Goal: Task Accomplishment & Management: Complete application form

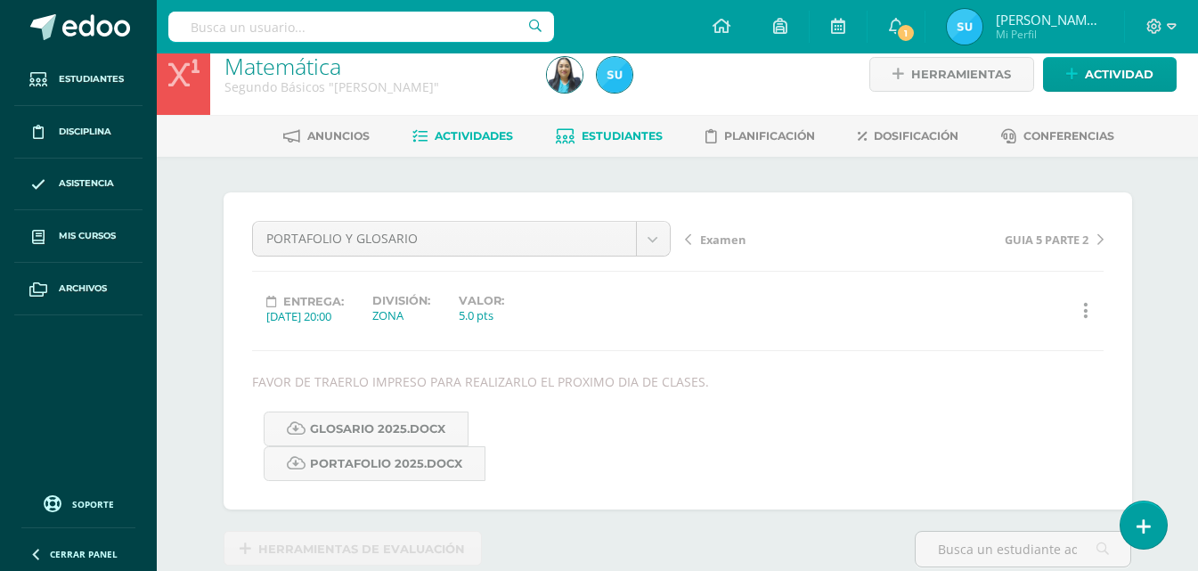
click at [588, 141] on span "Estudiantes" at bounding box center [622, 135] width 81 height 13
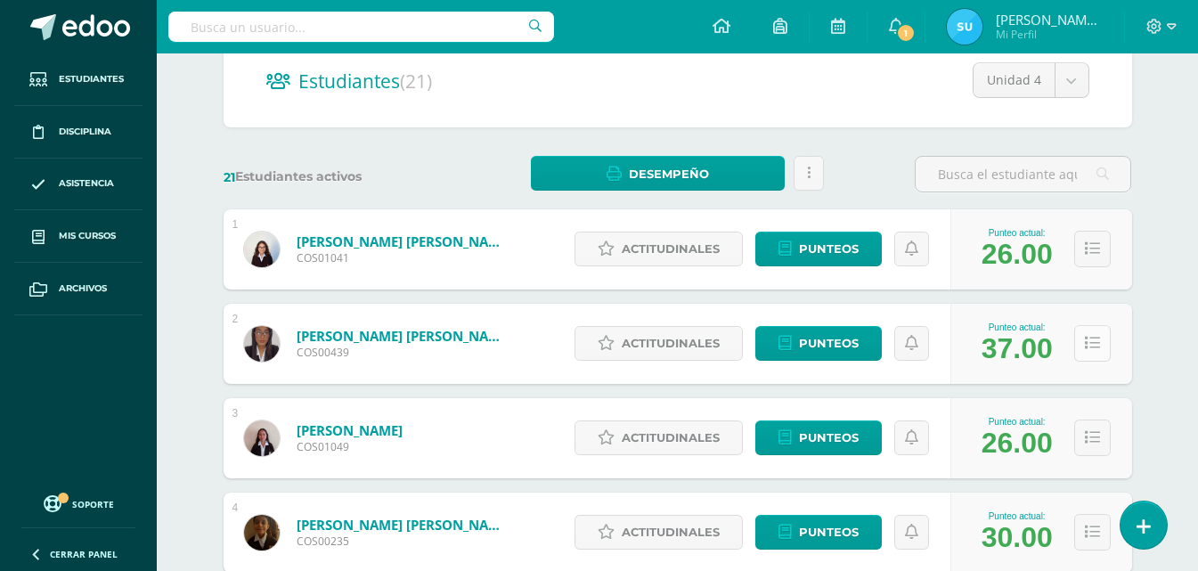
scroll to position [267, 0]
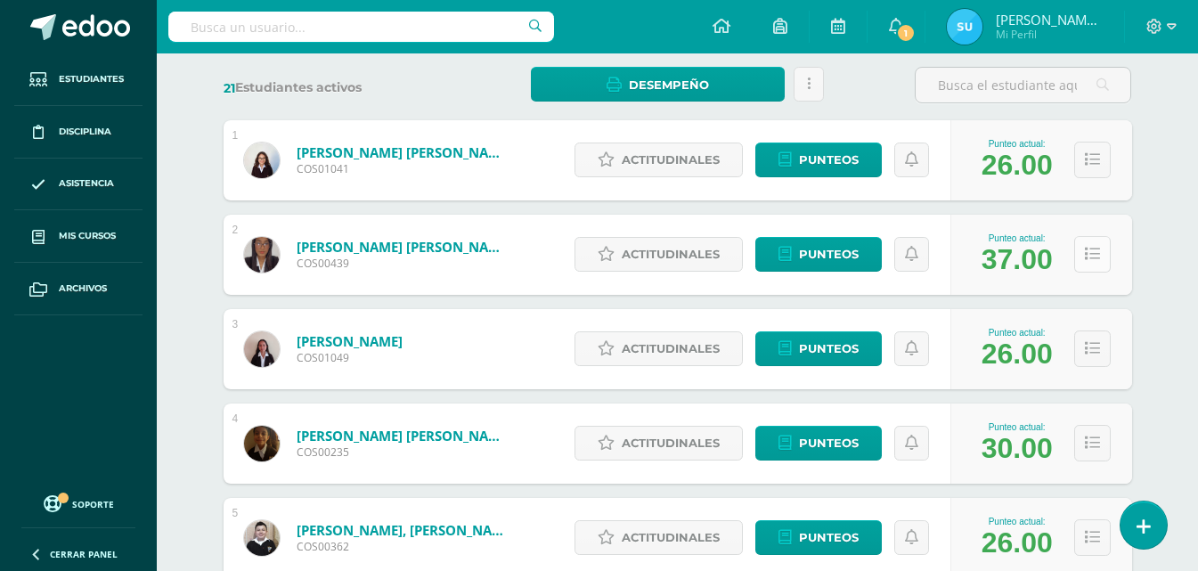
click at [1106, 261] on button at bounding box center [1092, 254] width 37 height 37
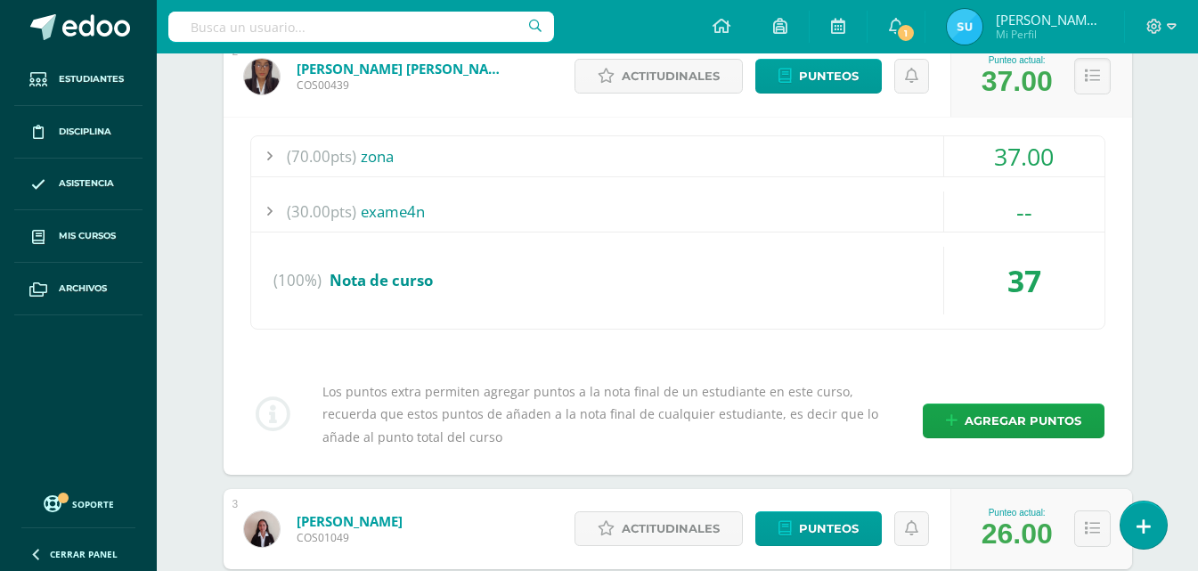
scroll to position [356, 0]
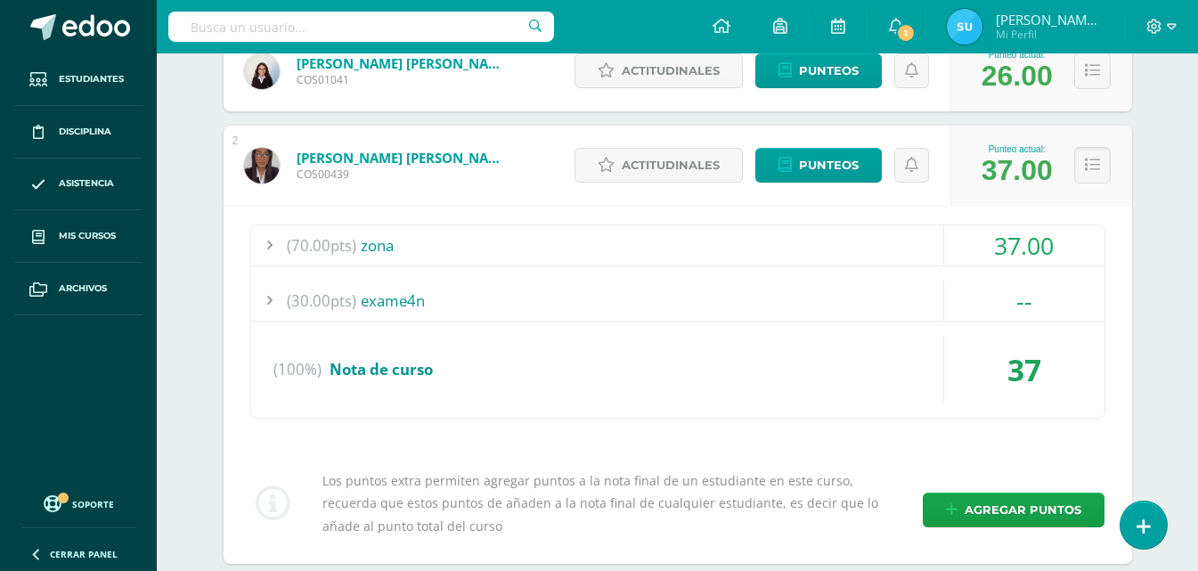
click at [1061, 248] on div "37.00" at bounding box center [1024, 245] width 160 height 40
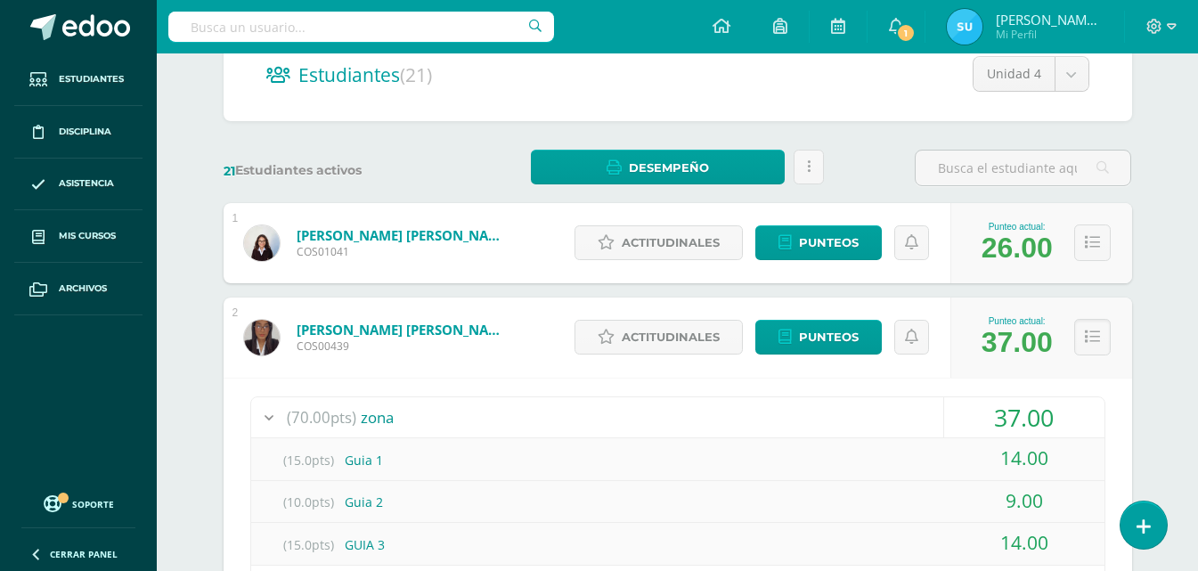
scroll to position [53, 0]
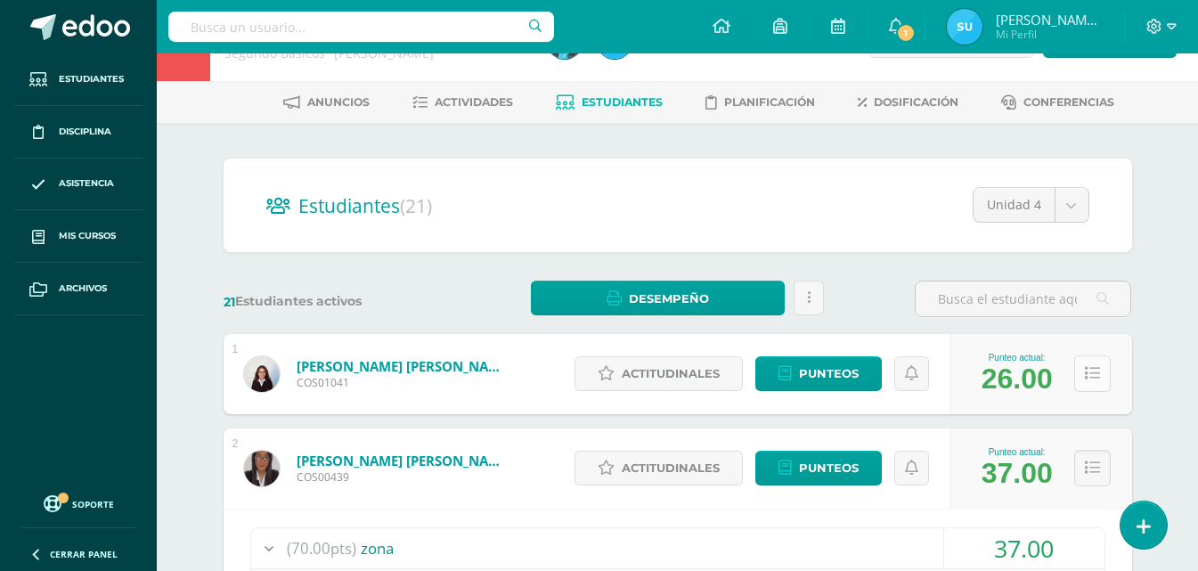
click at [1084, 362] on button at bounding box center [1092, 373] width 37 height 37
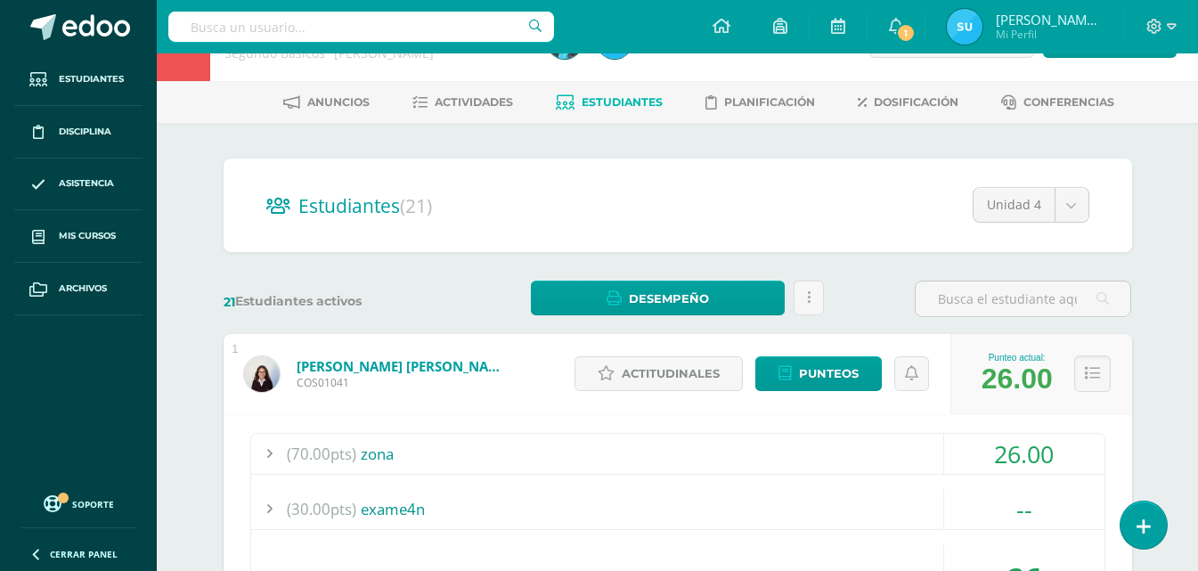
click at [1024, 440] on div "26.00" at bounding box center [1024, 454] width 160 height 40
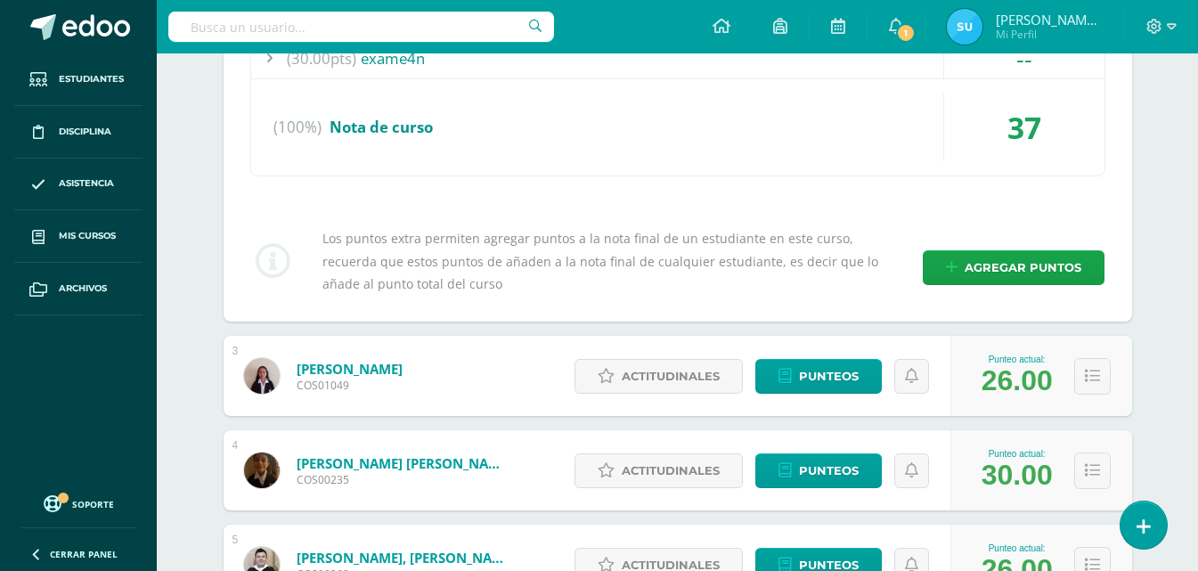
scroll to position [1300, 0]
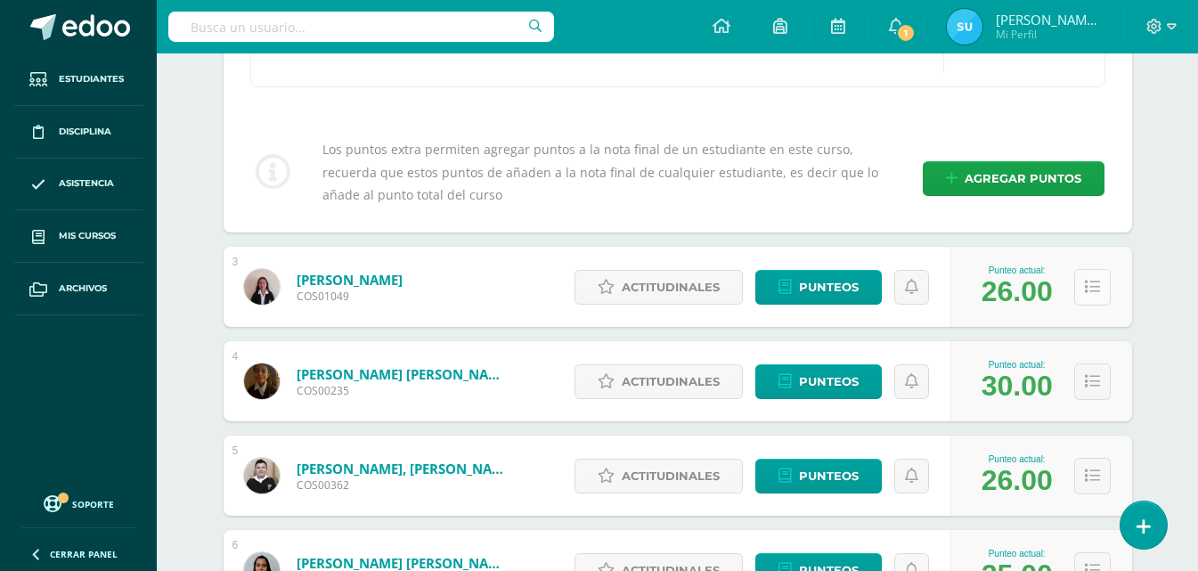
click at [1098, 286] on icon at bounding box center [1092, 287] width 15 height 15
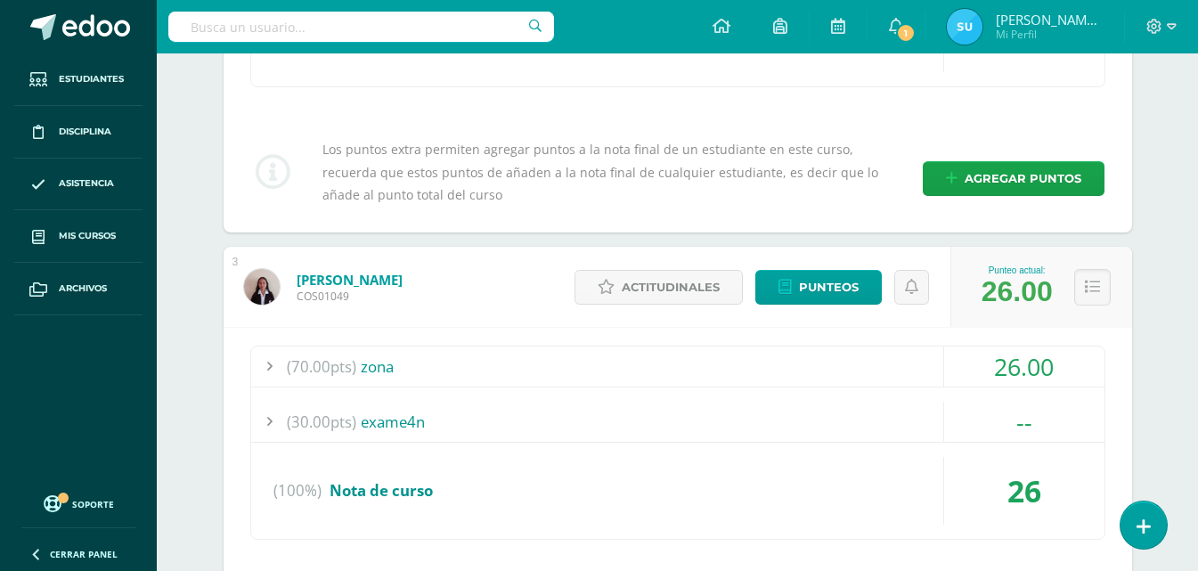
click at [968, 376] on div "26.00" at bounding box center [1024, 366] width 160 height 40
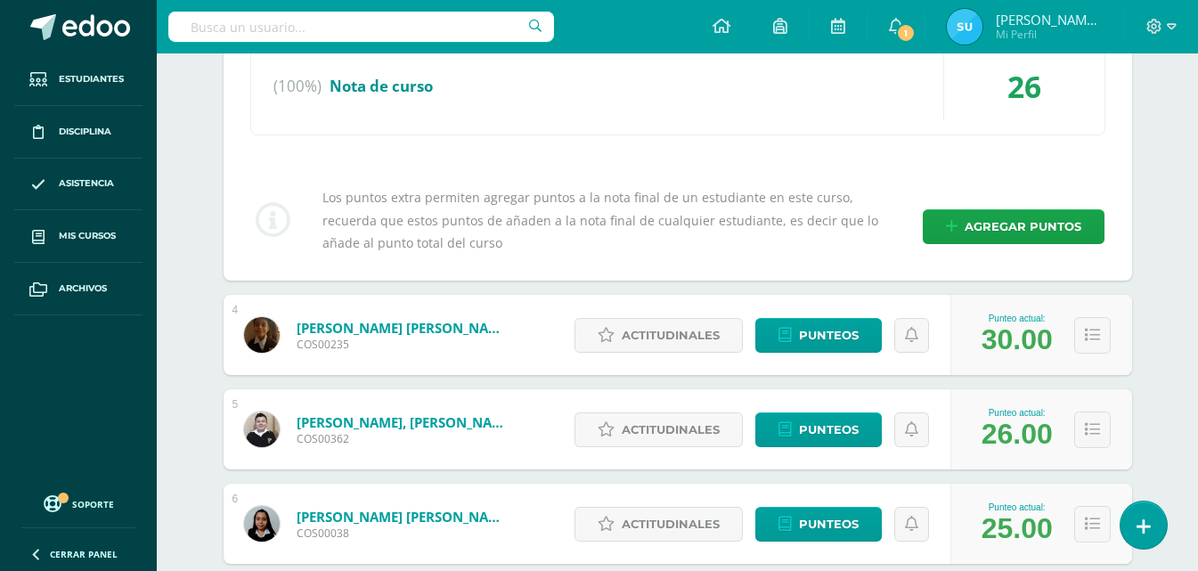
scroll to position [1835, 0]
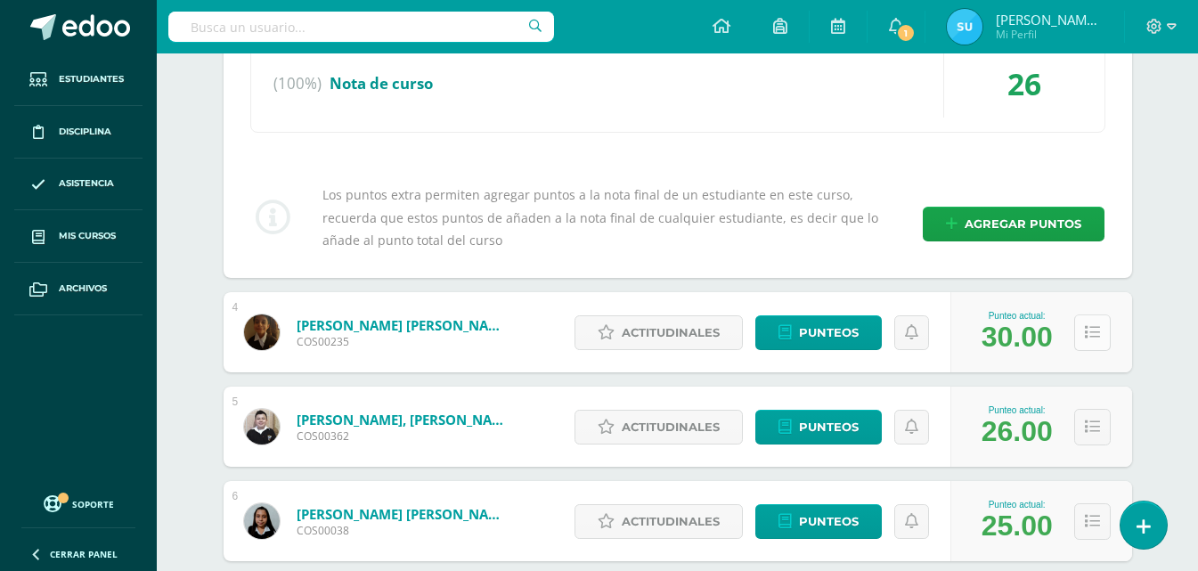
click at [1080, 328] on button at bounding box center [1092, 332] width 37 height 37
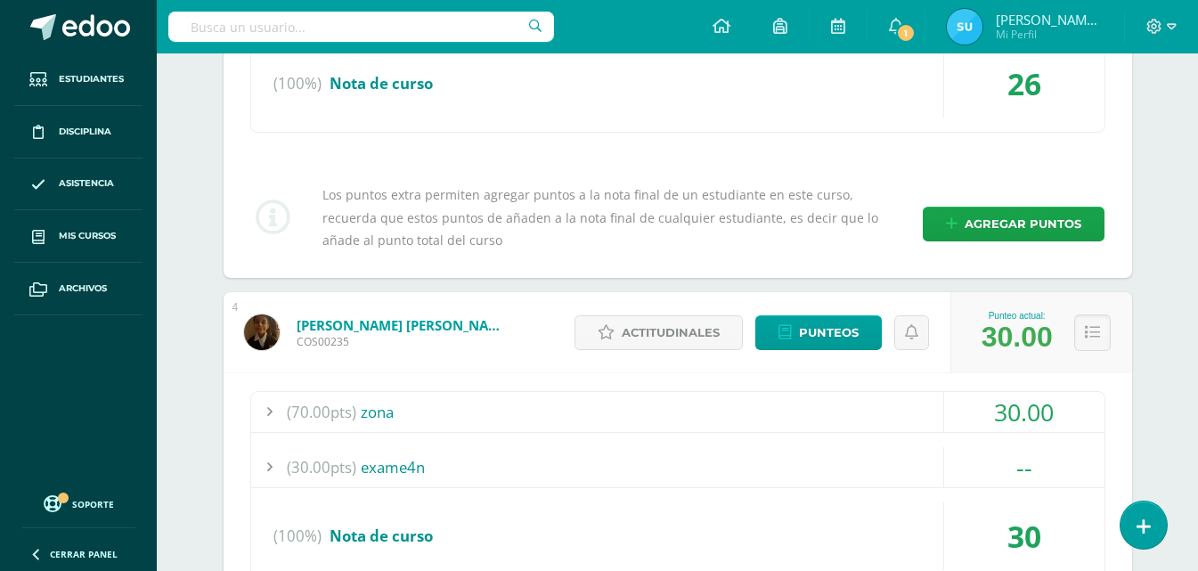
click at [1027, 404] on div "30.00" at bounding box center [1024, 412] width 160 height 40
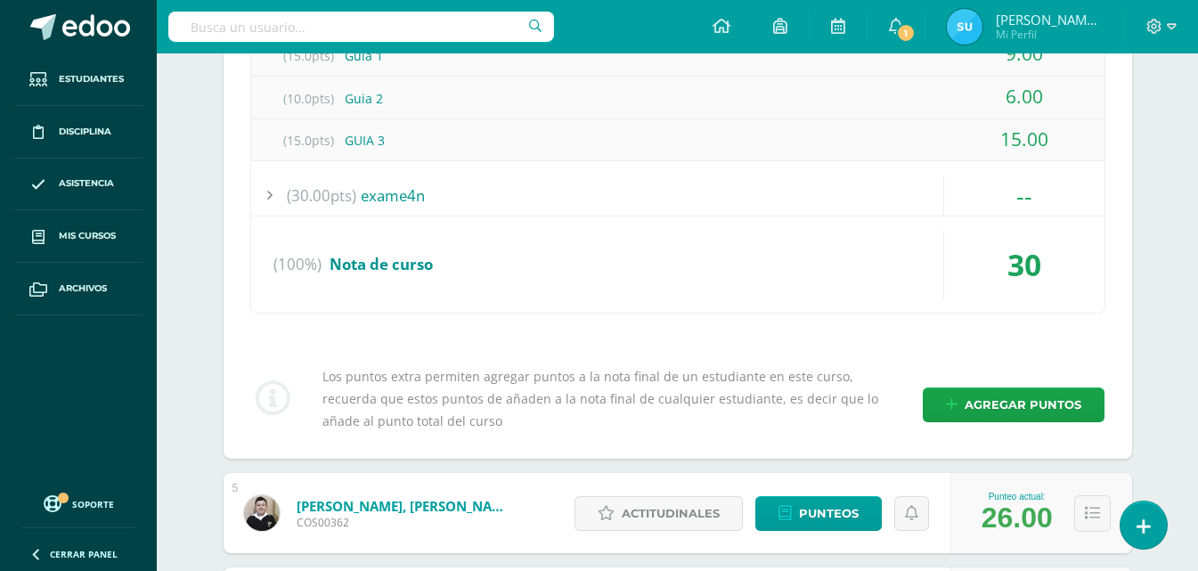
scroll to position [2369, 0]
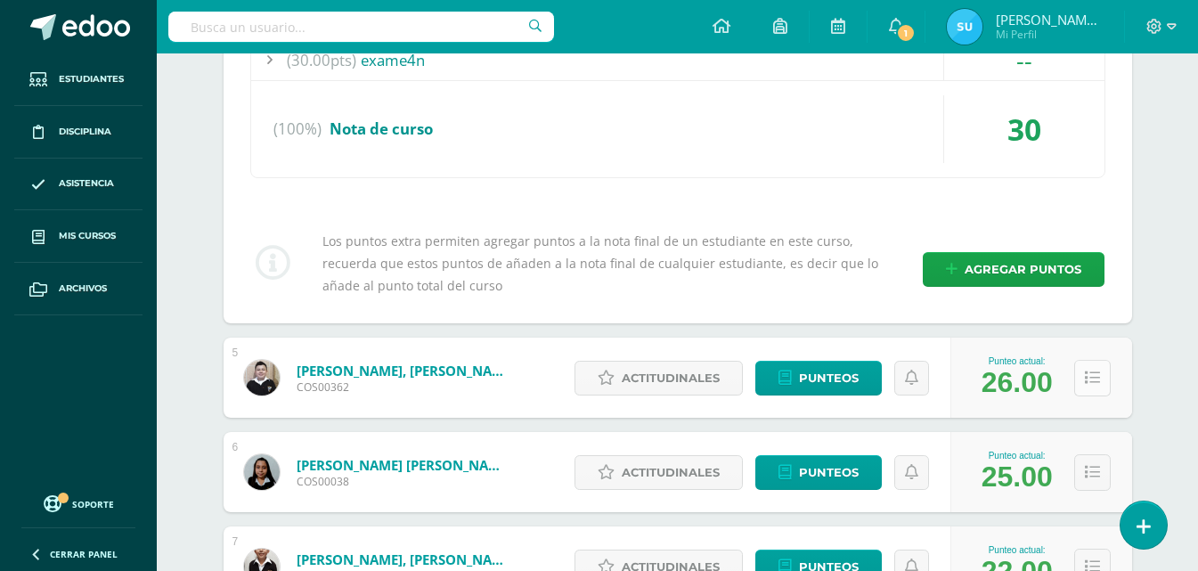
click at [1085, 374] on icon at bounding box center [1092, 378] width 15 height 15
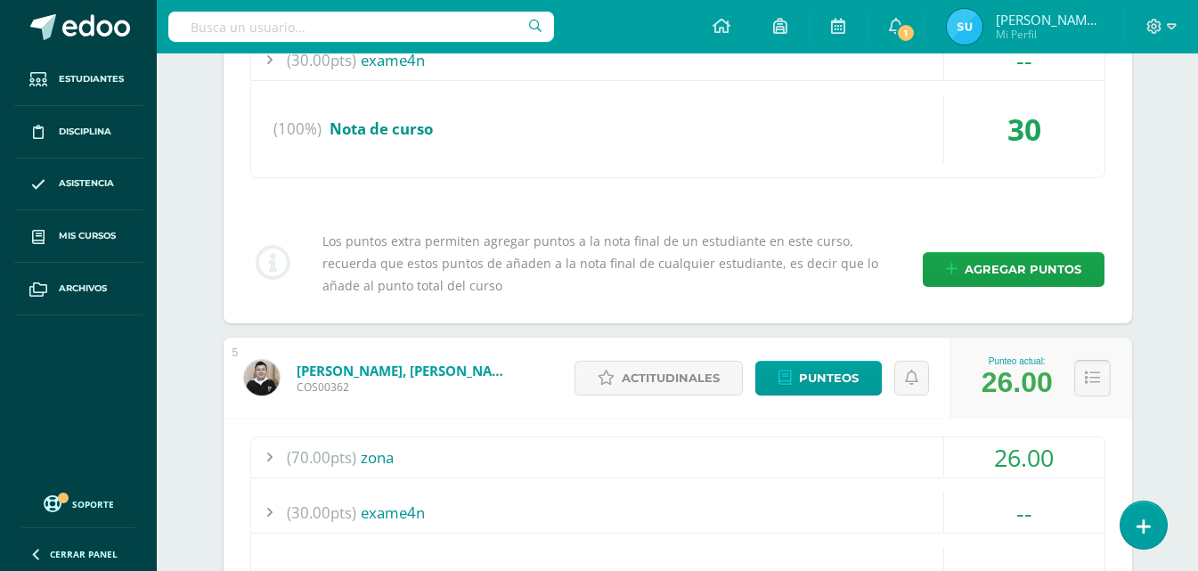
scroll to position [2547, 0]
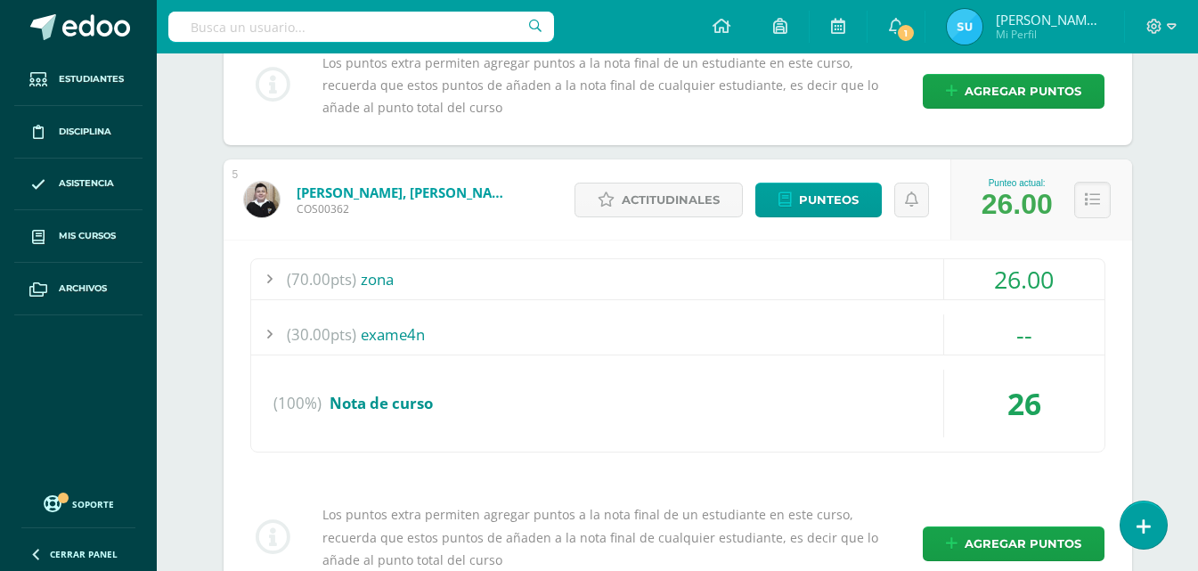
click at [978, 297] on div "26.00" at bounding box center [1024, 279] width 160 height 40
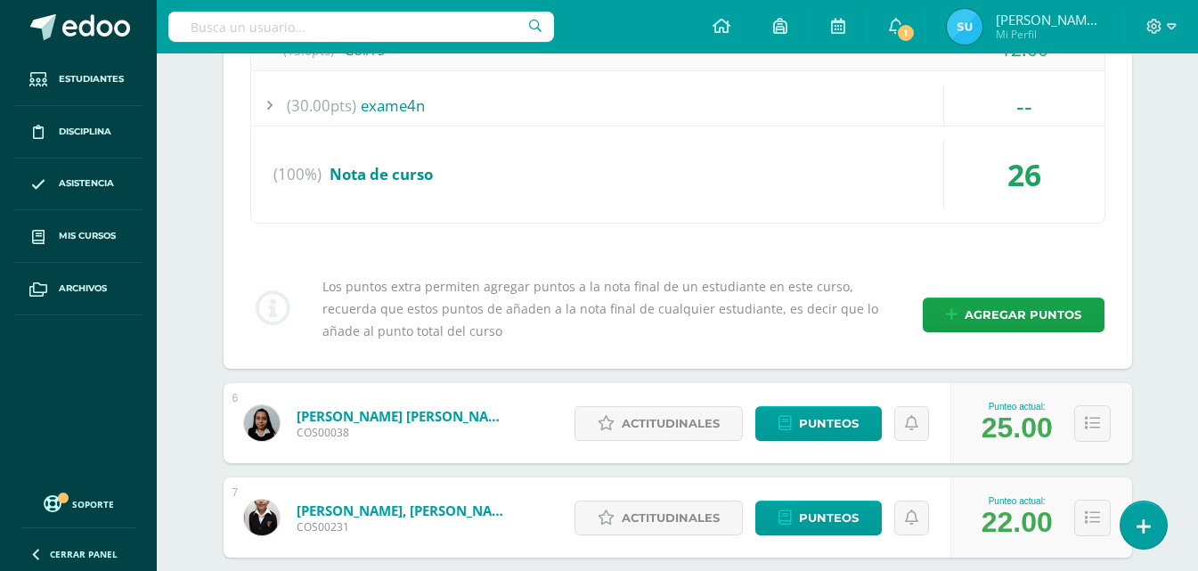
scroll to position [2993, 0]
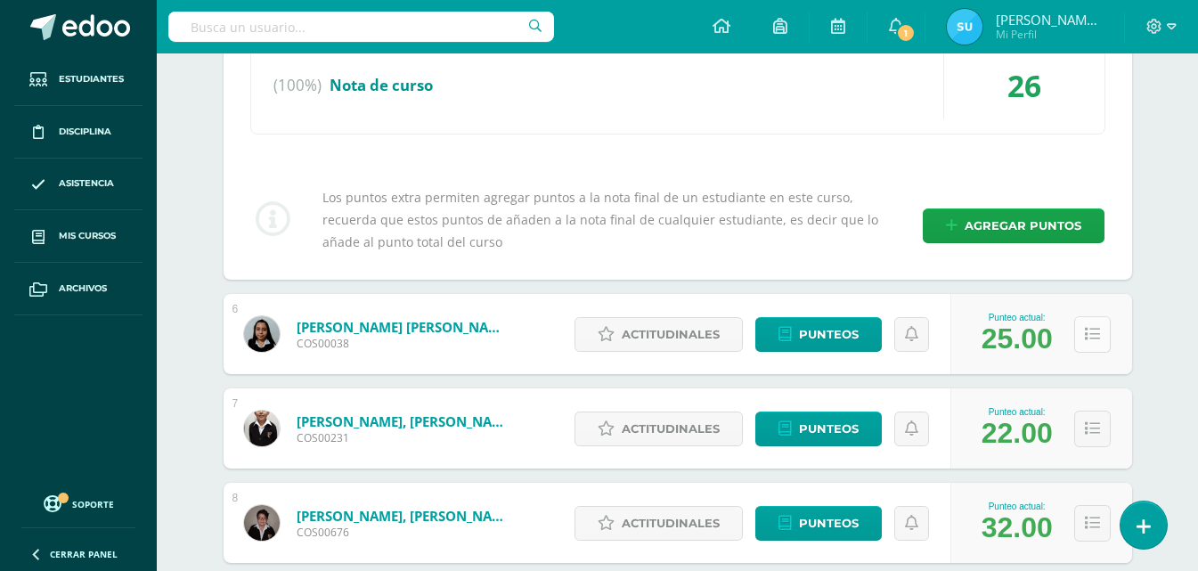
click at [1096, 338] on icon at bounding box center [1092, 334] width 15 height 15
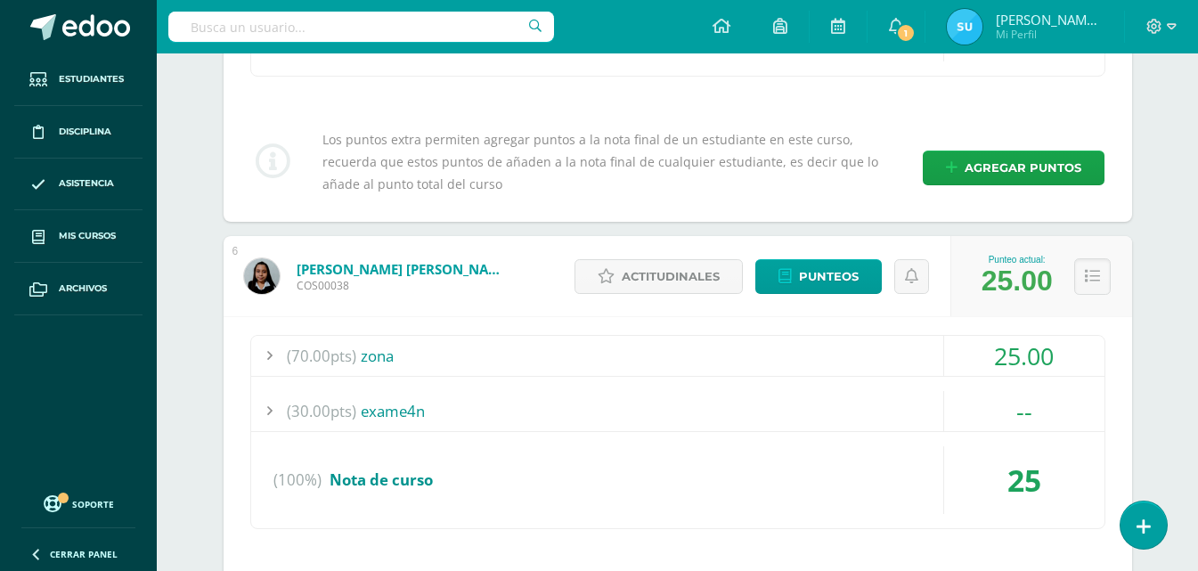
scroll to position [3082, 0]
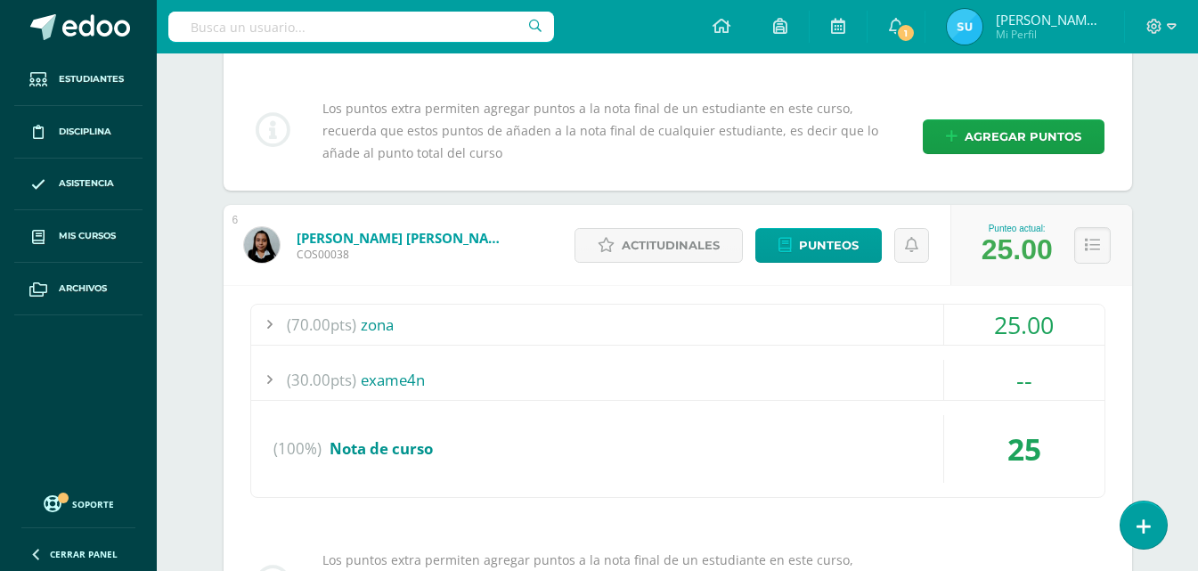
click at [1038, 332] on div "25.00" at bounding box center [1024, 325] width 160 height 40
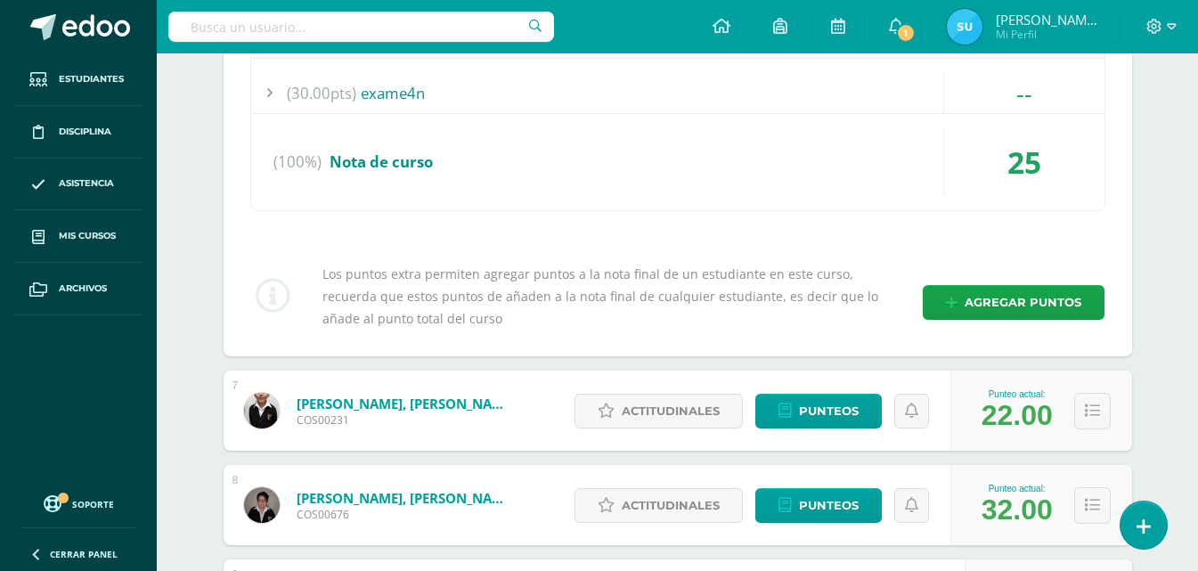
scroll to position [3527, 0]
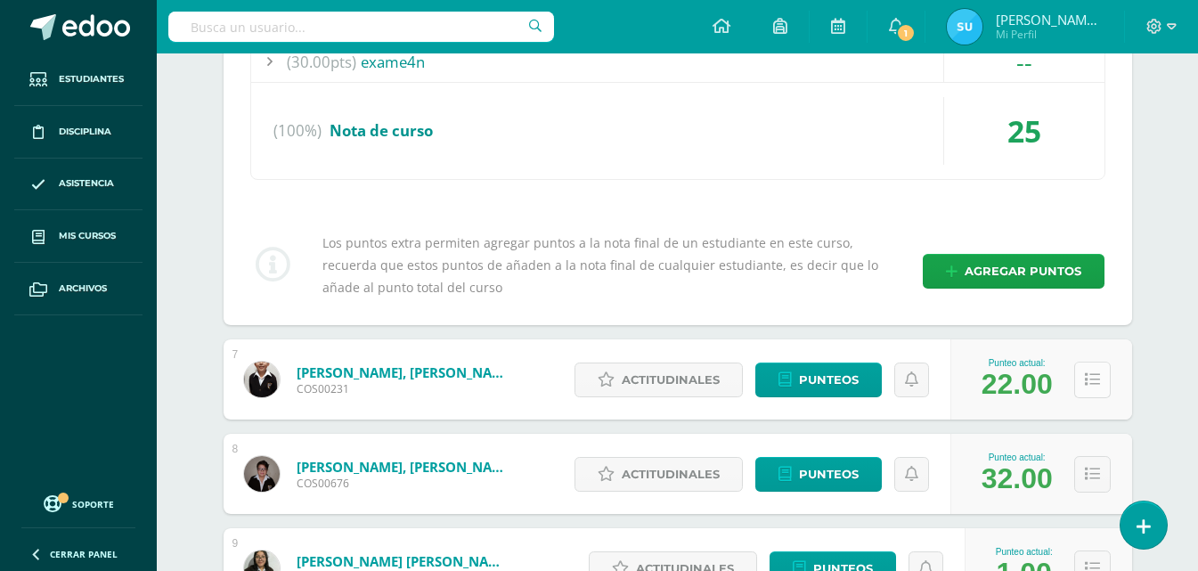
click at [1084, 390] on button at bounding box center [1092, 380] width 37 height 37
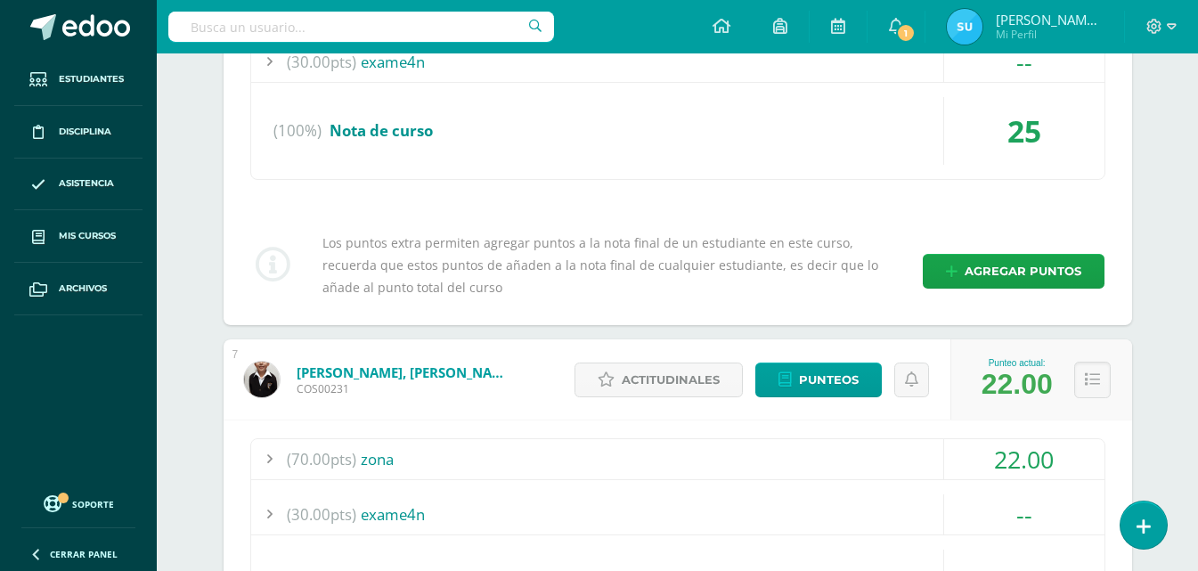
click at [1011, 453] on div "22.00" at bounding box center [1024, 459] width 160 height 40
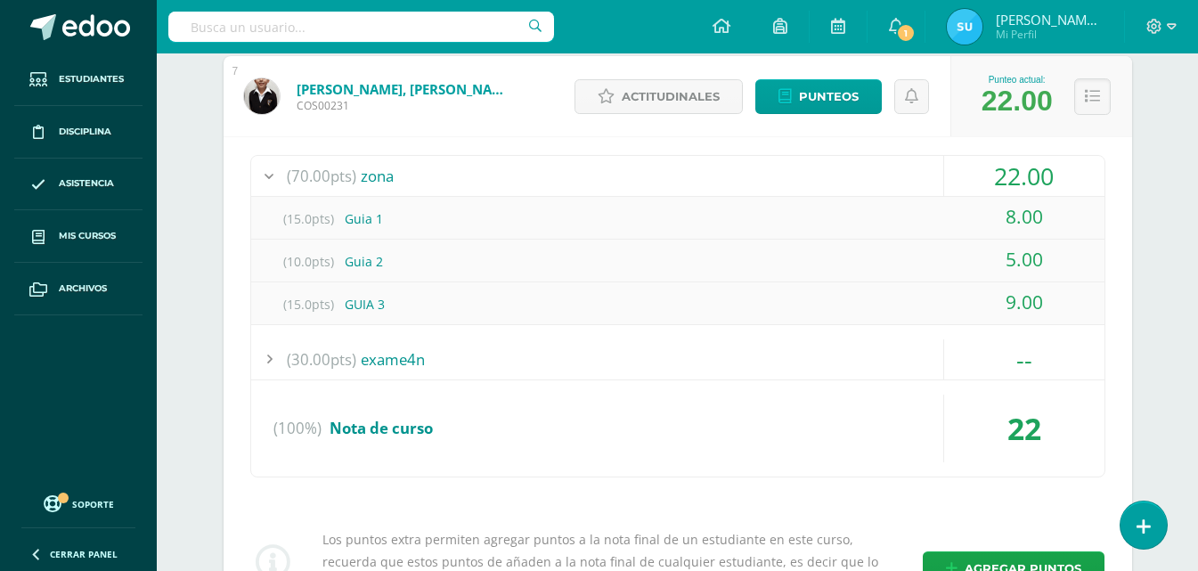
scroll to position [4061, 0]
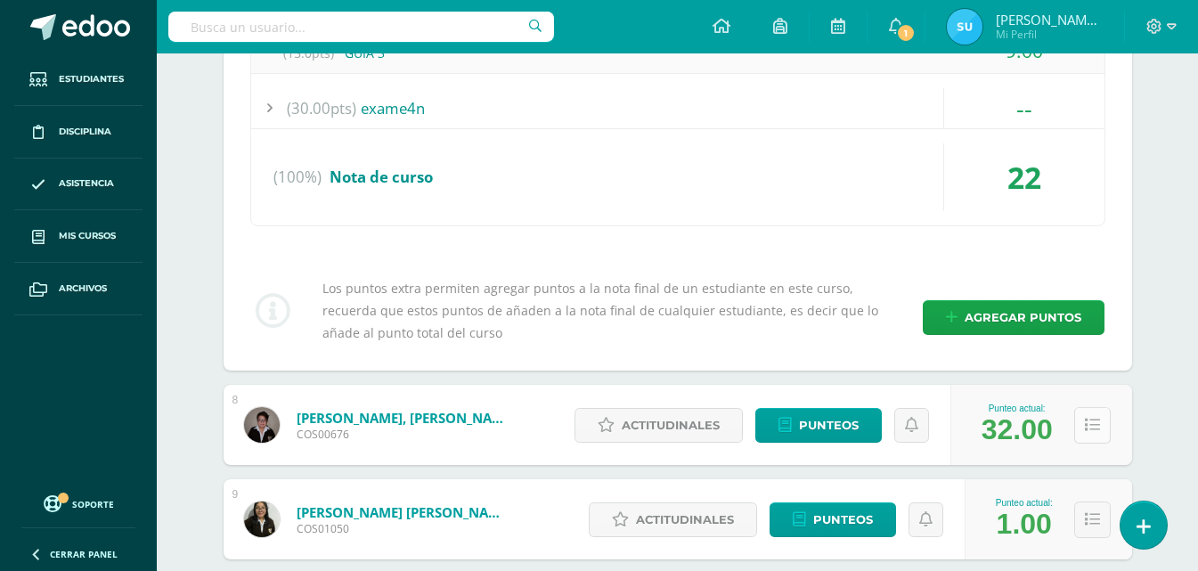
click at [1108, 423] on button at bounding box center [1092, 425] width 37 height 37
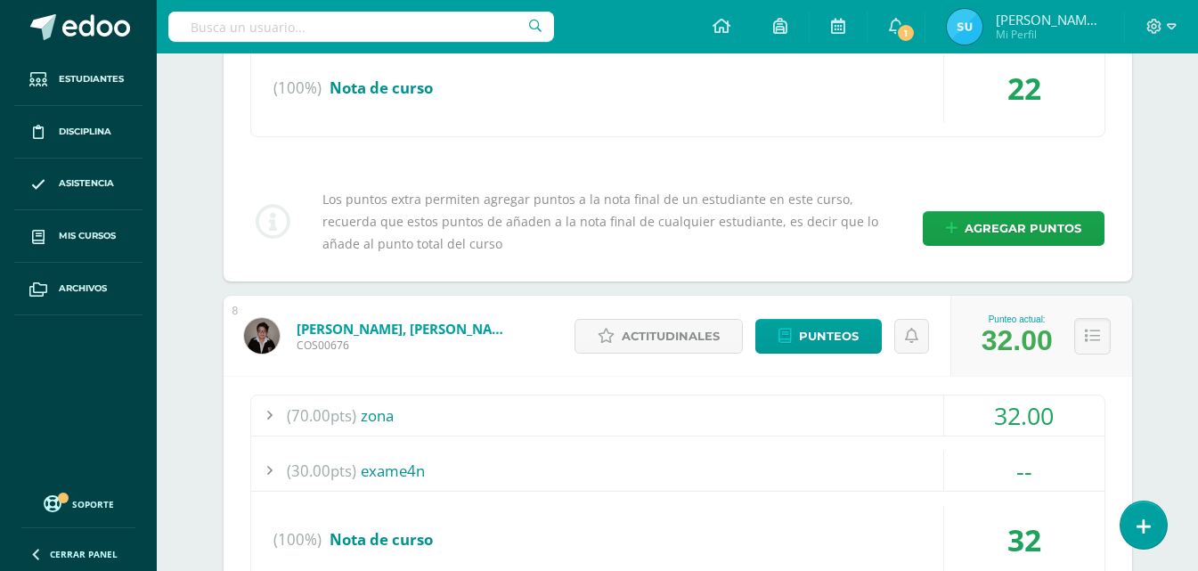
click at [1076, 407] on div "32.00" at bounding box center [1024, 415] width 160 height 40
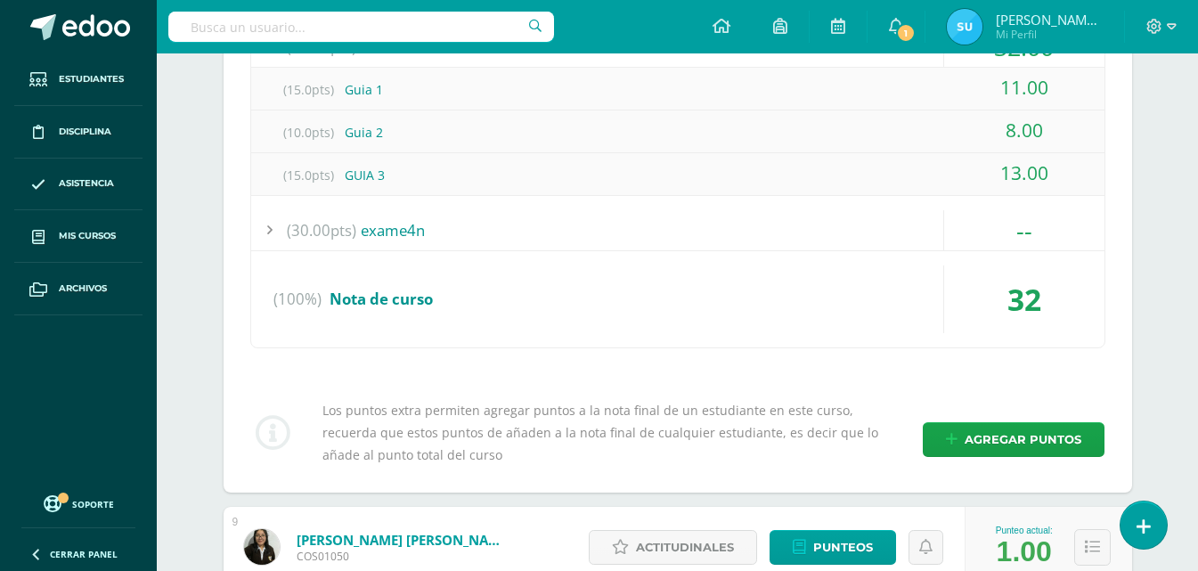
scroll to position [4774, 0]
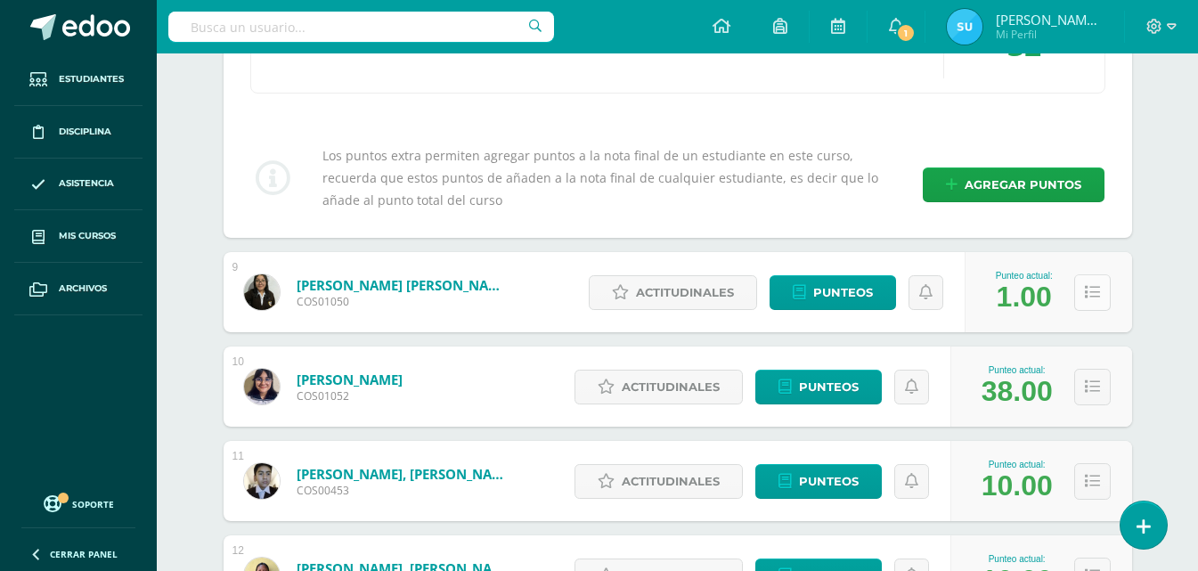
click at [1087, 306] on button at bounding box center [1092, 292] width 37 height 37
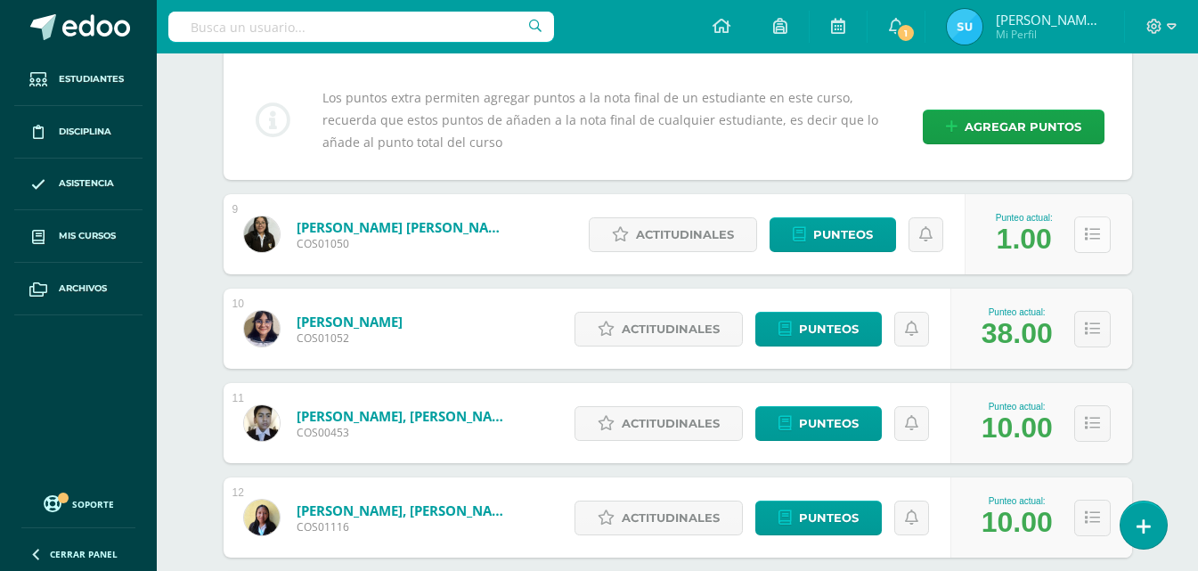
scroll to position [4863, 0]
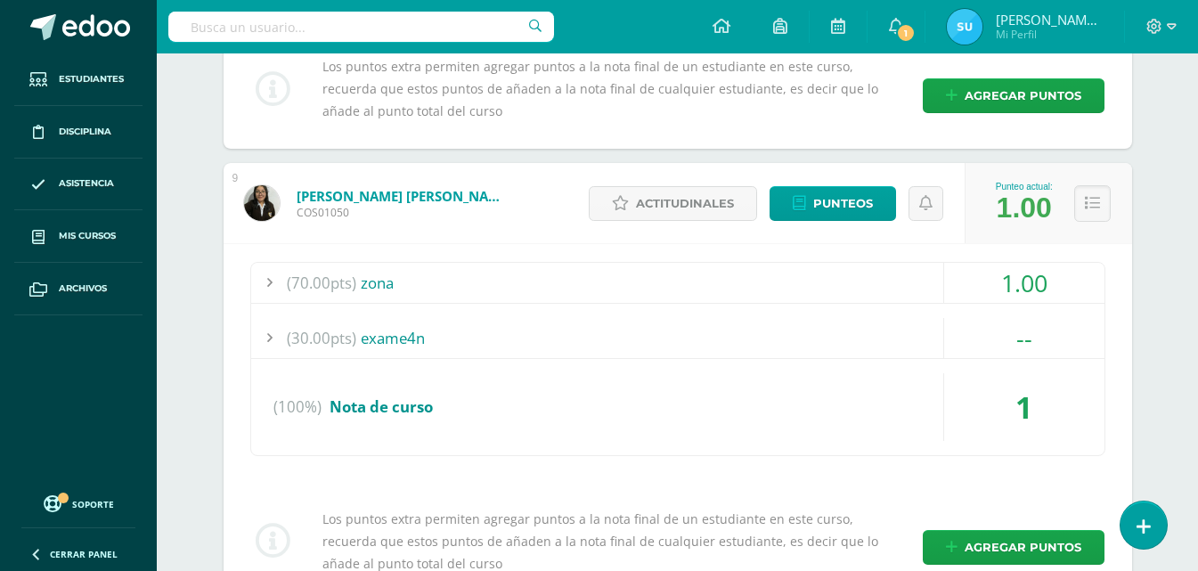
click at [1019, 268] on div "1.00" at bounding box center [1024, 283] width 160 height 40
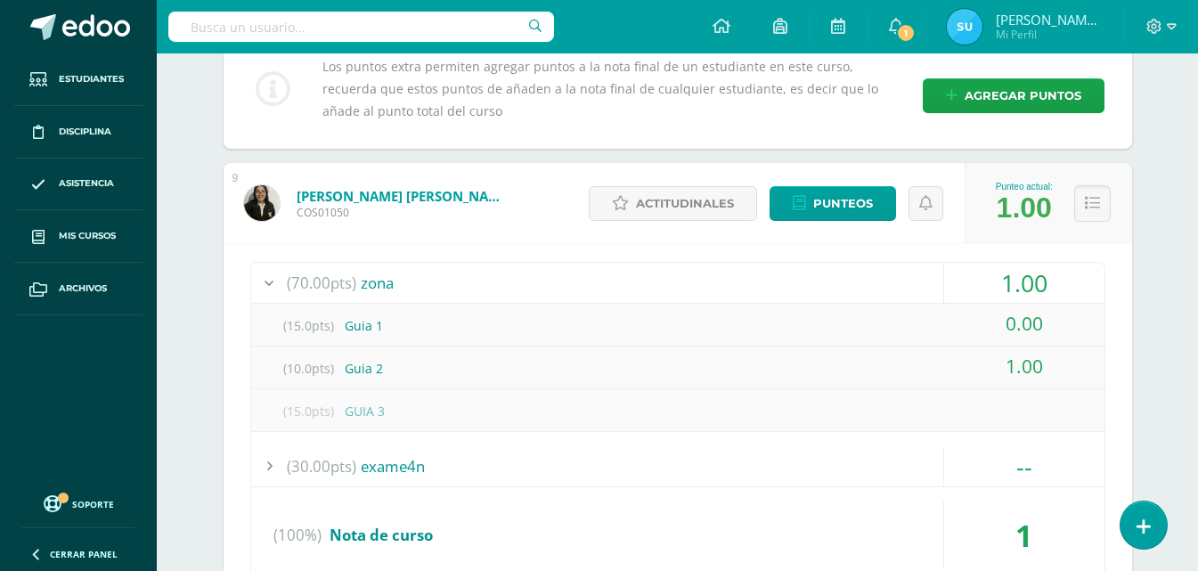
click at [956, 402] on div "(15.0pts) GUIA 3" at bounding box center [677, 411] width 853 height 40
click at [859, 208] on span "Punteos" at bounding box center [843, 203] width 60 height 33
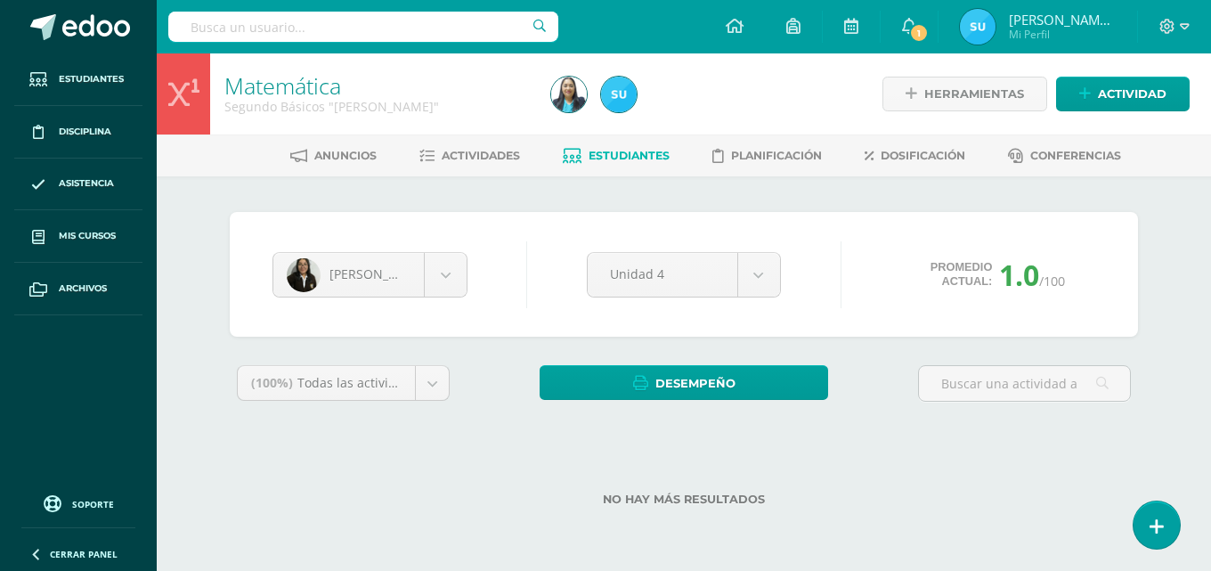
click at [1022, 332] on div "Ilsa Cuyuc Keily Aceituno Bryhana Aldana Brithany Barahona Kevin Boche William …" at bounding box center [684, 274] width 908 height 125
click at [1049, 397] on input "text" at bounding box center [1024, 383] width 211 height 35
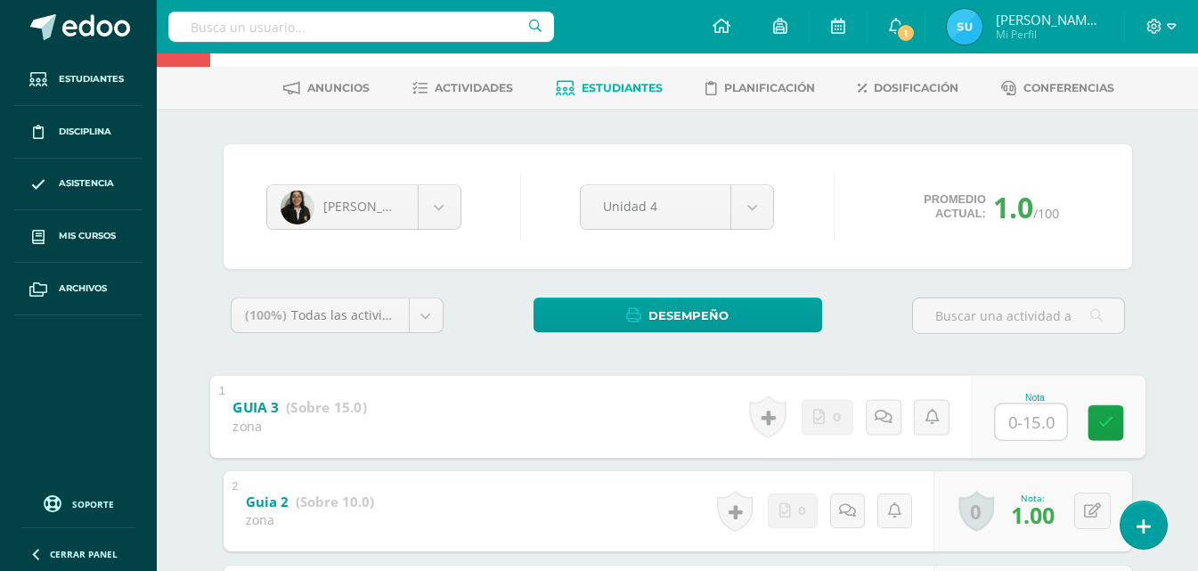
click at [1014, 414] on input "text" at bounding box center [1030, 421] width 71 height 36
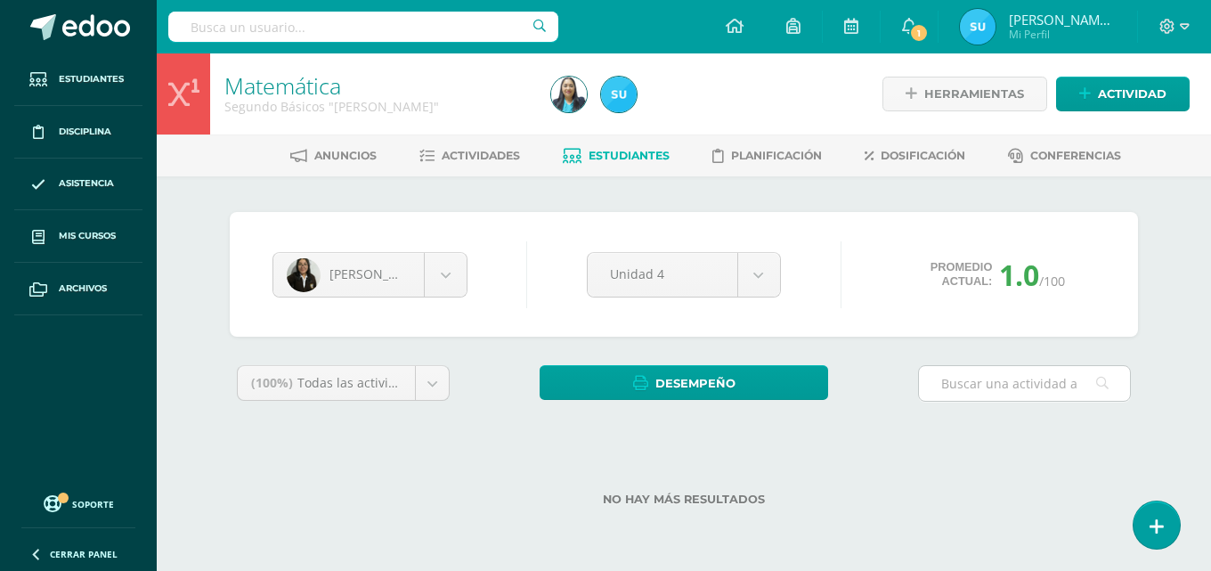
click at [1022, 372] on input "text" at bounding box center [1024, 383] width 211 height 35
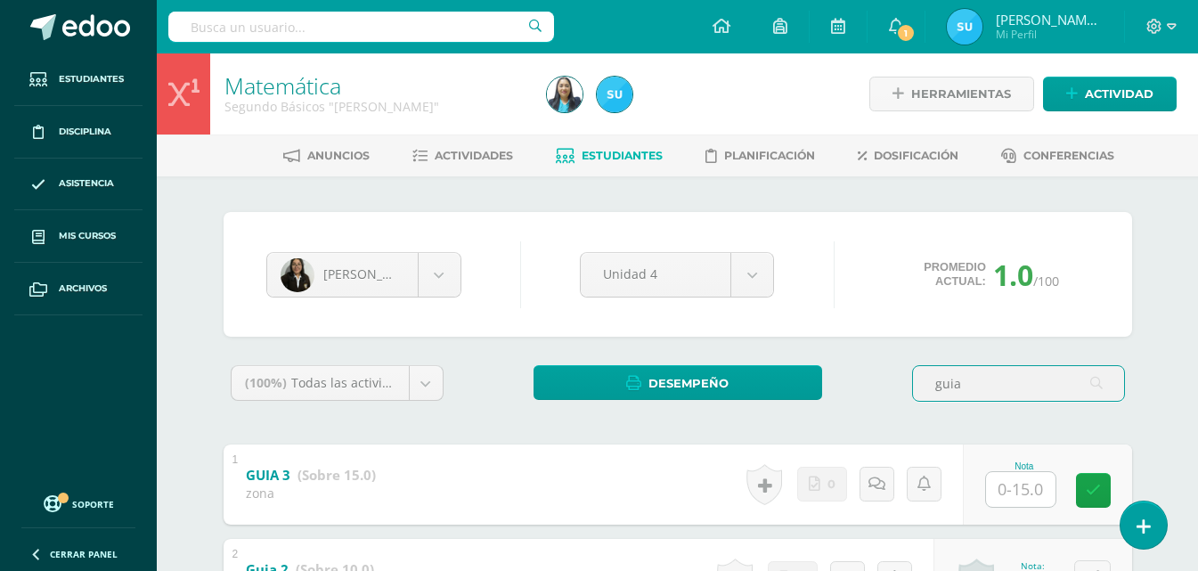
type input "guia"
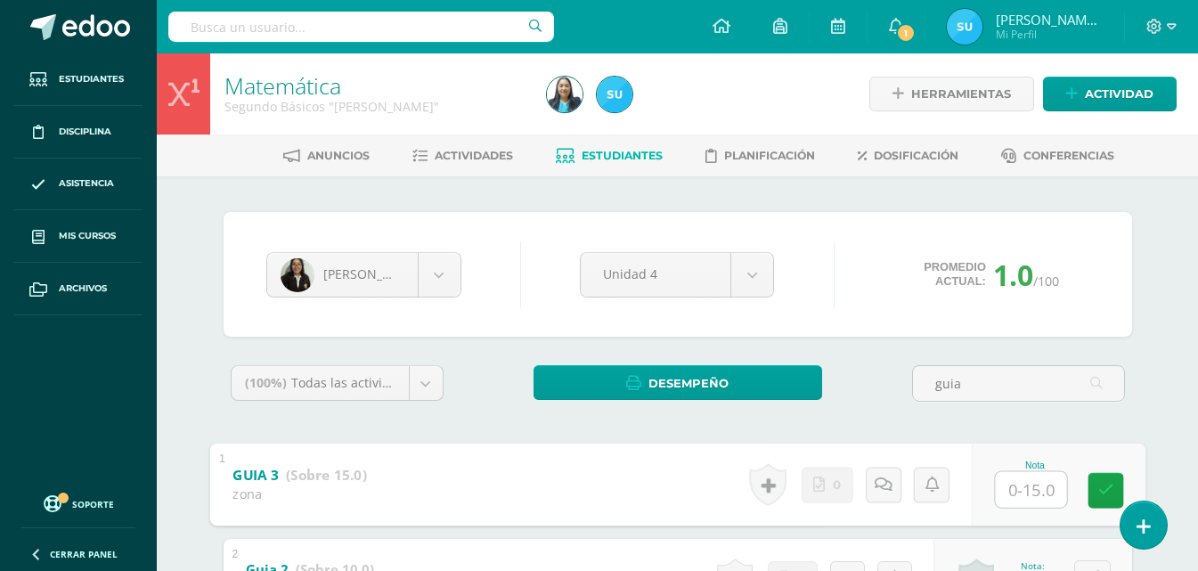
click at [1009, 482] on input "text" at bounding box center [1030, 489] width 71 height 36
type input "3"
click at [1107, 483] on icon at bounding box center [1105, 490] width 16 height 15
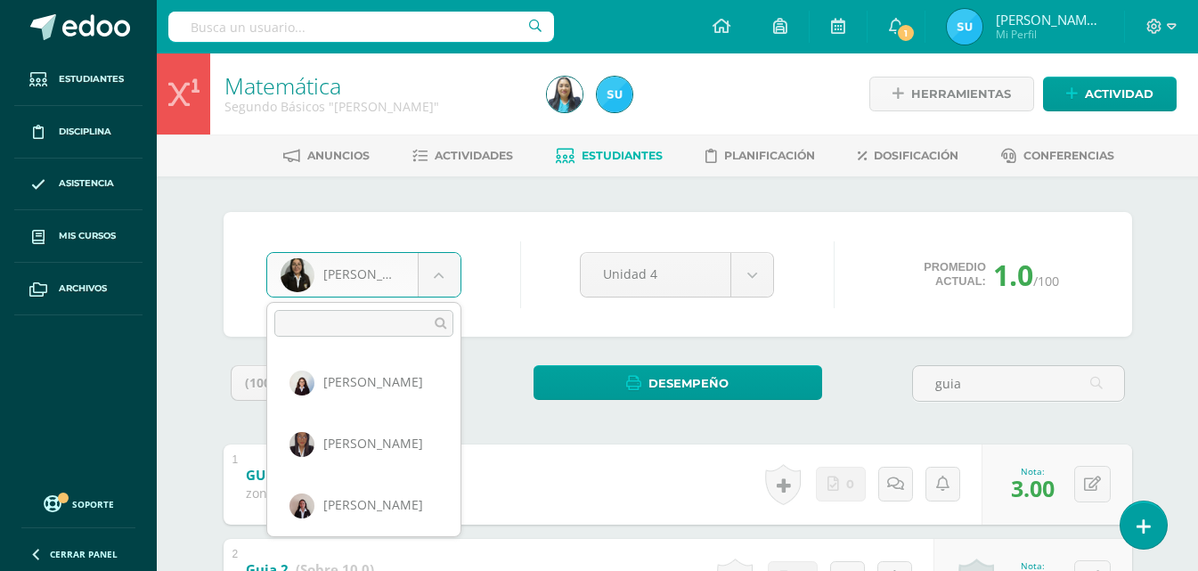
click at [436, 257] on body "Estudiantes Disciplina Asistencia Mis cursos Archivos Soporte Ayuda Reportar un…" at bounding box center [599, 557] width 1198 height 1115
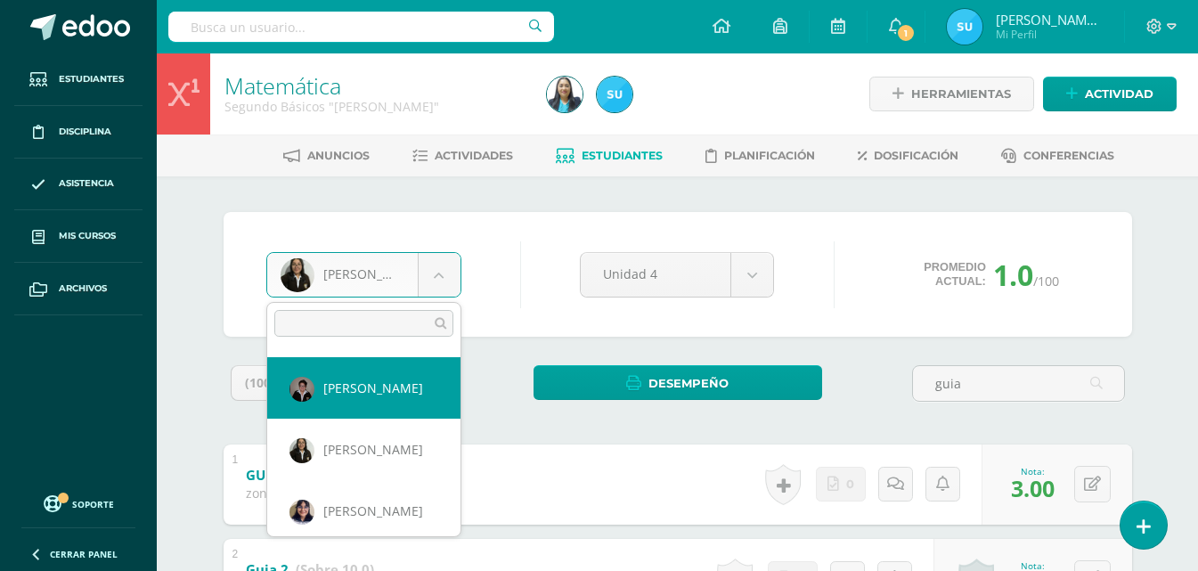
scroll to position [457, 0]
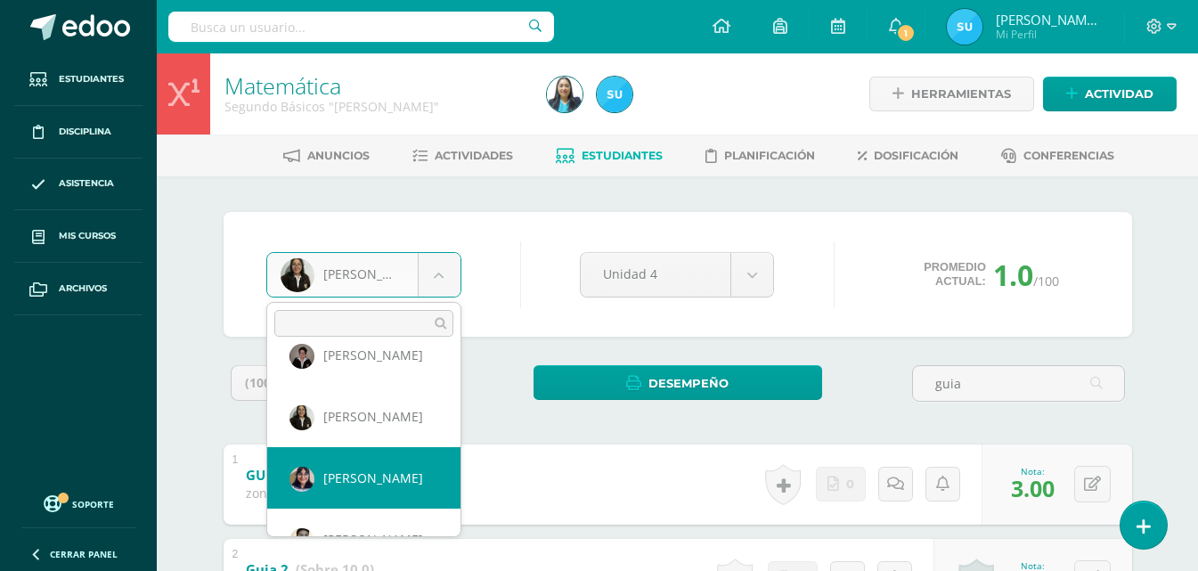
select select "1477"
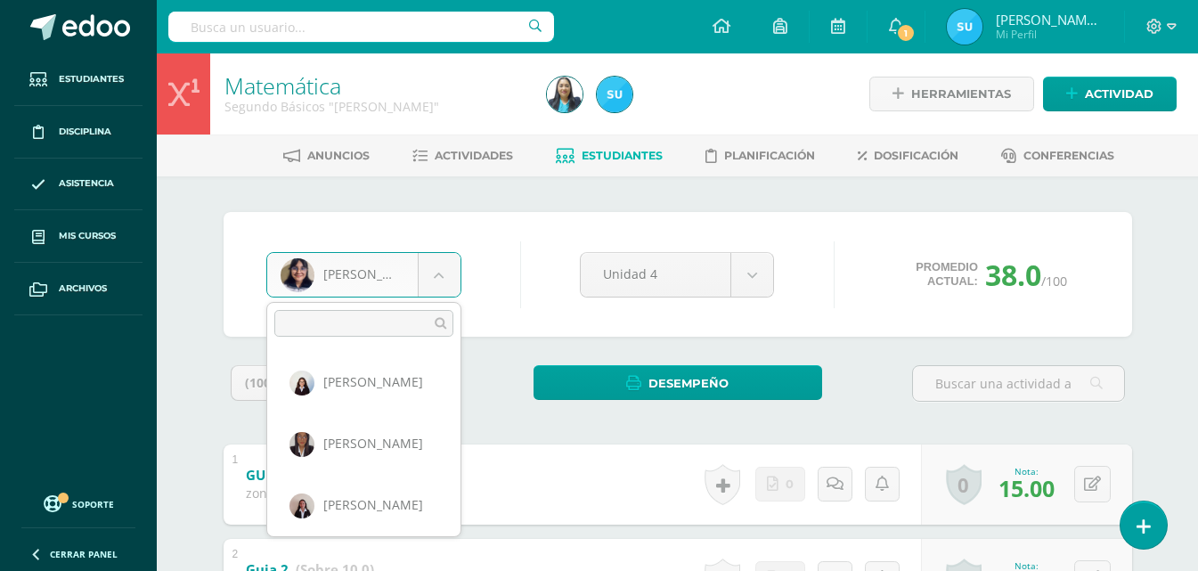
click at [370, 280] on body "Estudiantes Disciplina Asistencia Mis cursos Archivos Soporte Ayuda Reportar un…" at bounding box center [599, 416] width 1198 height 832
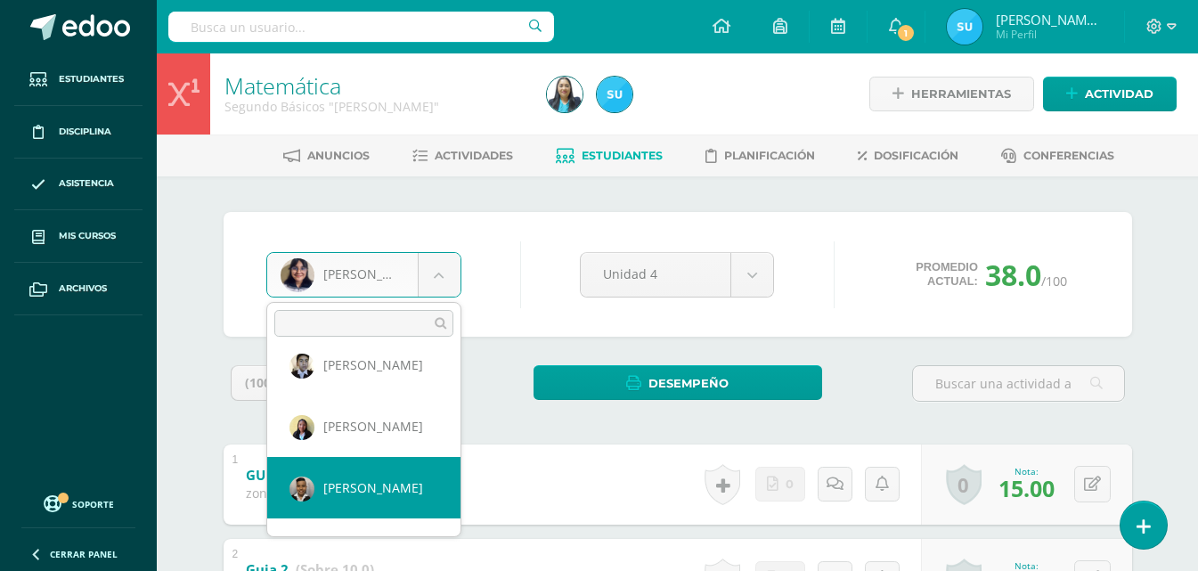
scroll to position [607, 0]
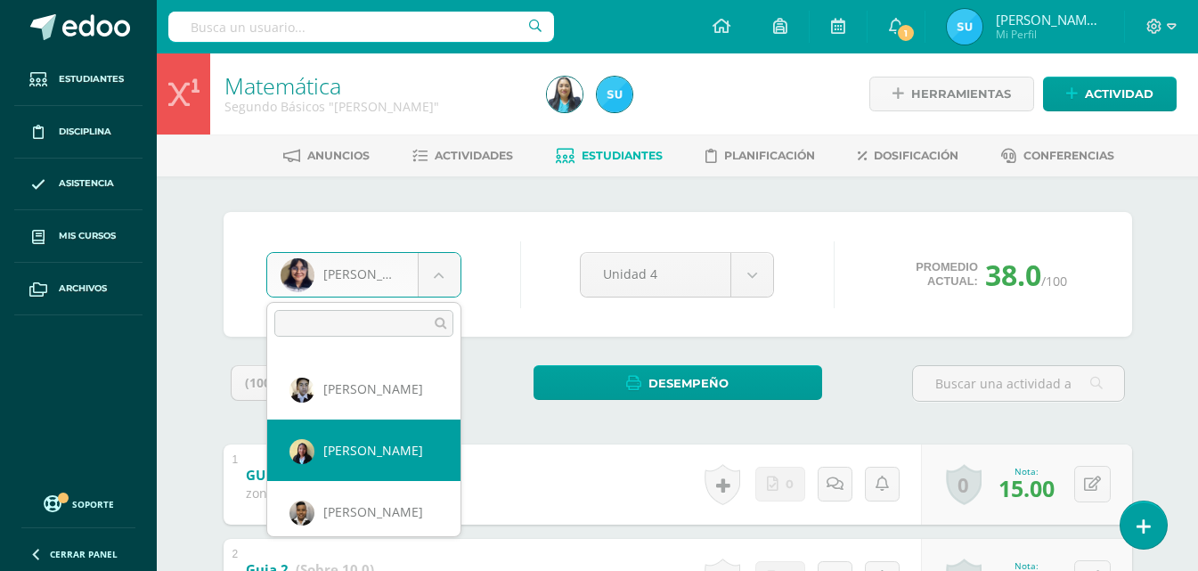
select select "1537"
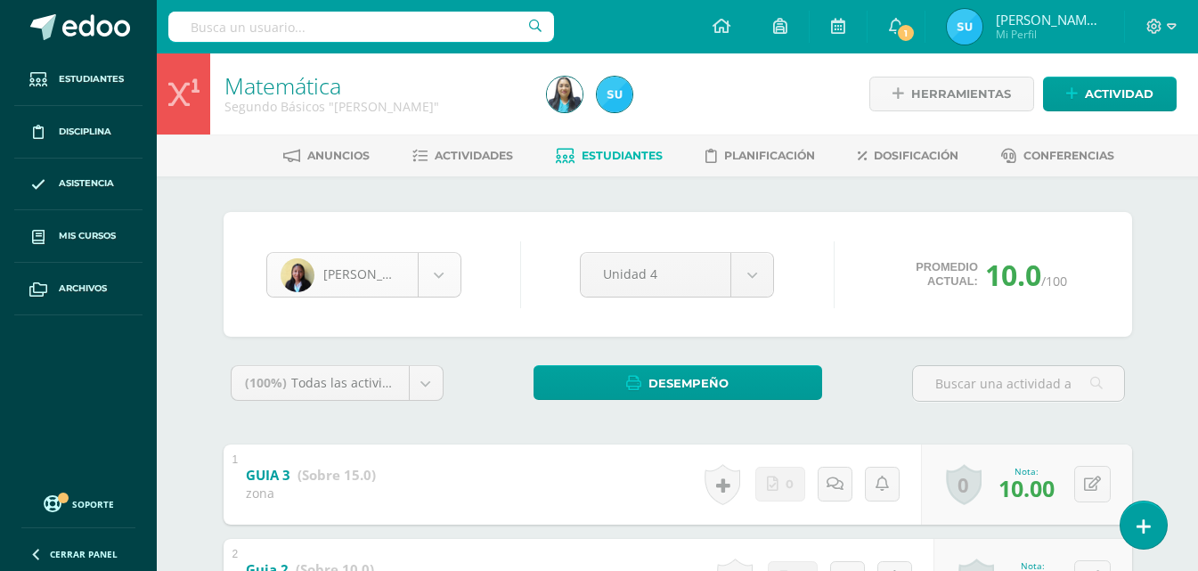
click at [411, 270] on body "Estudiantes Disciplina Asistencia Mis cursos Archivos Soporte Ayuda Reportar un…" at bounding box center [599, 416] width 1198 height 832
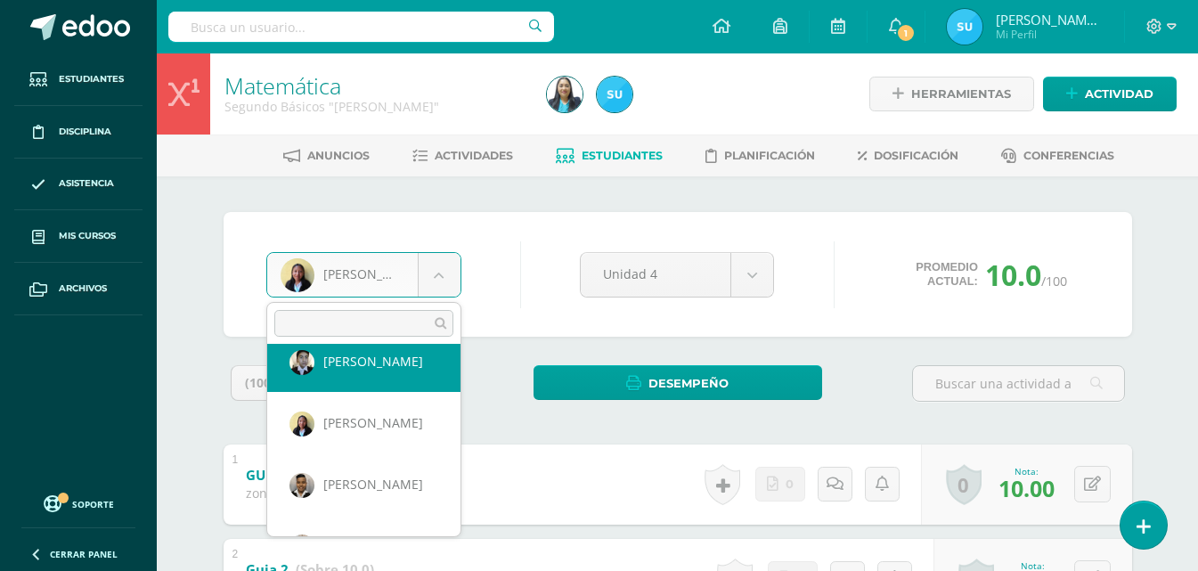
scroll to position [677, 0]
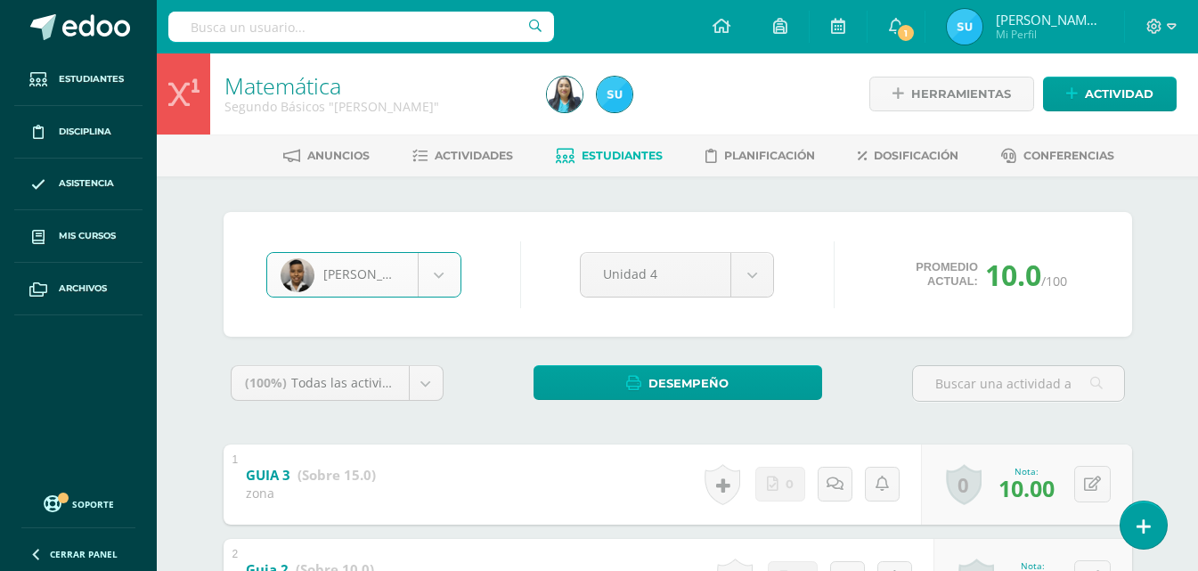
select select "754"
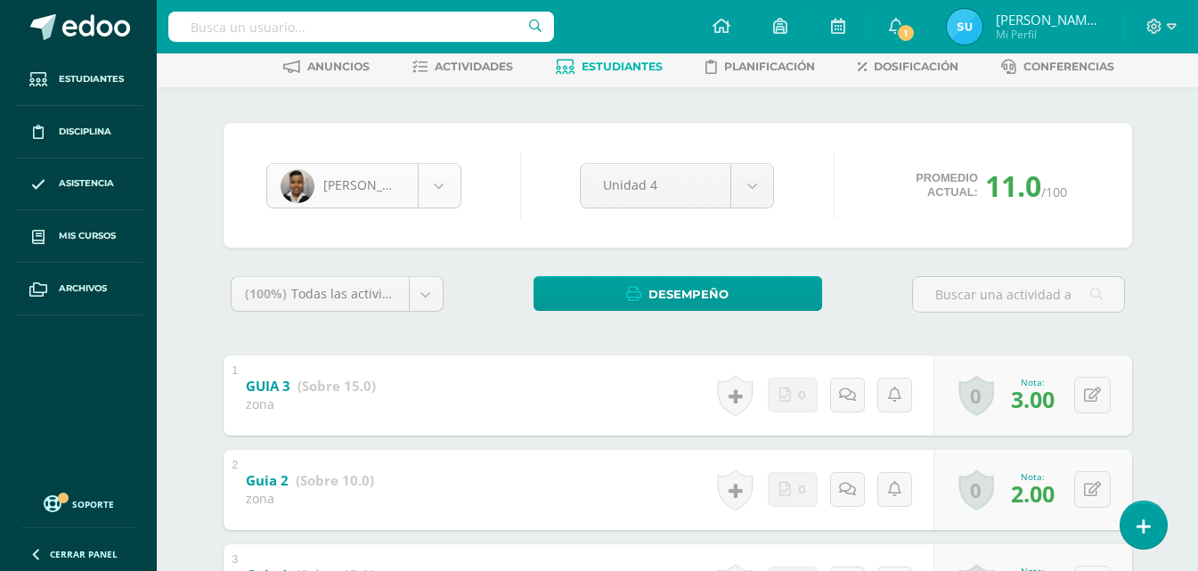
scroll to position [614, 0]
click at [404, 190] on body "Estudiantes Disciplina Asistencia Mis cursos Archivos Soporte Ayuda Reportar un…" at bounding box center [599, 327] width 1198 height 832
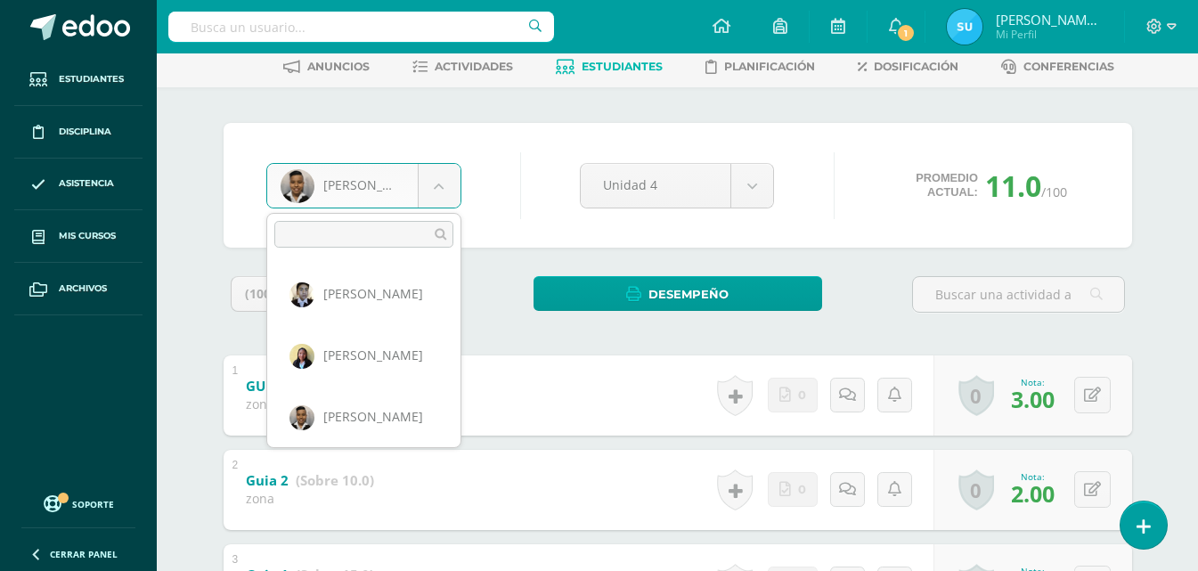
scroll to position [684, 0]
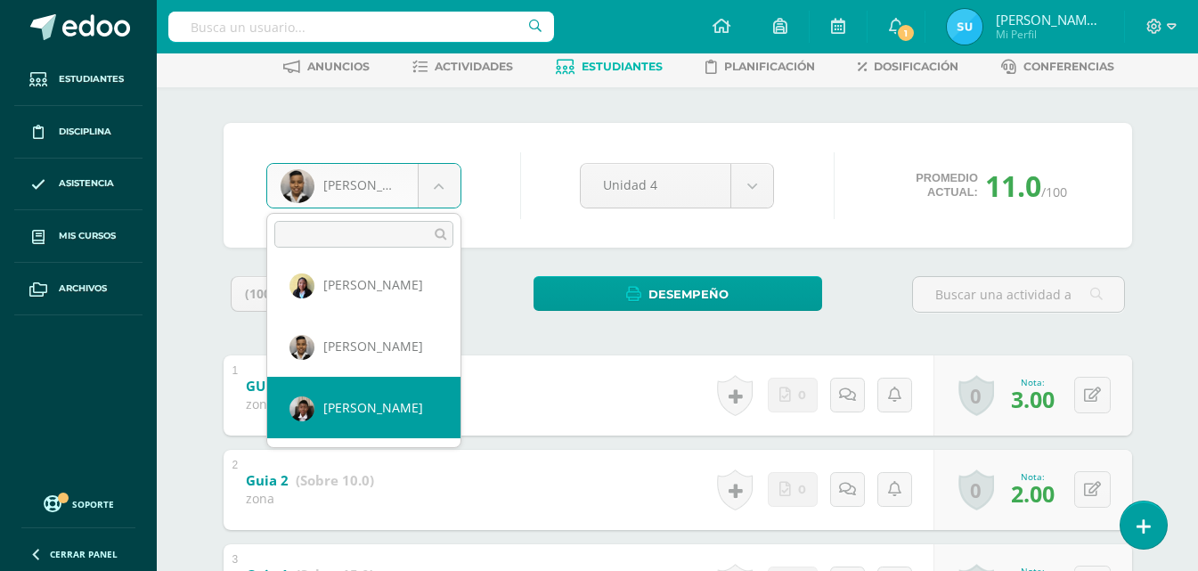
select select "1470"
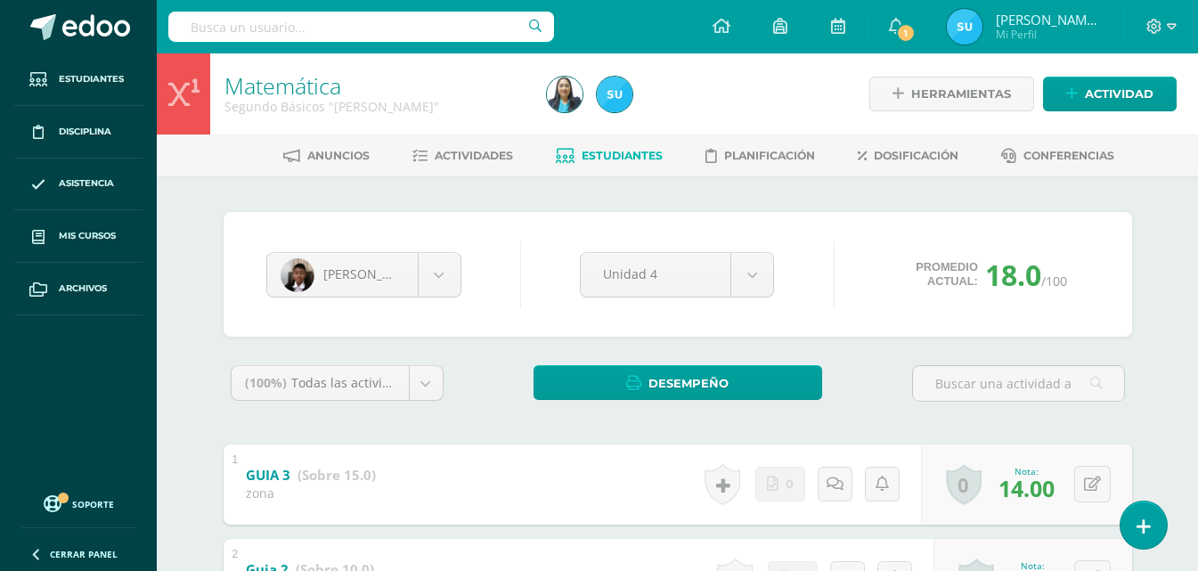
click at [462, 269] on div "Yeshua López Keily Aceituno Bryhana Aldana Brithany Barahona Kevin Boche Willia…" at bounding box center [363, 274] width 209 height 45
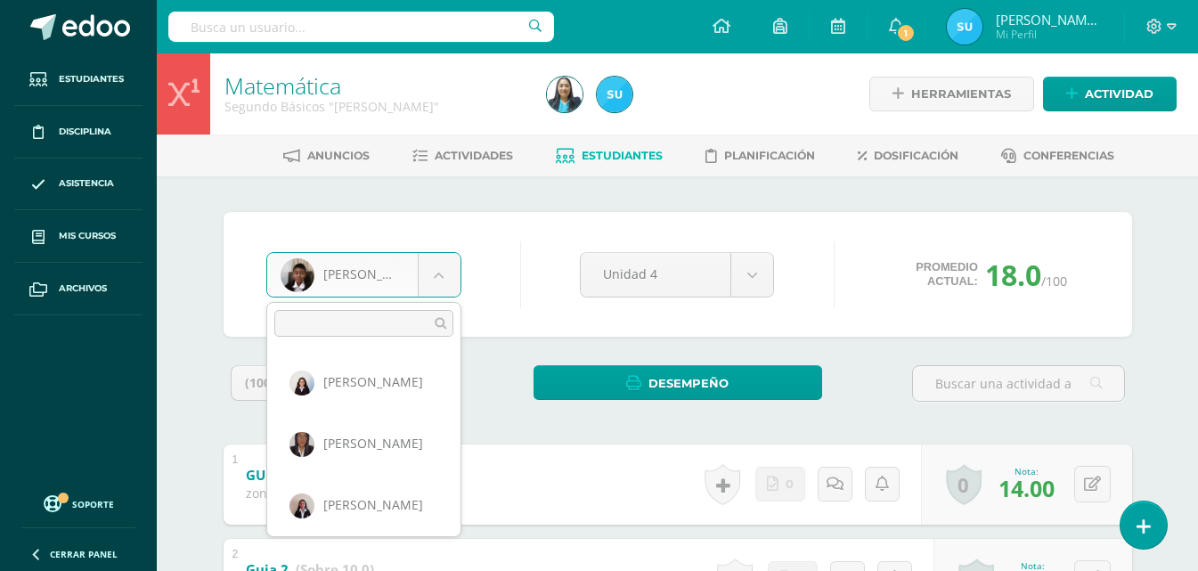
click at [447, 273] on body "Estudiantes Disciplina Asistencia Mis cursos Archivos Soporte Ayuda Reportar un…" at bounding box center [599, 416] width 1198 height 832
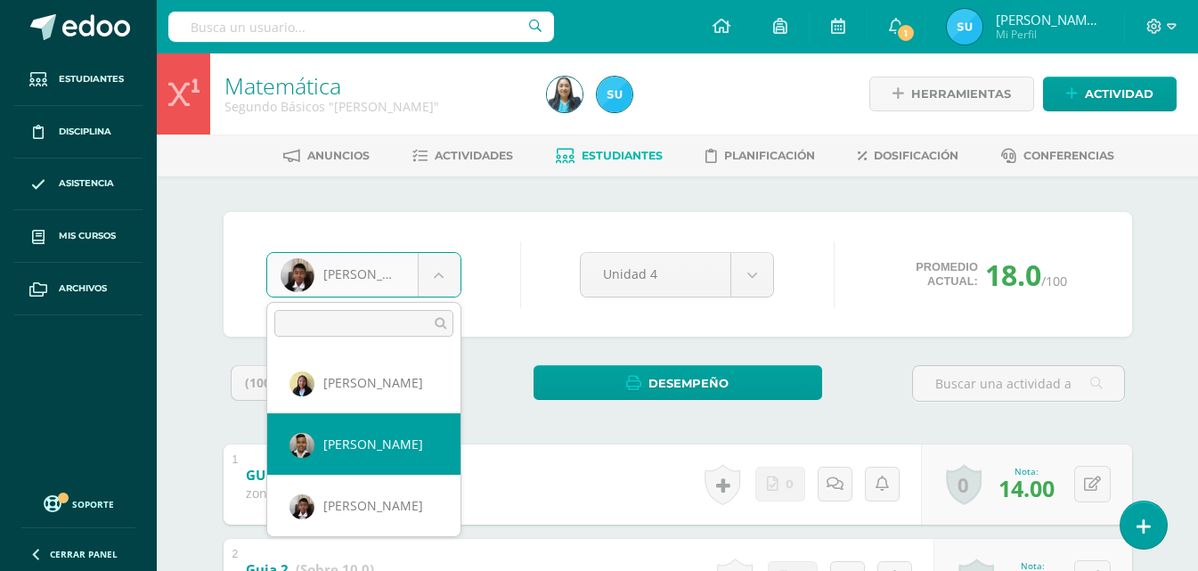
scroll to position [764, 0]
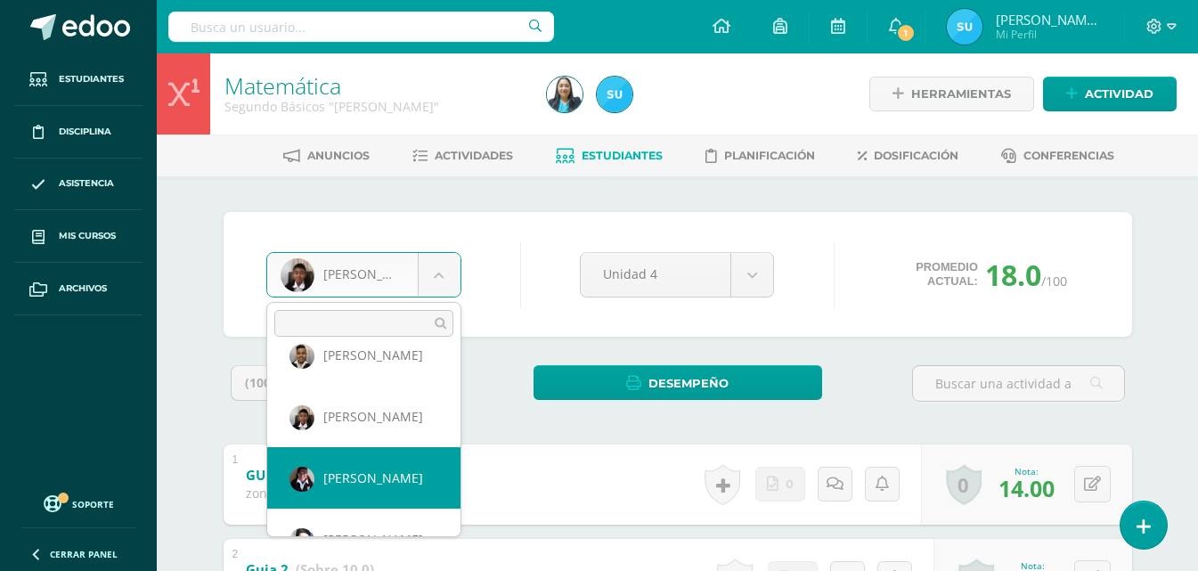
select select "871"
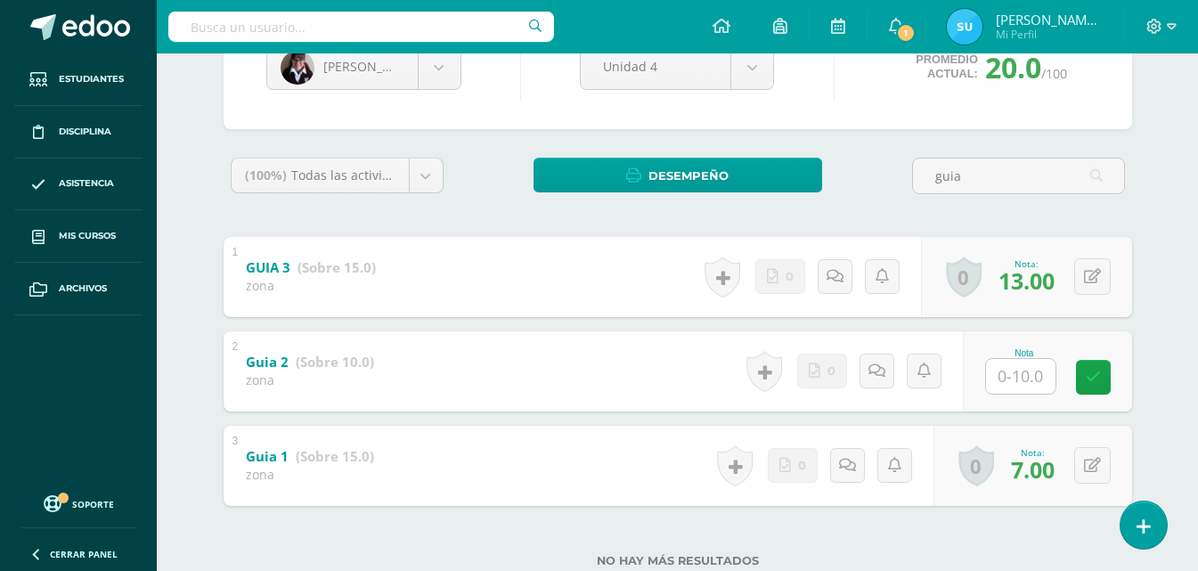
scroll to position [261, 0]
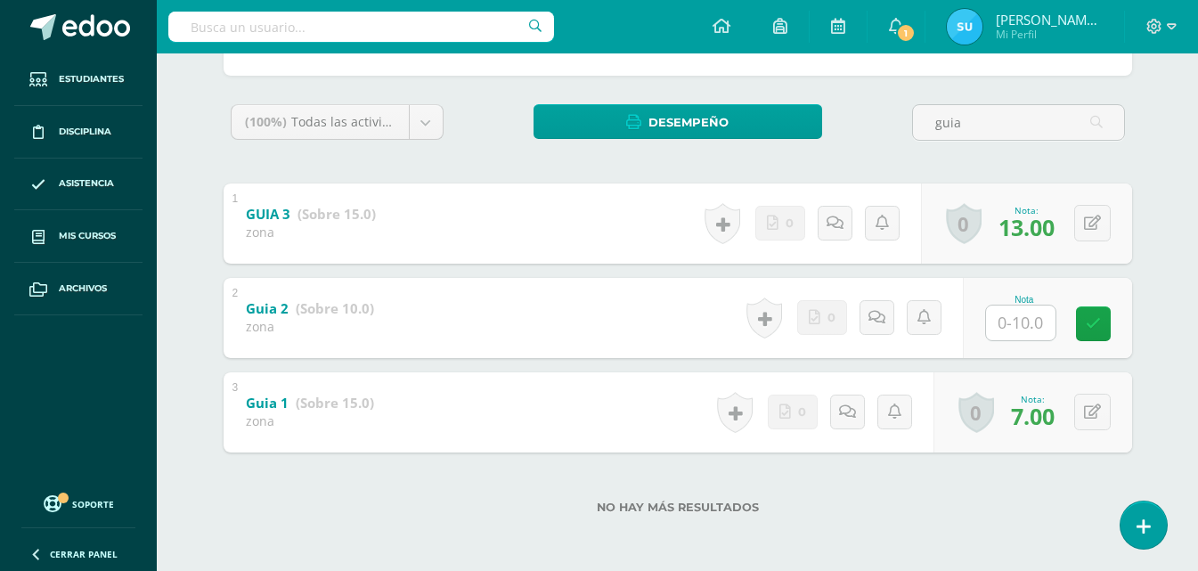
type input "guia"
click at [1026, 316] on input "text" at bounding box center [1030, 323] width 71 height 36
type input "0"
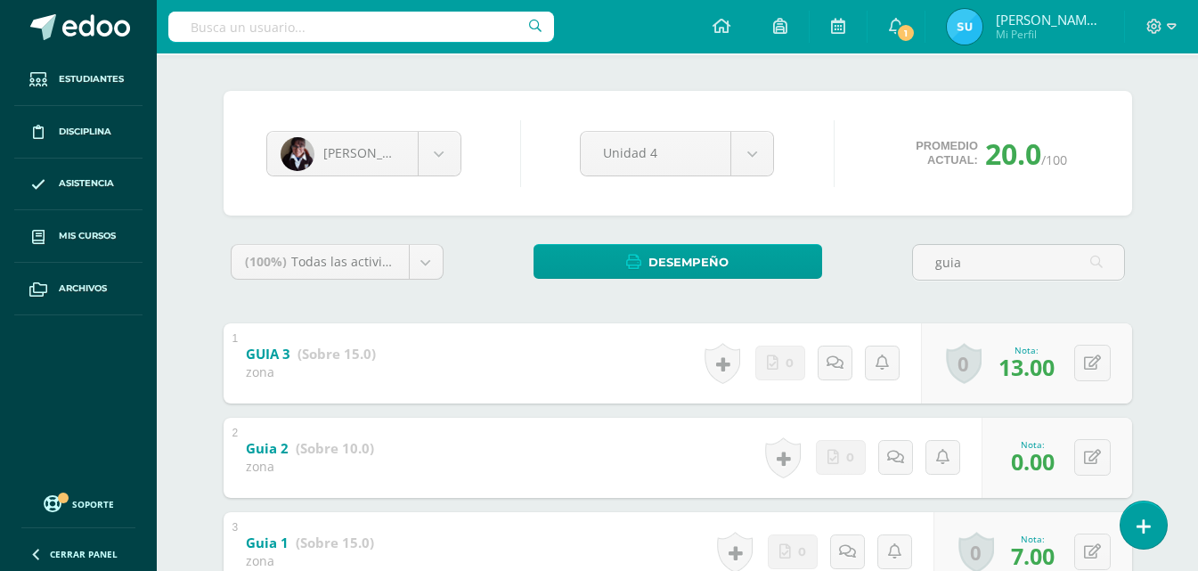
scroll to position [0, 0]
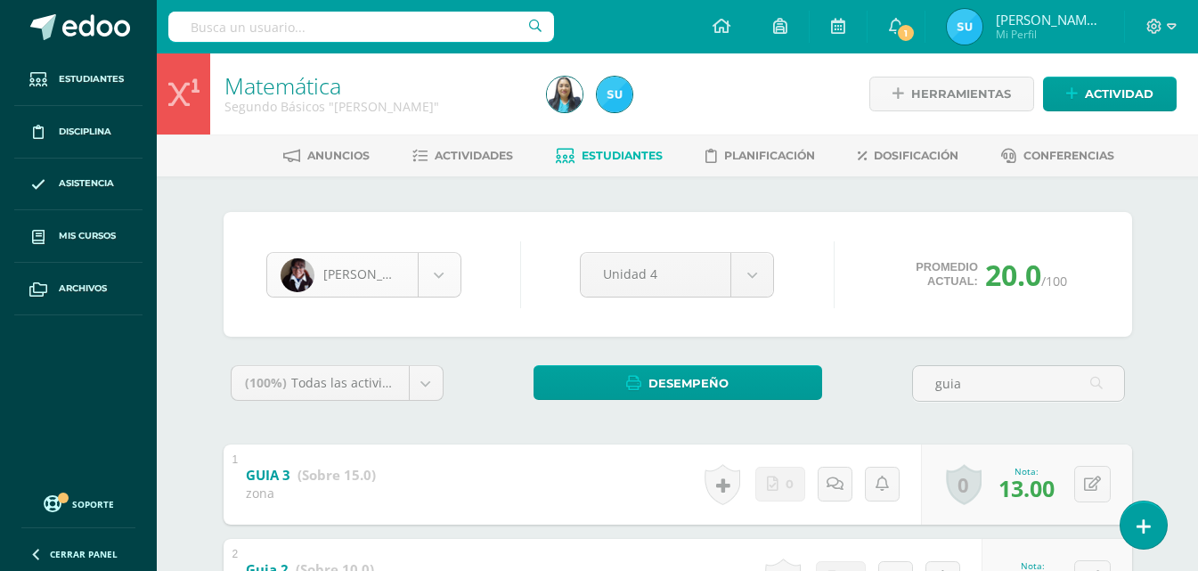
click at [371, 270] on body "Estudiantes Disciplina Asistencia Mis cursos Archivos Soporte Ayuda Reportar un…" at bounding box center [599, 416] width 1198 height 832
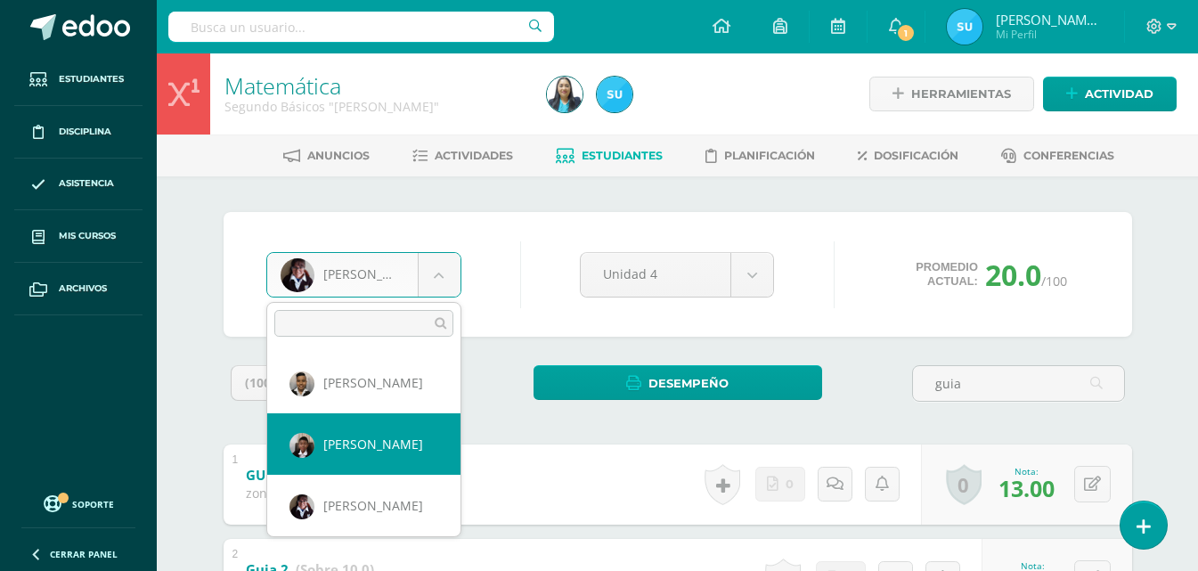
scroll to position [826, 0]
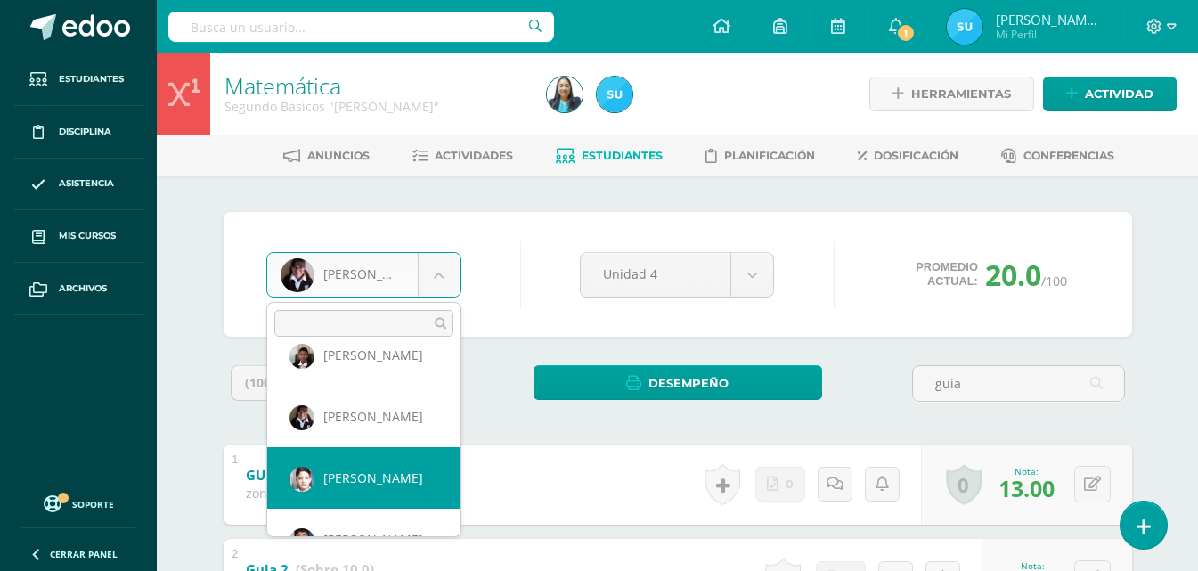
select select "807"
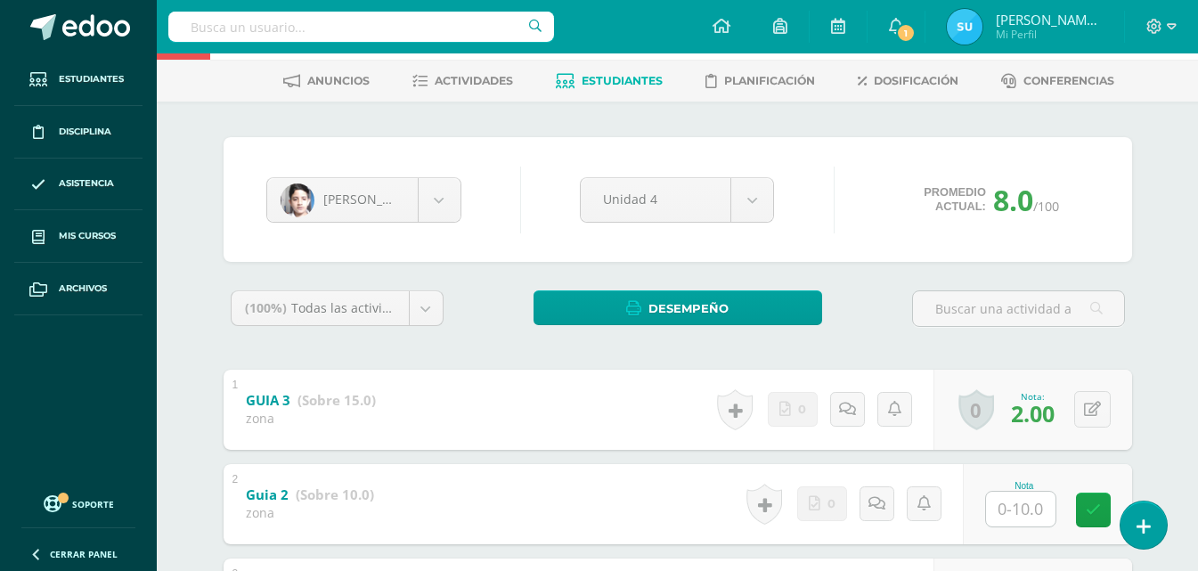
scroll to position [178, 0]
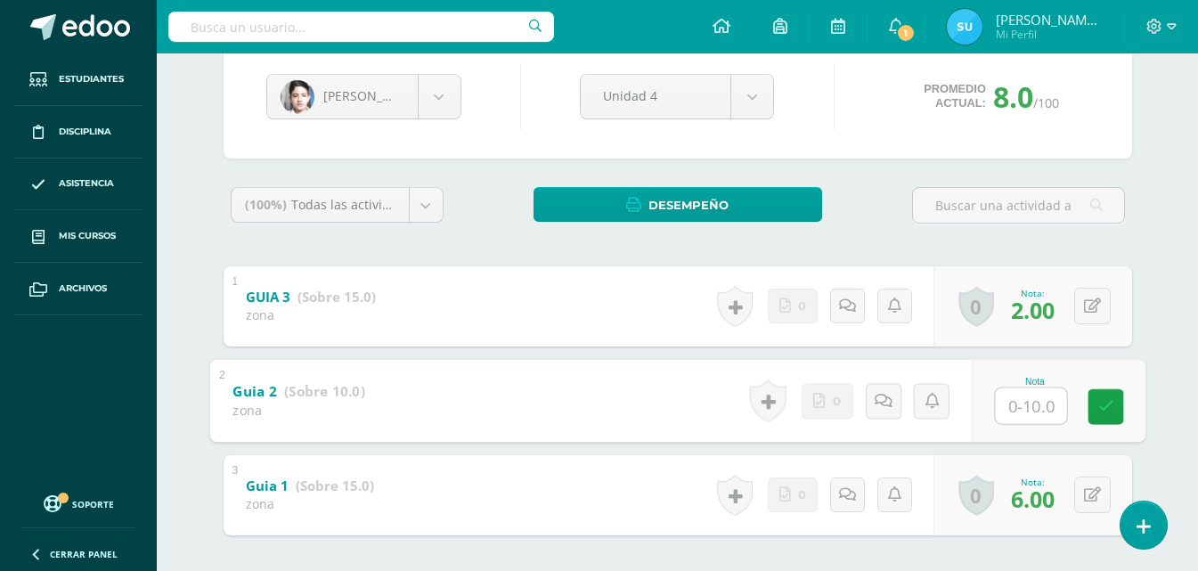
click at [1048, 404] on input "text" at bounding box center [1030, 405] width 71 height 36
type input "0"
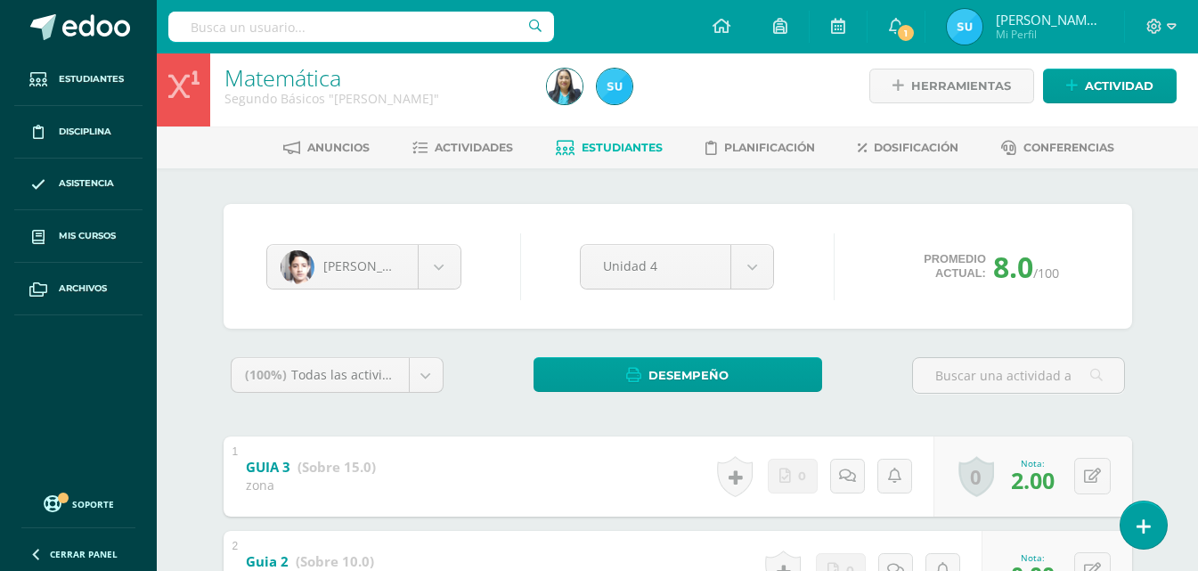
scroll to position [0, 0]
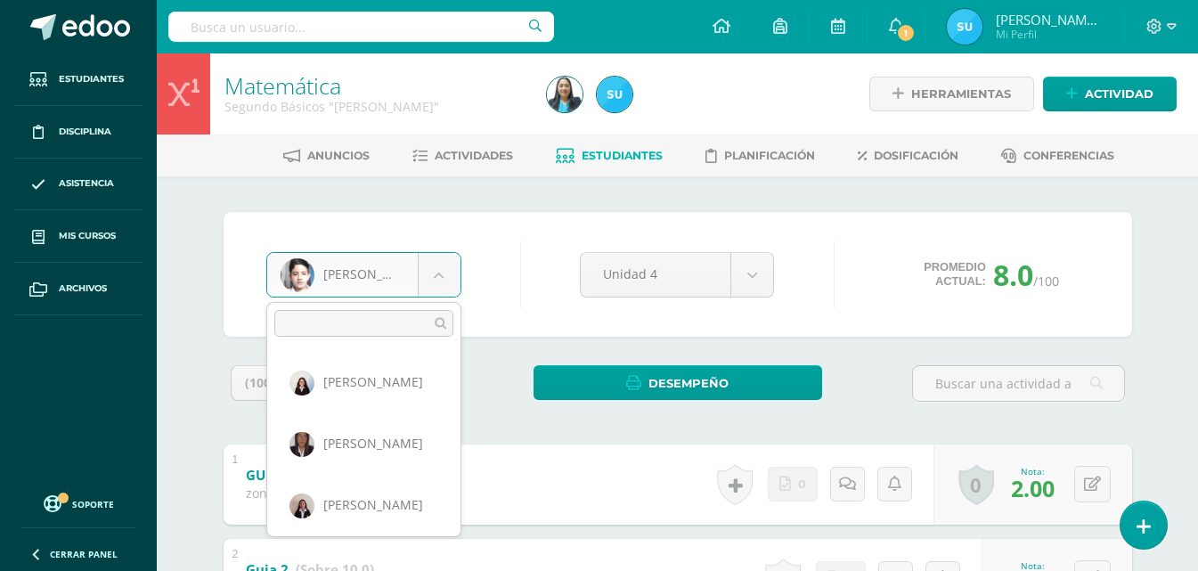
click at [407, 277] on body "Estudiantes Disciplina Asistencia Mis cursos Archivos Soporte Ayuda Reportar un…" at bounding box center [599, 416] width 1198 height 832
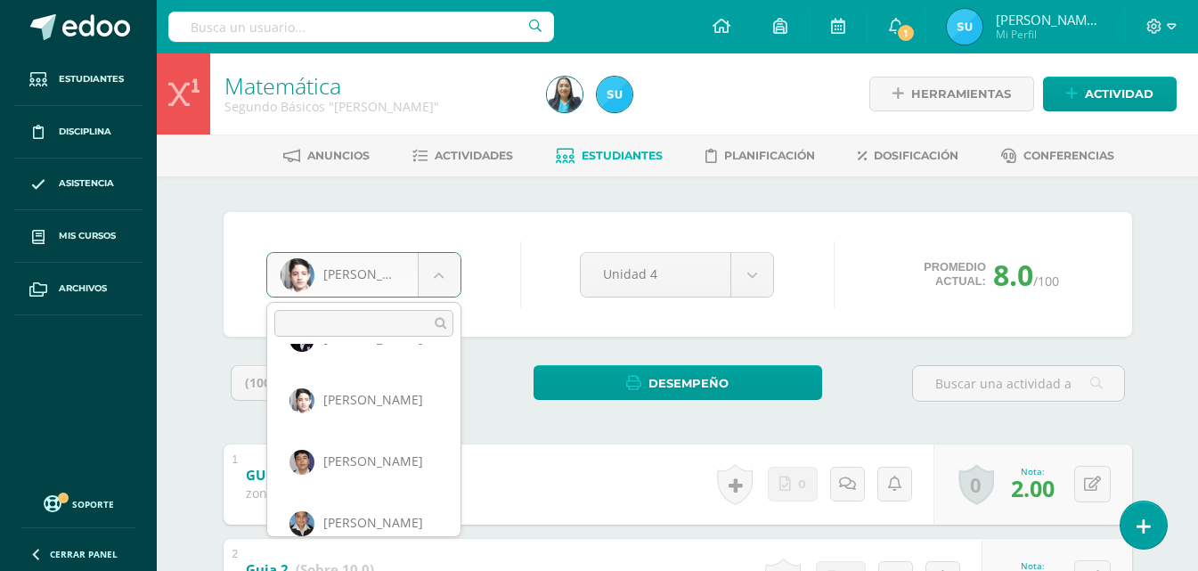
scroll to position [923, 0]
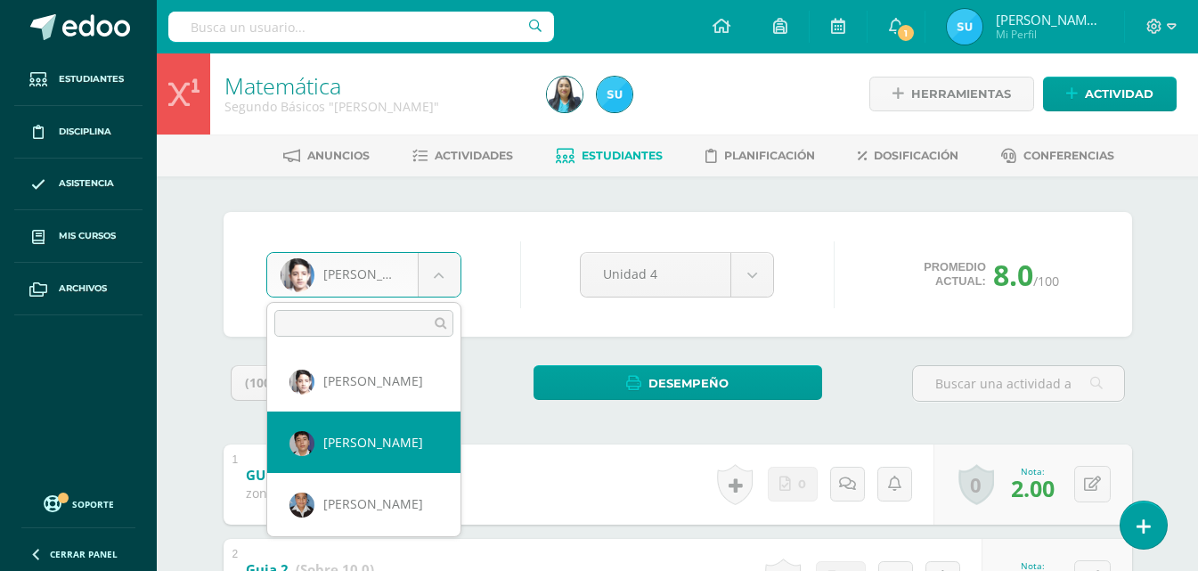
select select "223"
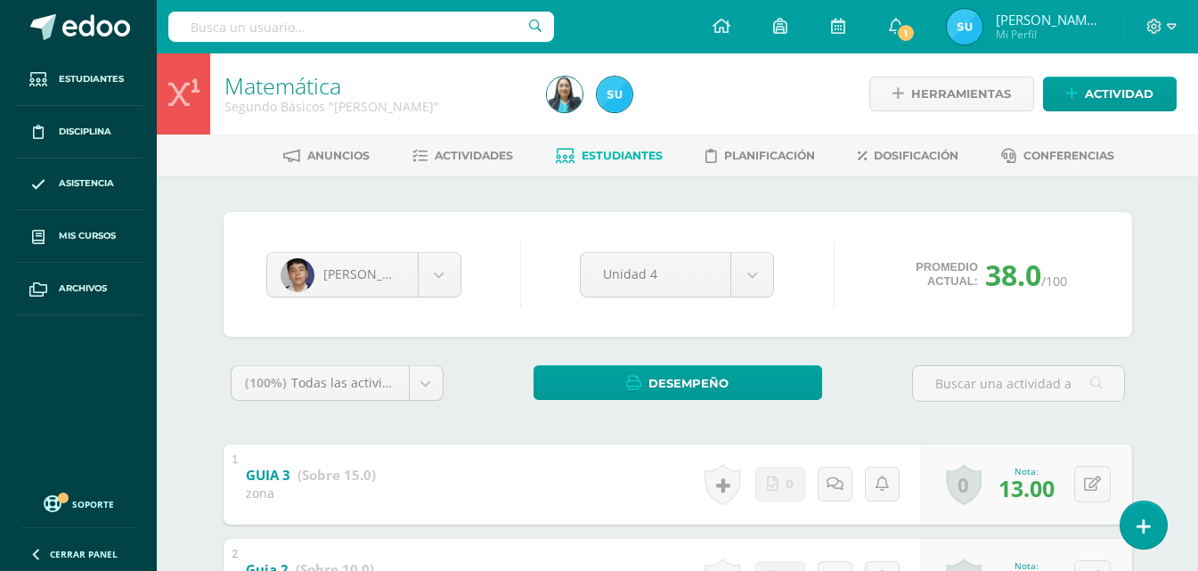
scroll to position [89, 0]
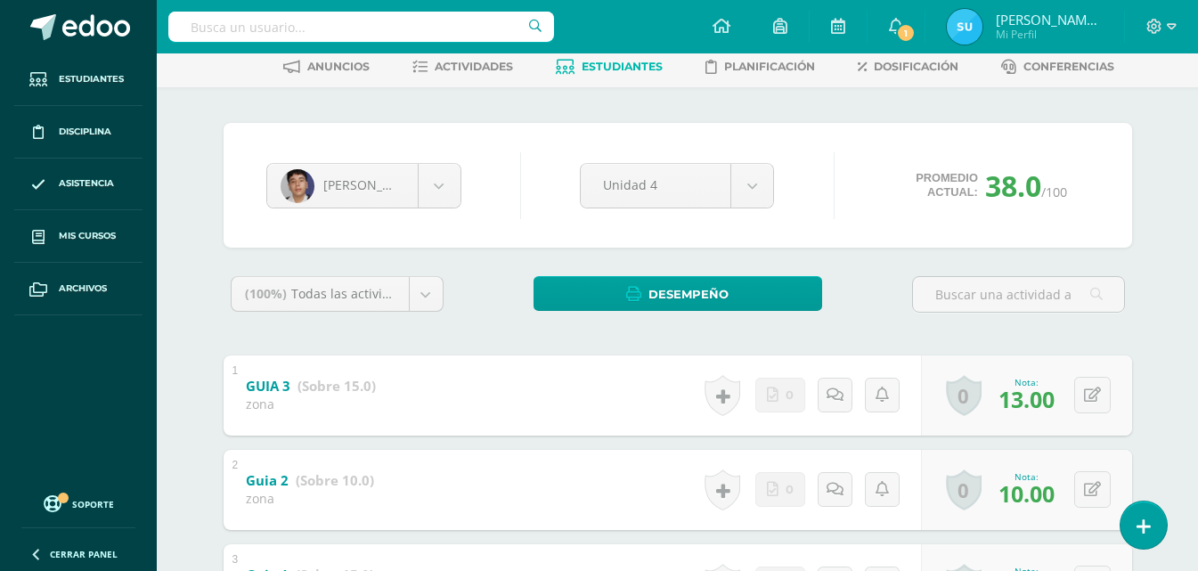
click at [330, 160] on div "[PERSON_NAME] [PERSON_NAME] [PERSON_NAME] [PERSON_NAME] [PERSON_NAME] [PERSON_N…" at bounding box center [677, 185] width 837 height 68
click at [352, 176] on body "Estudiantes Disciplina Asistencia Mis cursos Archivos Soporte Ayuda Reportar un…" at bounding box center [599, 327] width 1198 height 832
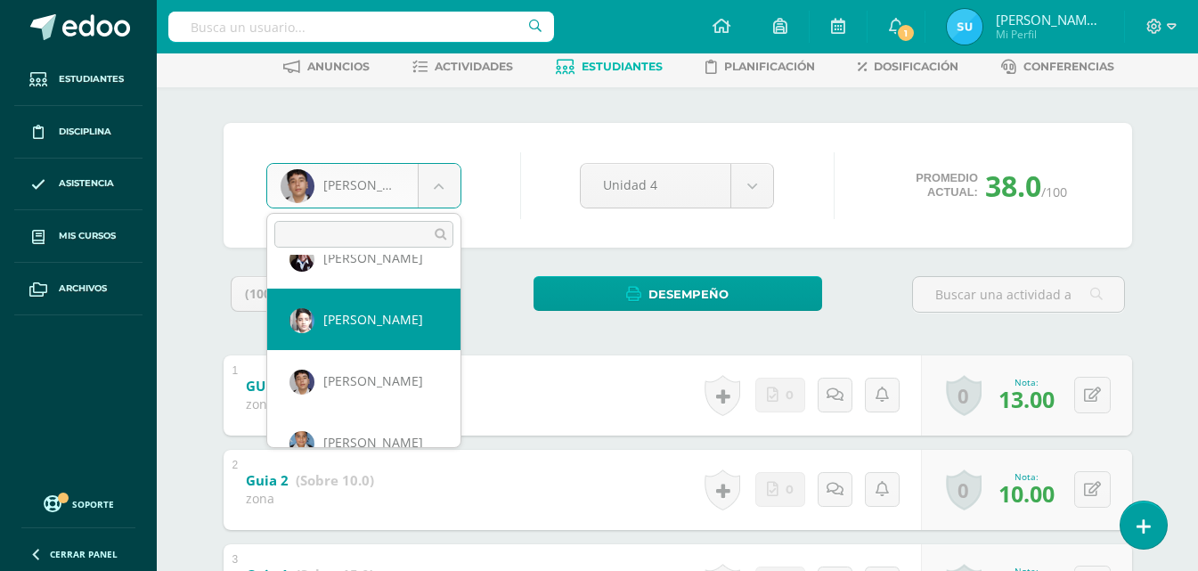
scroll to position [984, 0]
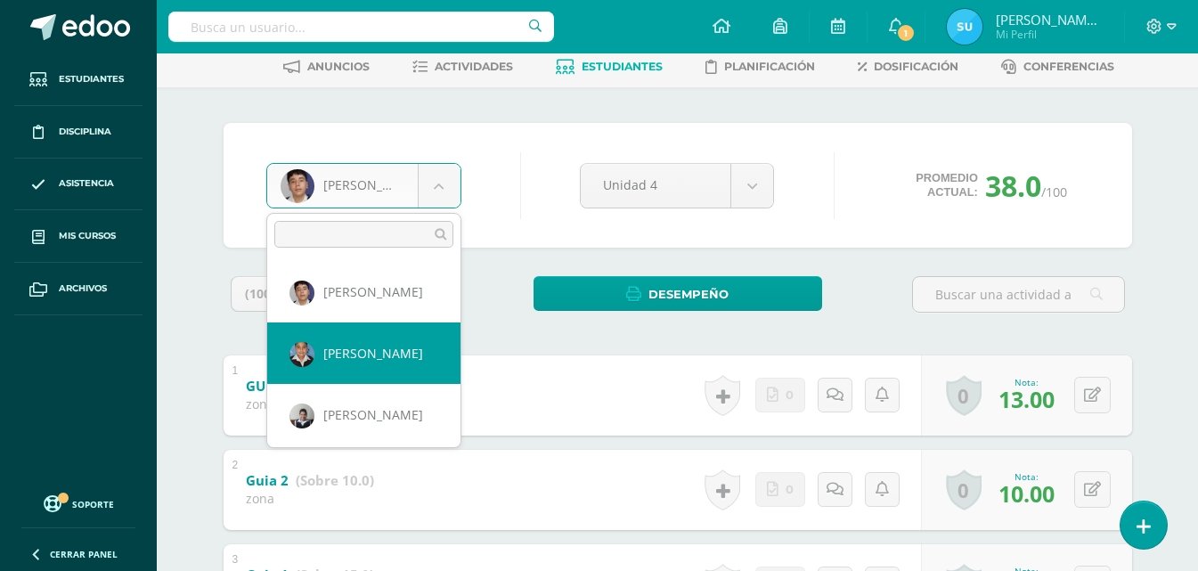
select select "222"
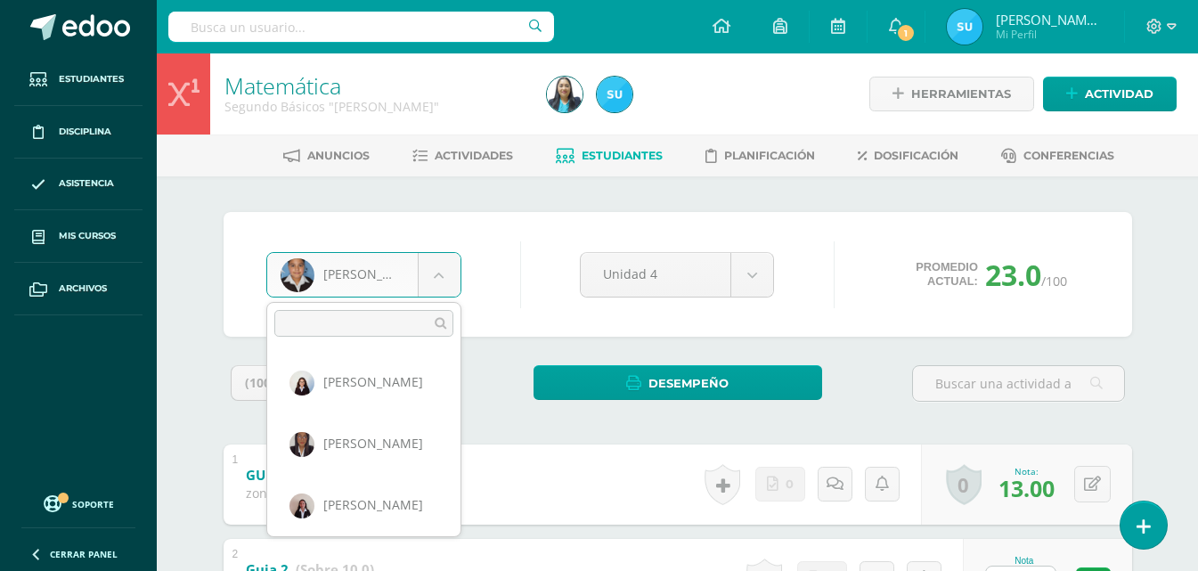
click at [343, 274] on body "Estudiantes Disciplina Asistencia Mis cursos Archivos Soporte Ayuda Reportar un…" at bounding box center [599, 416] width 1198 height 832
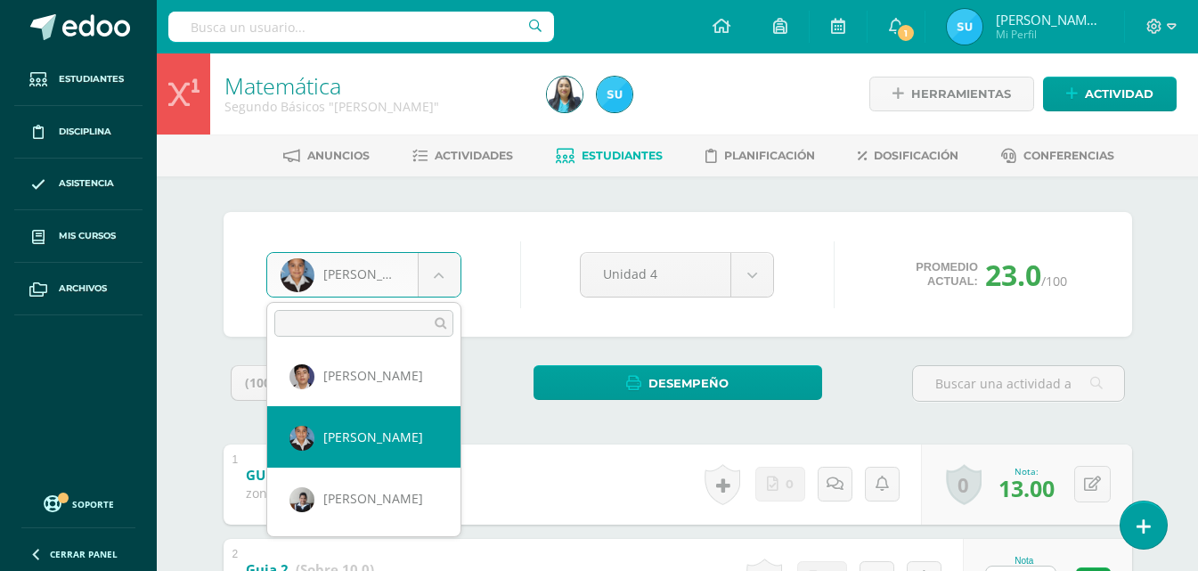
scroll to position [1010, 0]
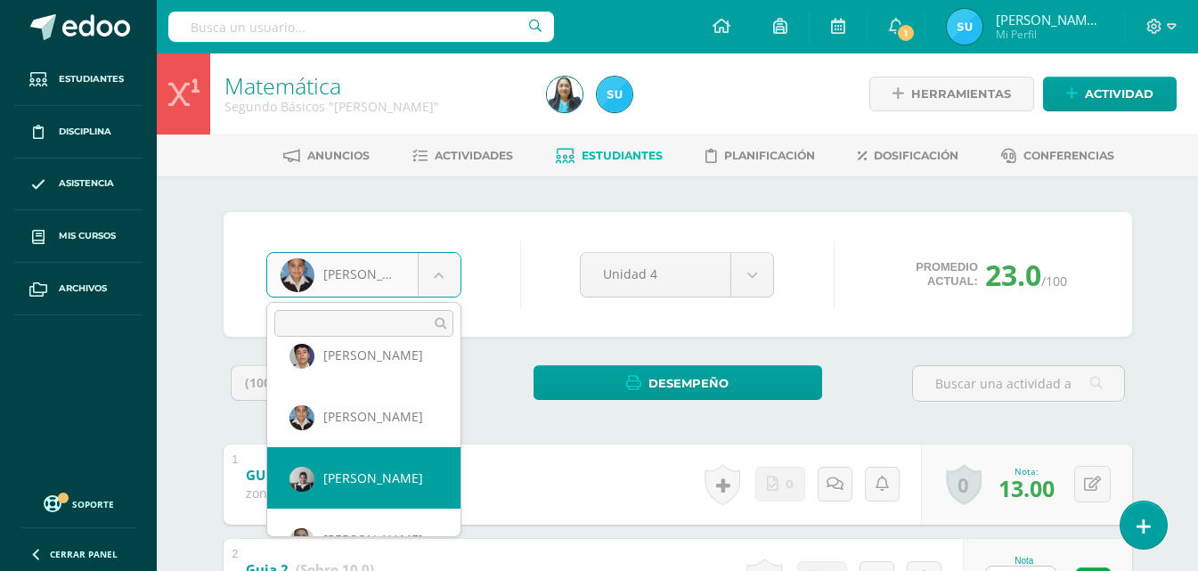
select select "770"
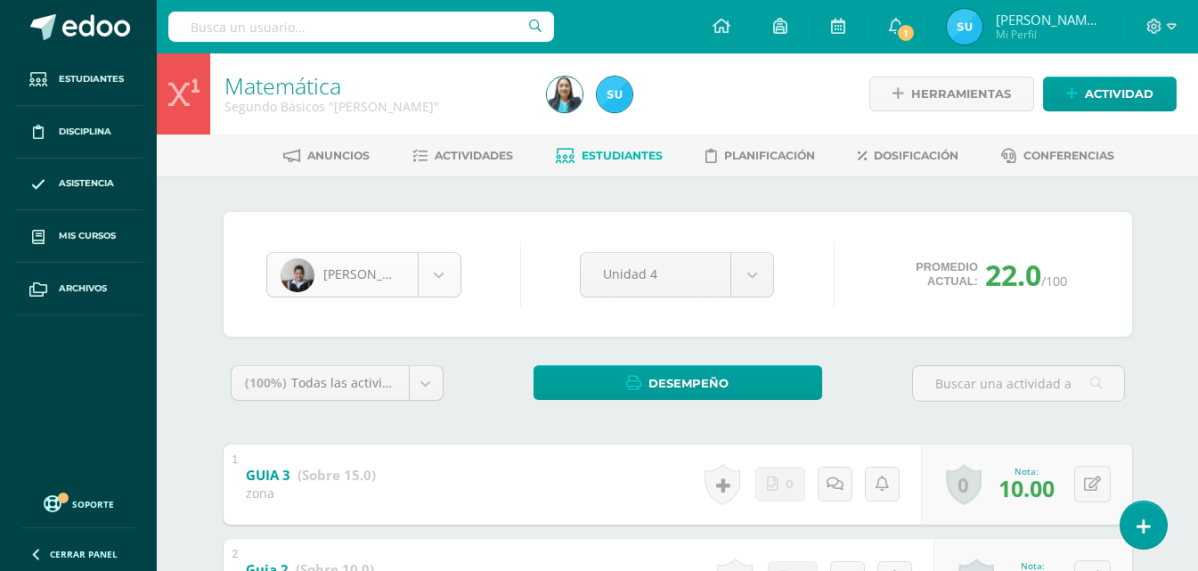
click at [354, 265] on body "Estudiantes Disciplina Asistencia Mis cursos Archivos Soporte Ayuda Reportar un…" at bounding box center [599, 416] width 1198 height 832
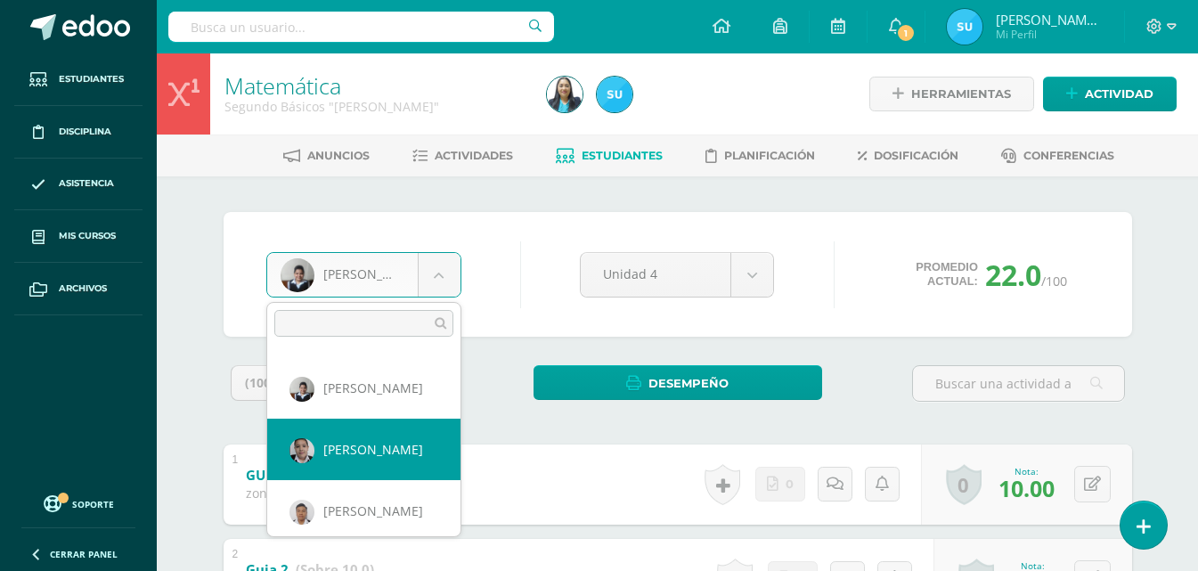
scroll to position [1112, 0]
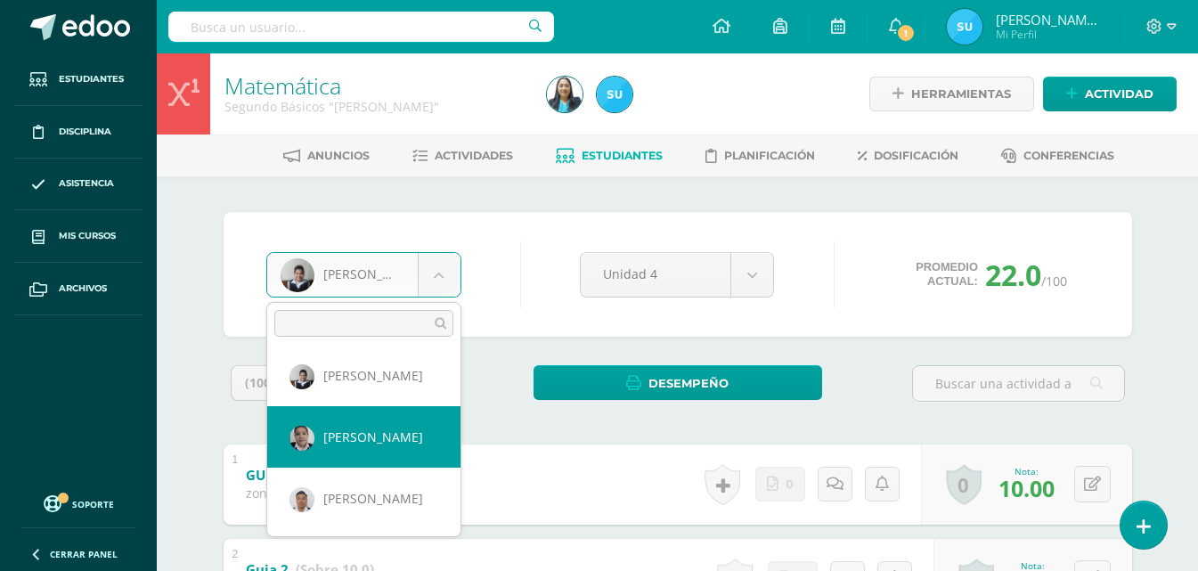
select select "819"
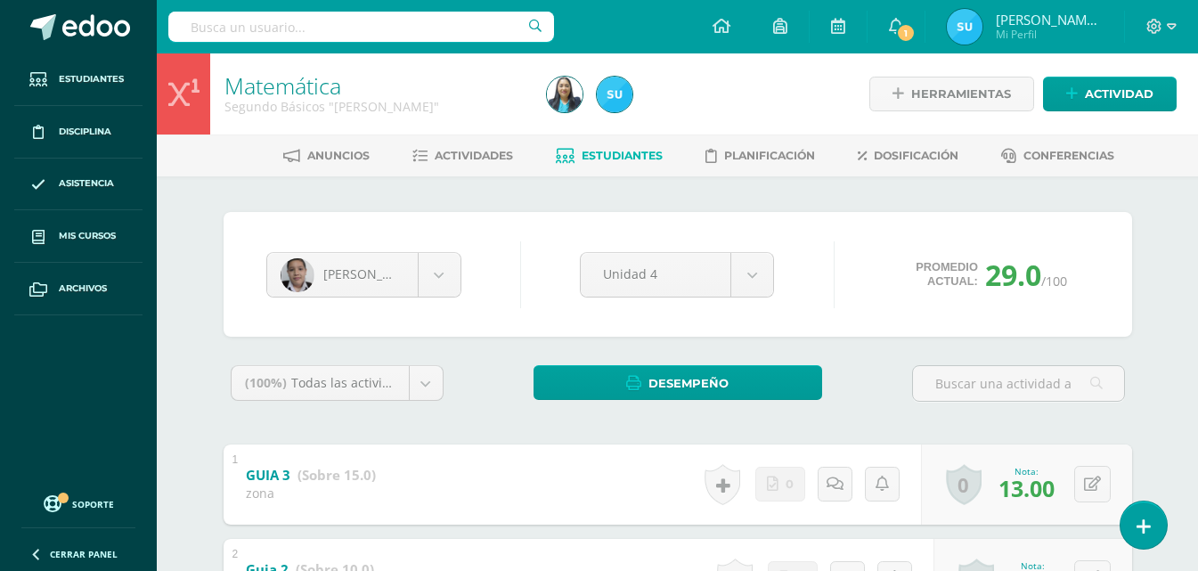
scroll to position [89, 0]
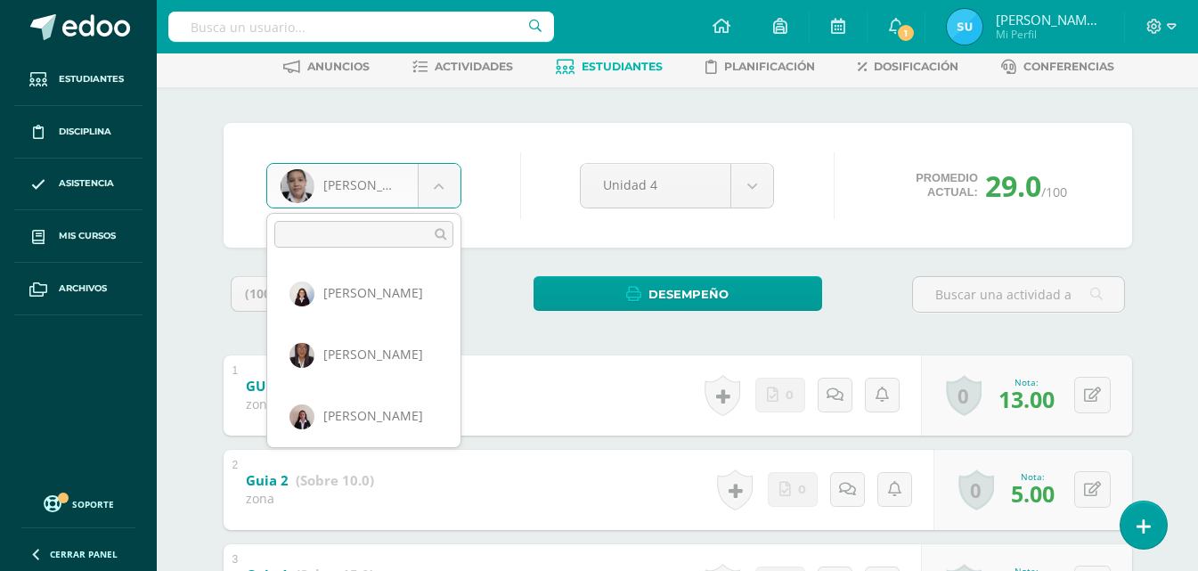
click at [398, 200] on body "Estudiantes Disciplina Asistencia Mis cursos Archivos Soporte Ayuda Reportar un…" at bounding box center [599, 327] width 1198 height 832
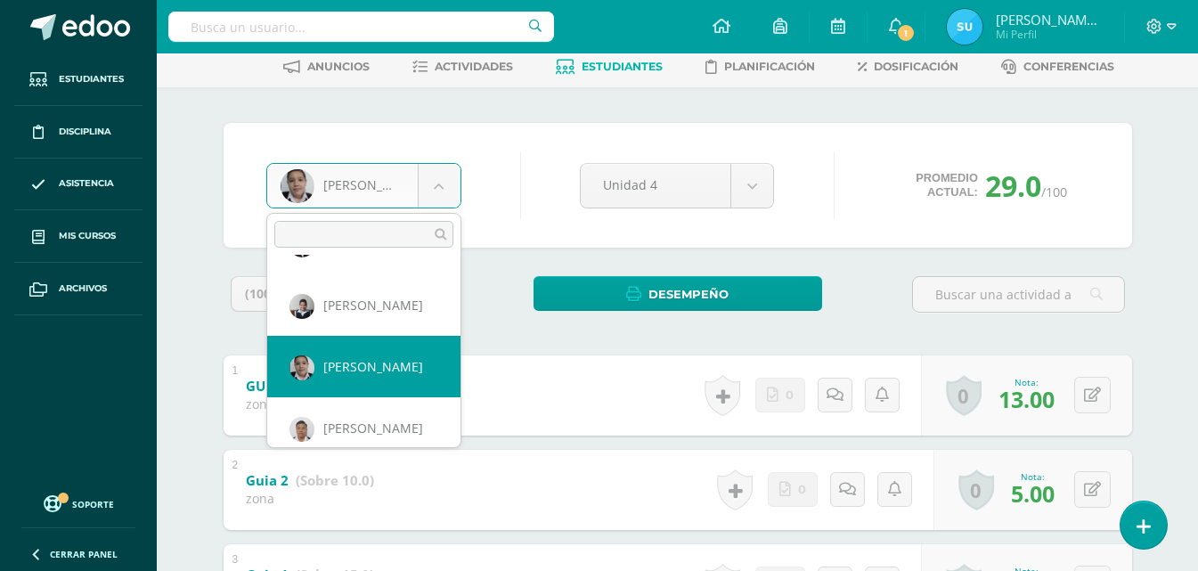
scroll to position [1112, 0]
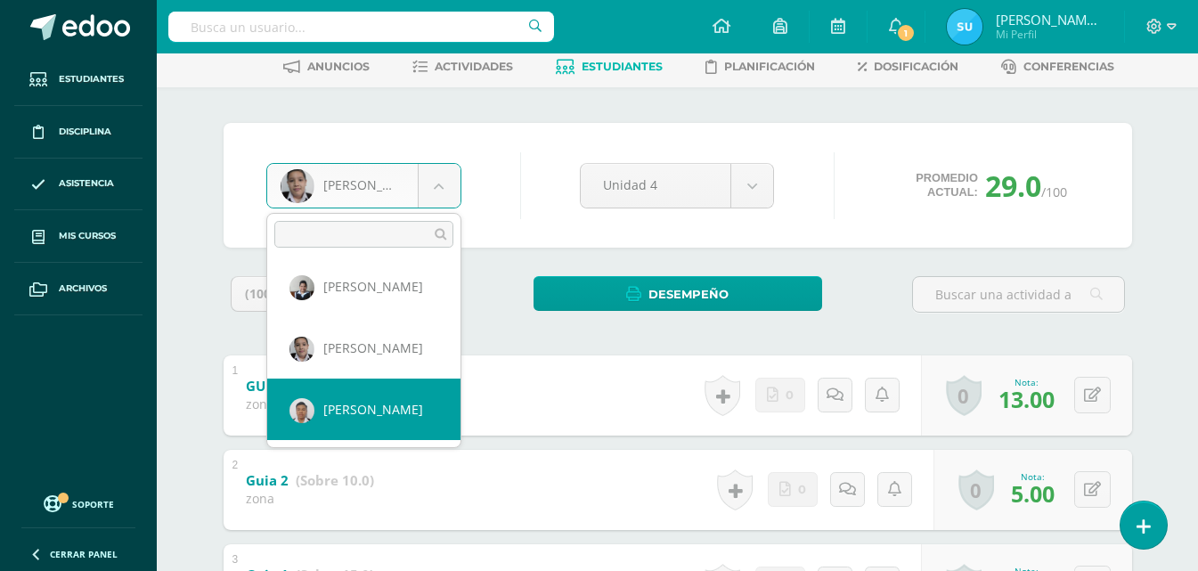
select select "1346"
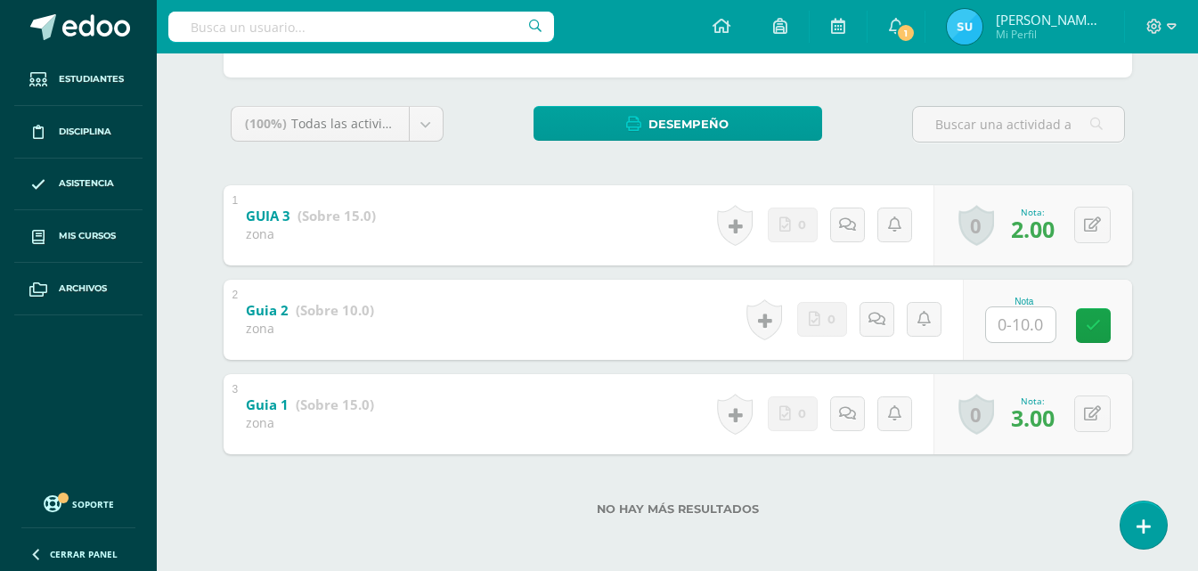
scroll to position [261, 0]
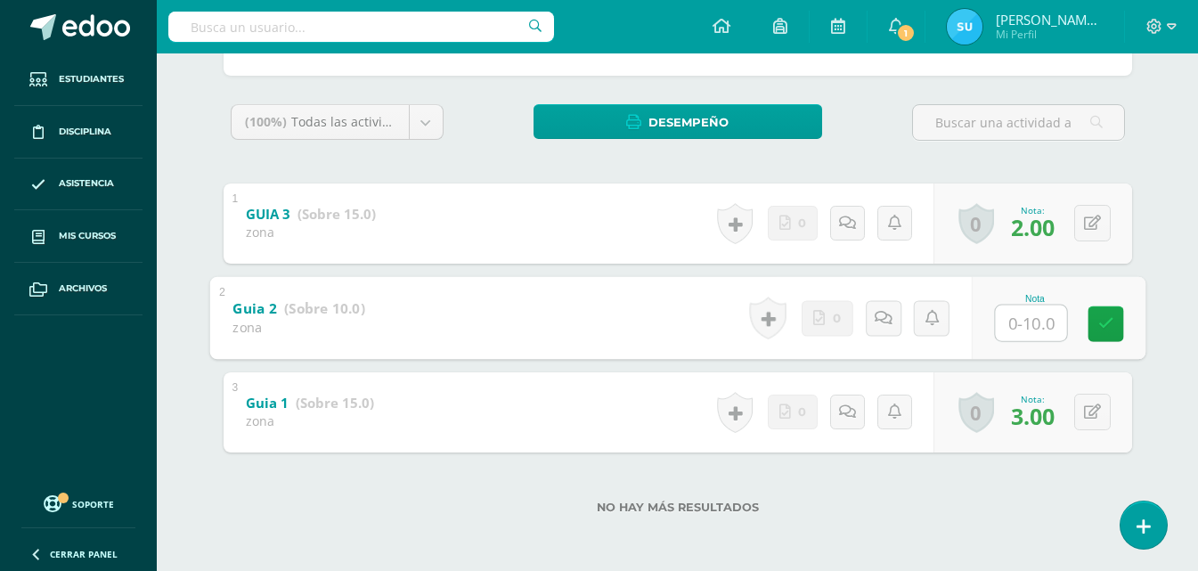
click at [1051, 334] on input "text" at bounding box center [1030, 323] width 71 height 36
type input "0"
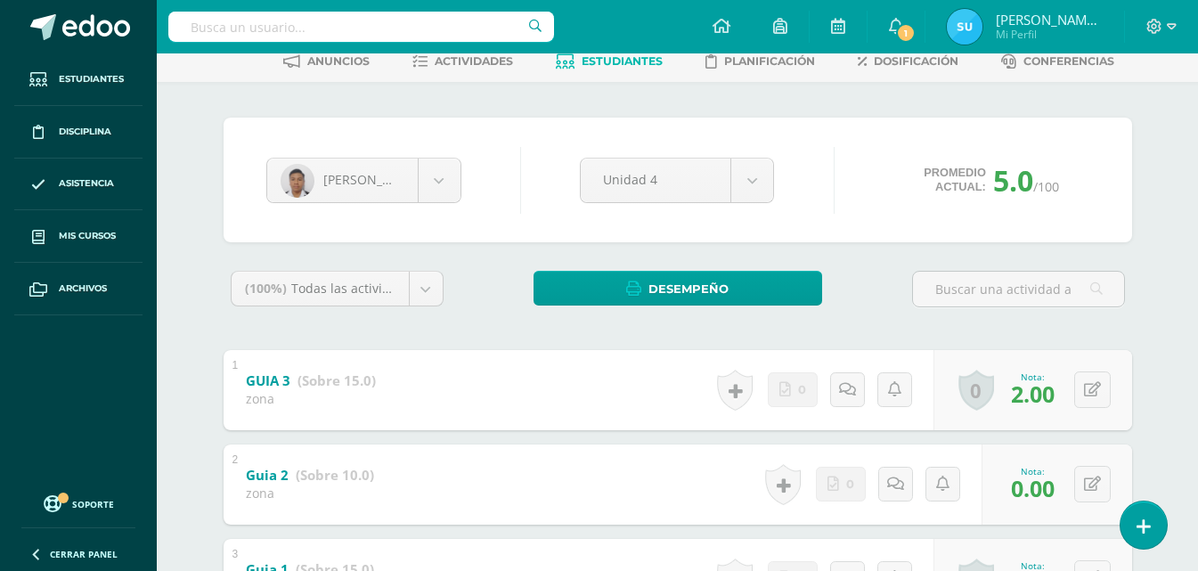
scroll to position [0, 0]
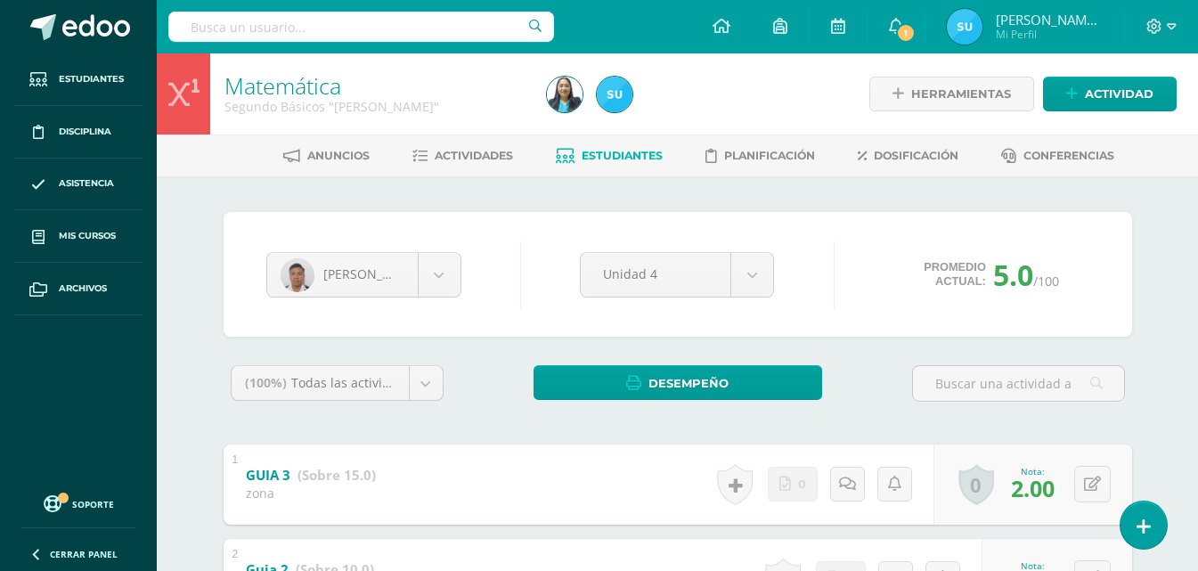
click at [615, 162] on span "Estudiantes" at bounding box center [622, 155] width 81 height 13
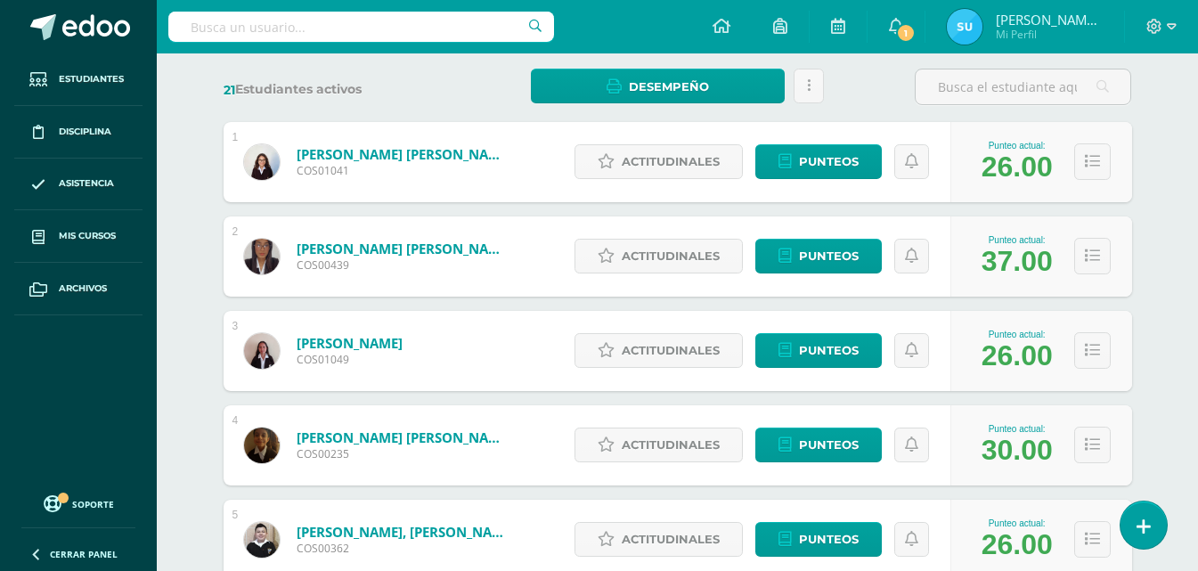
scroll to position [267, 0]
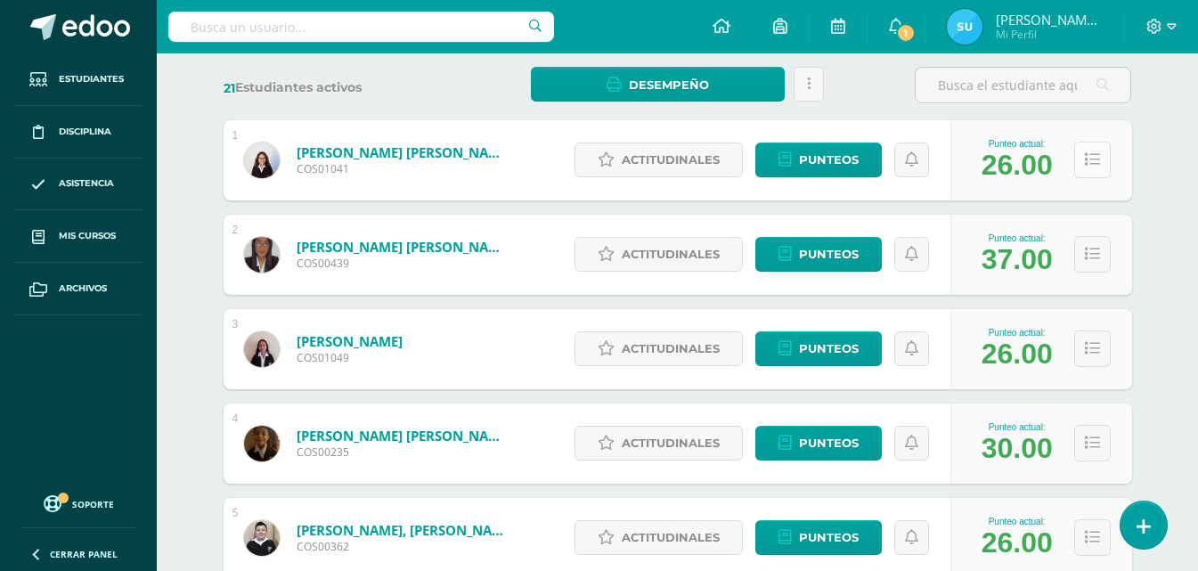
click at [1087, 167] on icon at bounding box center [1092, 159] width 15 height 15
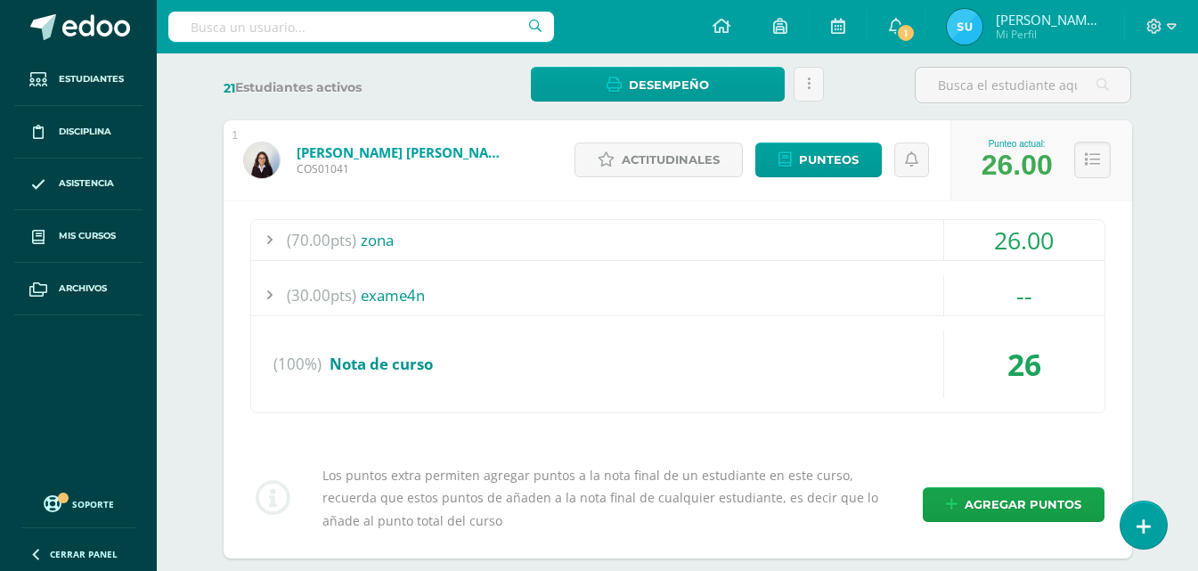
click at [1022, 244] on div "26.00" at bounding box center [1024, 240] width 160 height 40
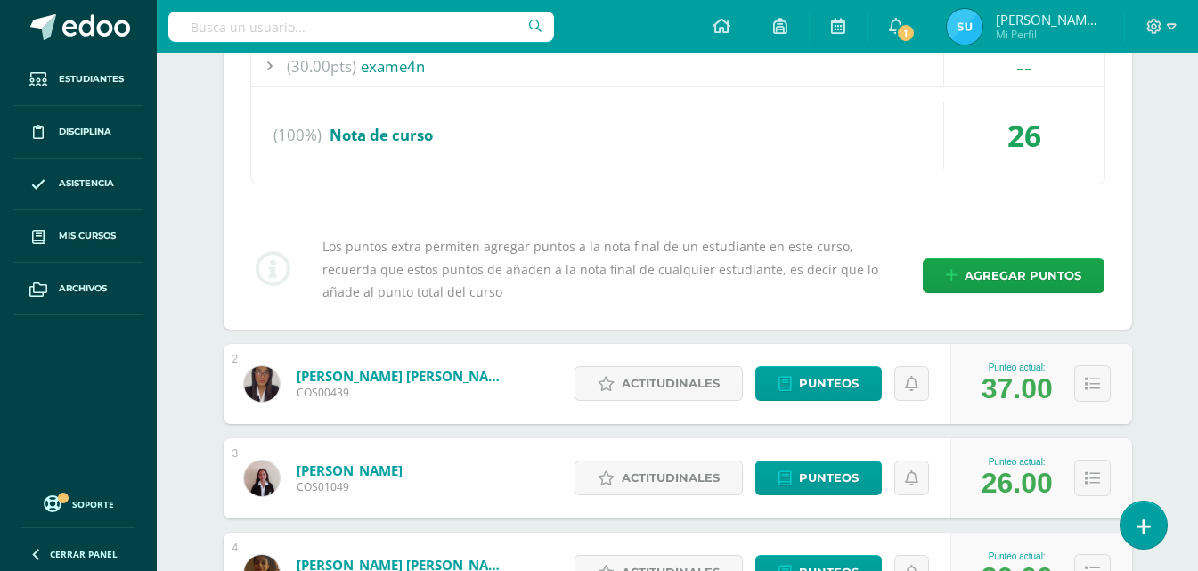
scroll to position [713, 0]
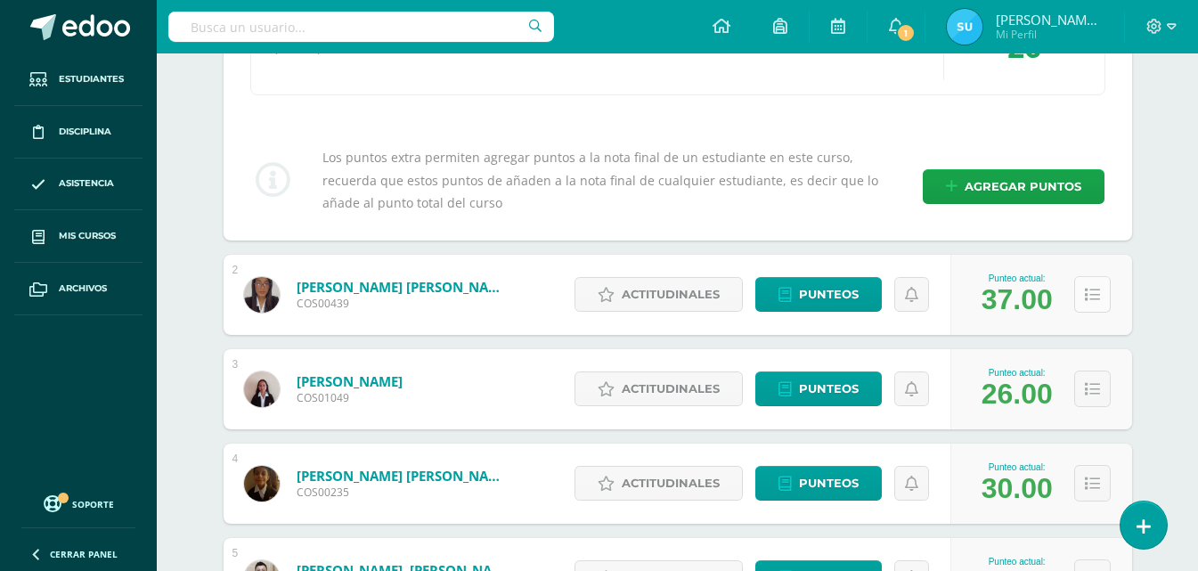
click at [1088, 290] on icon at bounding box center [1092, 295] width 15 height 15
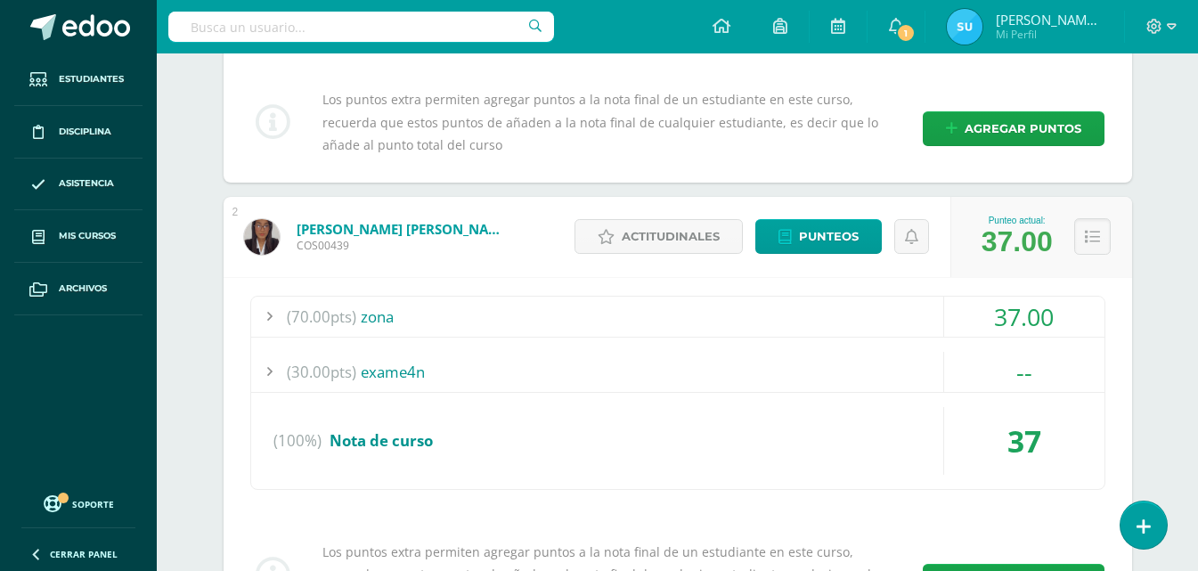
scroll to position [802, 0]
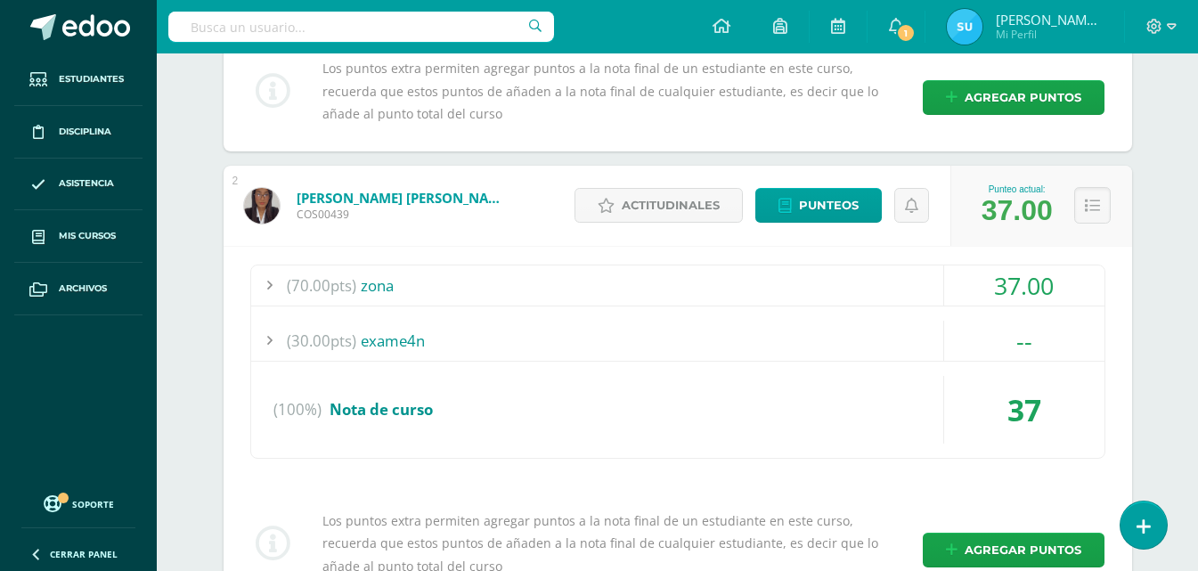
click at [1065, 276] on div "37.00" at bounding box center [1024, 285] width 160 height 40
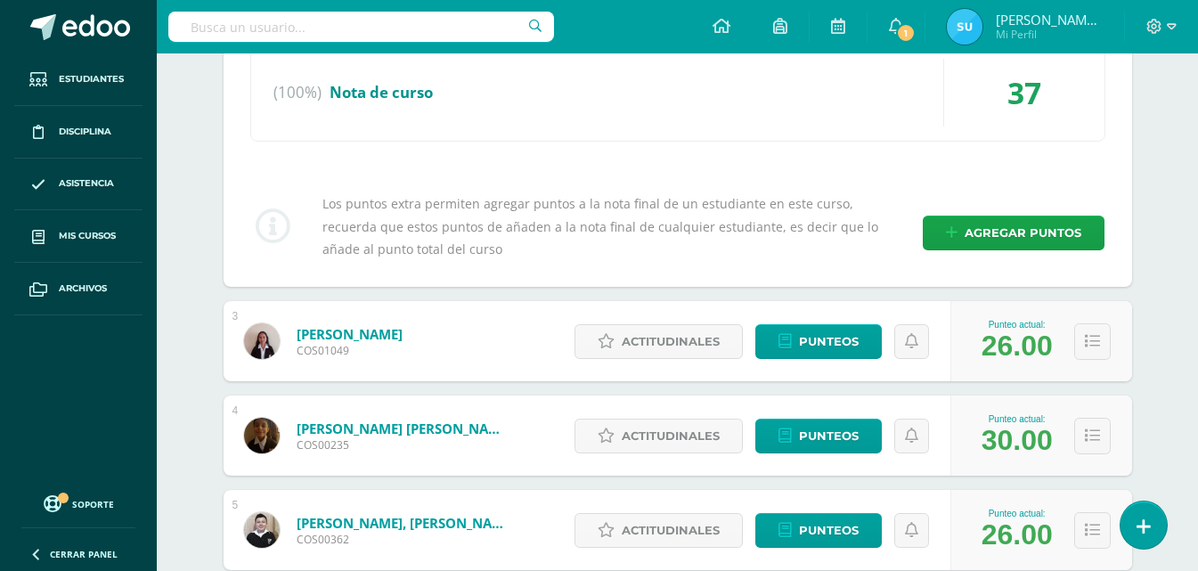
scroll to position [1247, 0]
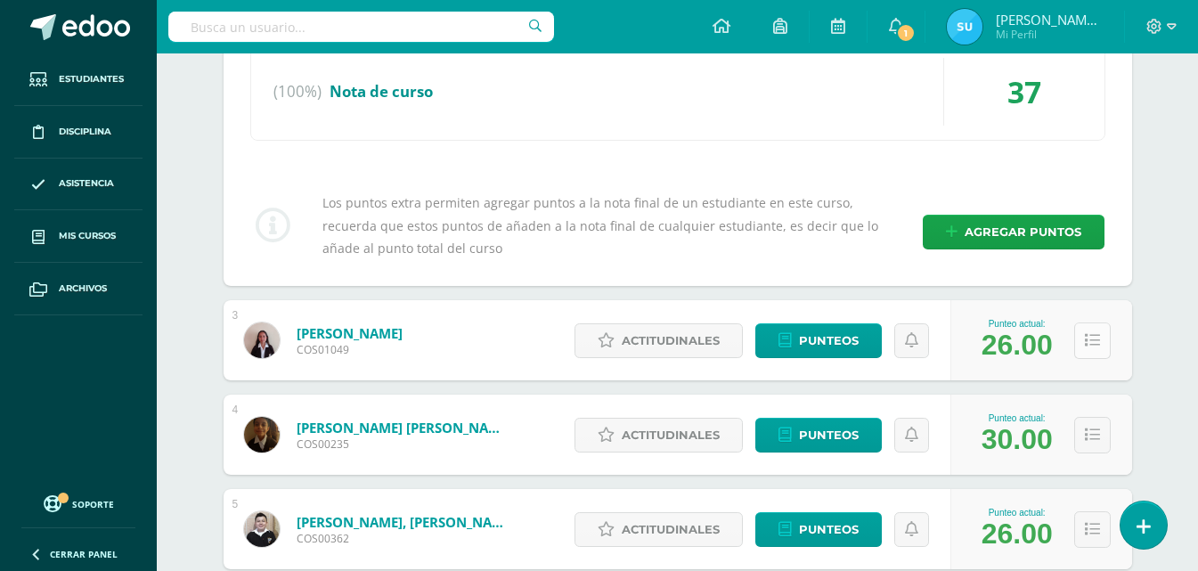
click at [1086, 340] on icon at bounding box center [1092, 340] width 15 height 15
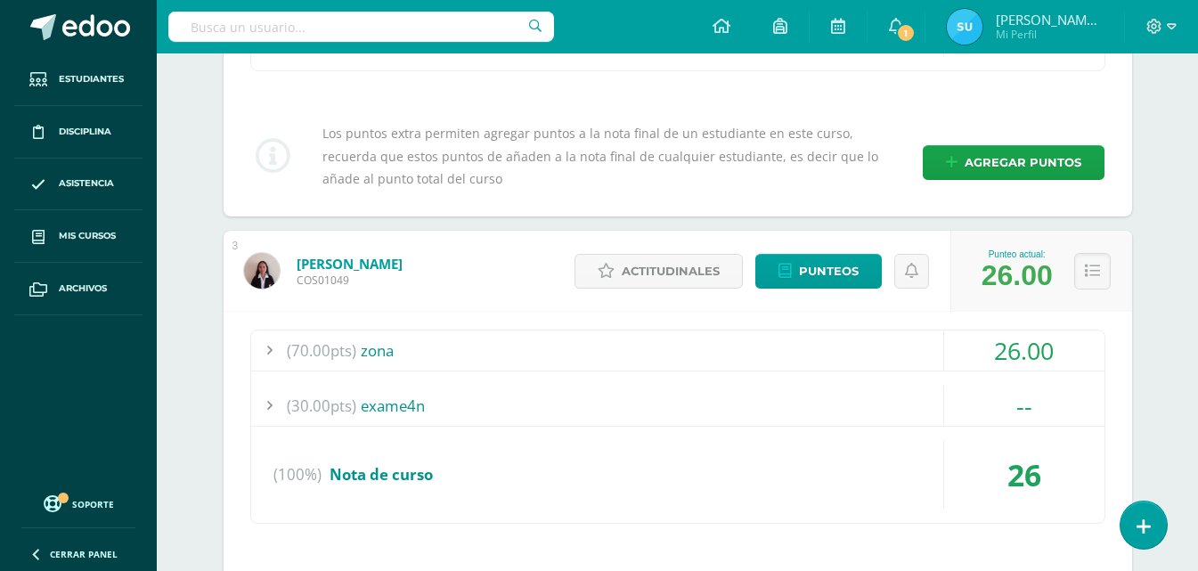
scroll to position [1336, 0]
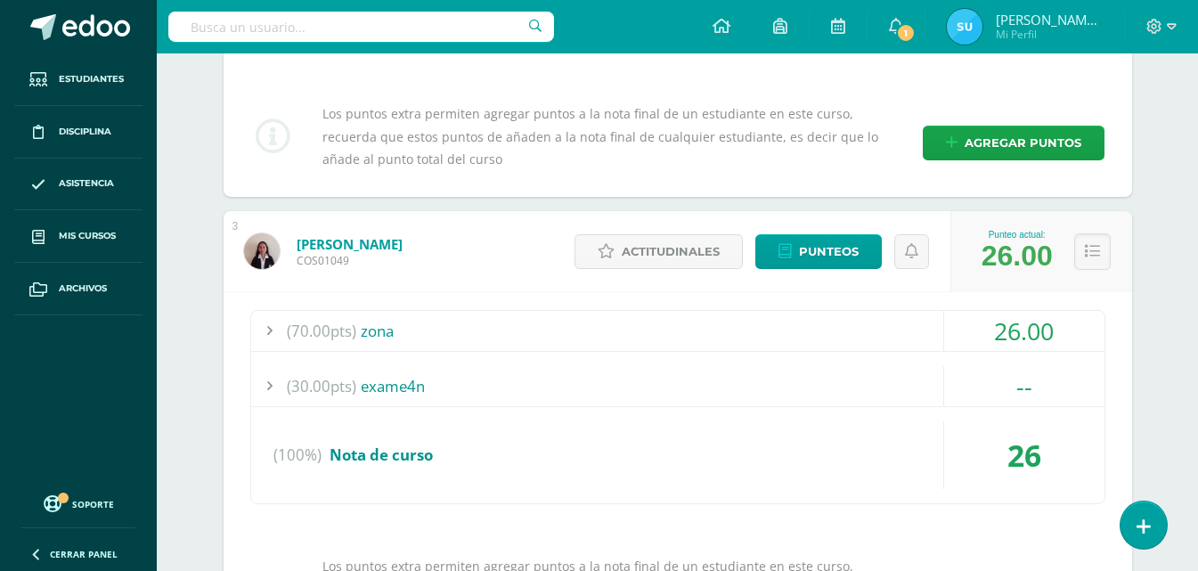
click at [1029, 330] on div "26.00" at bounding box center [1024, 331] width 160 height 40
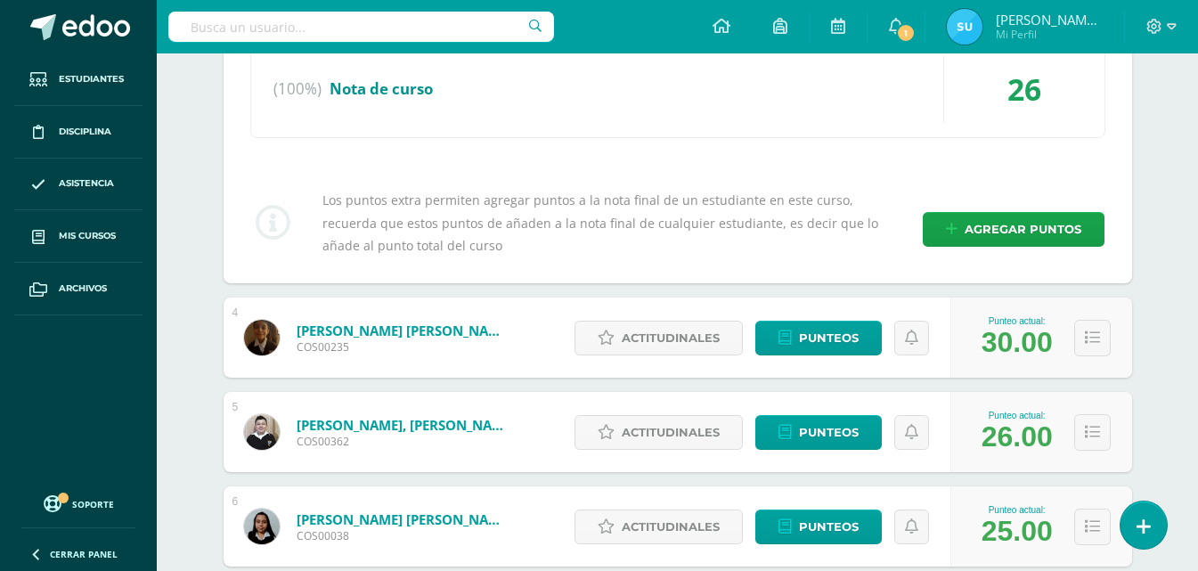
scroll to position [1870, 0]
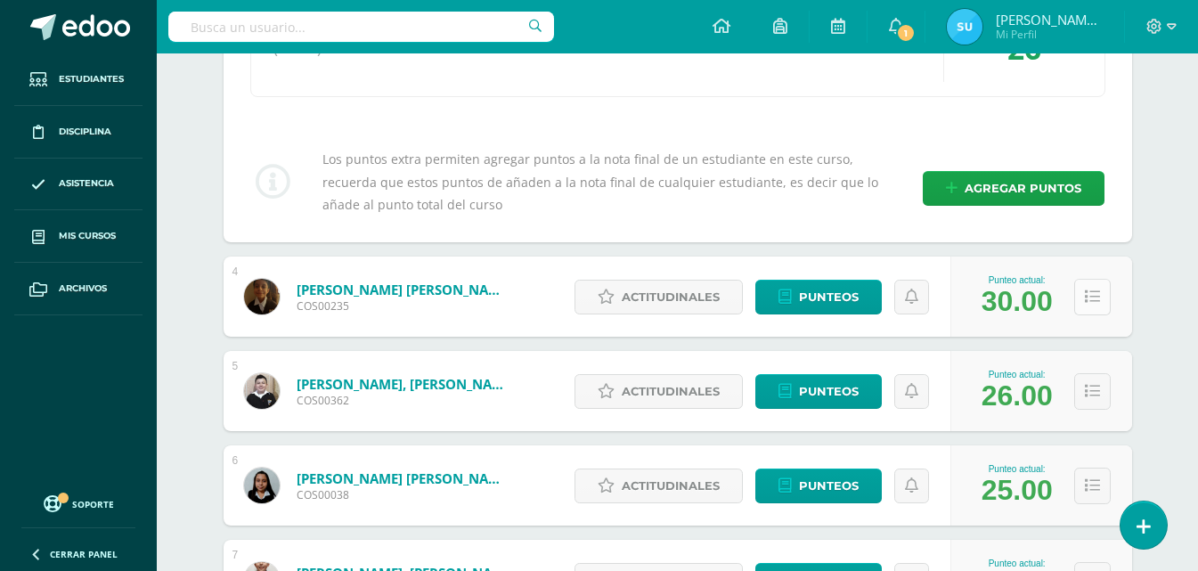
click at [1097, 303] on icon at bounding box center [1092, 296] width 15 height 15
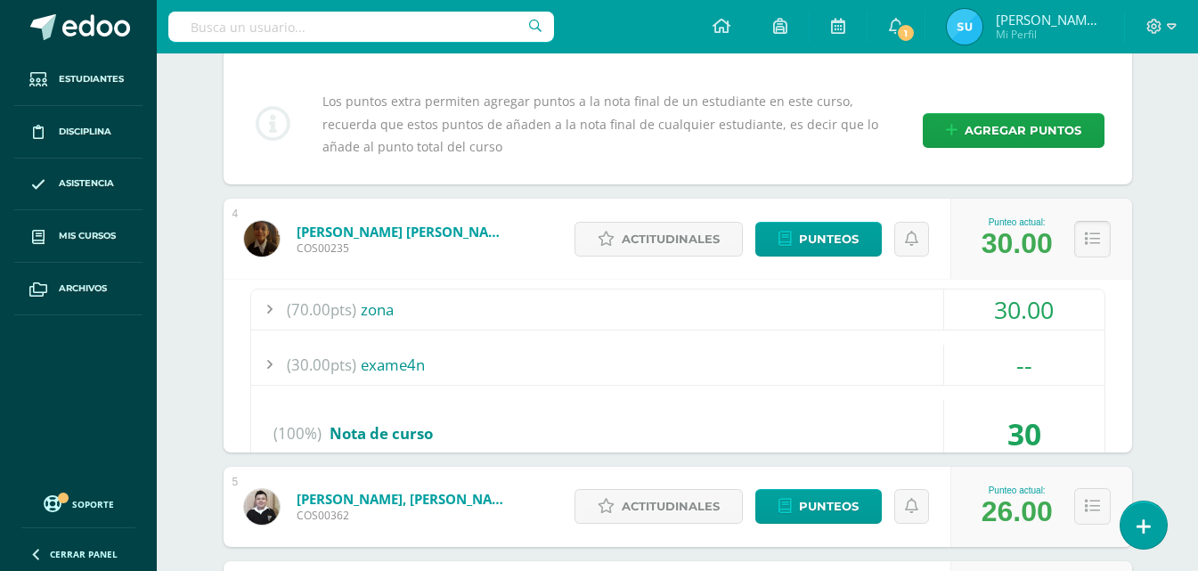
scroll to position [1959, 0]
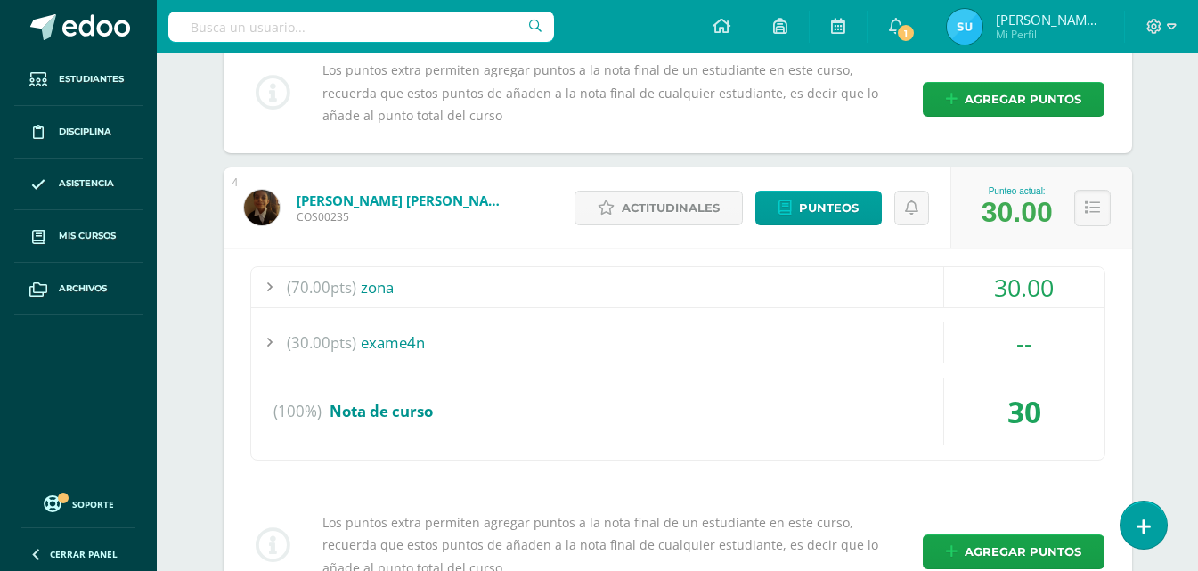
click at [1063, 299] on div "30.00" at bounding box center [1024, 287] width 160 height 40
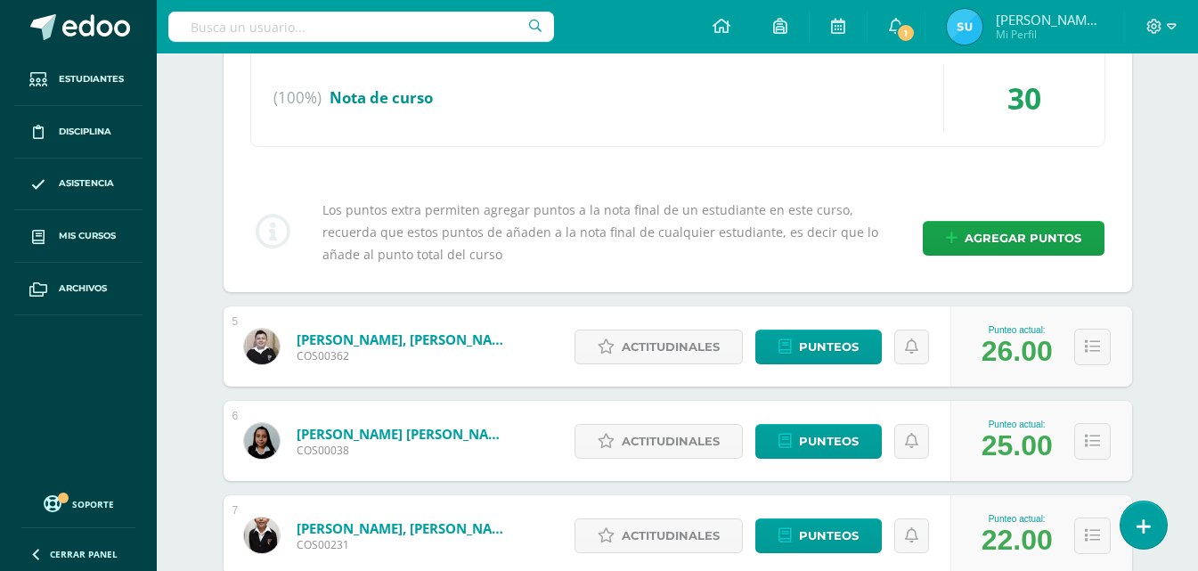
scroll to position [2405, 0]
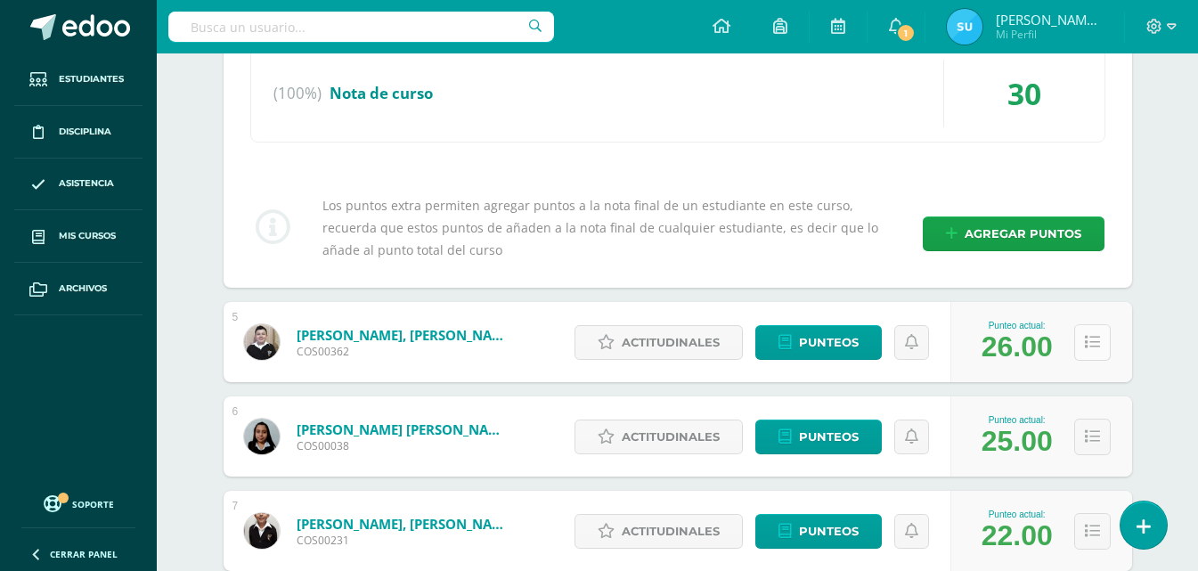
click at [1095, 341] on icon at bounding box center [1092, 342] width 15 height 15
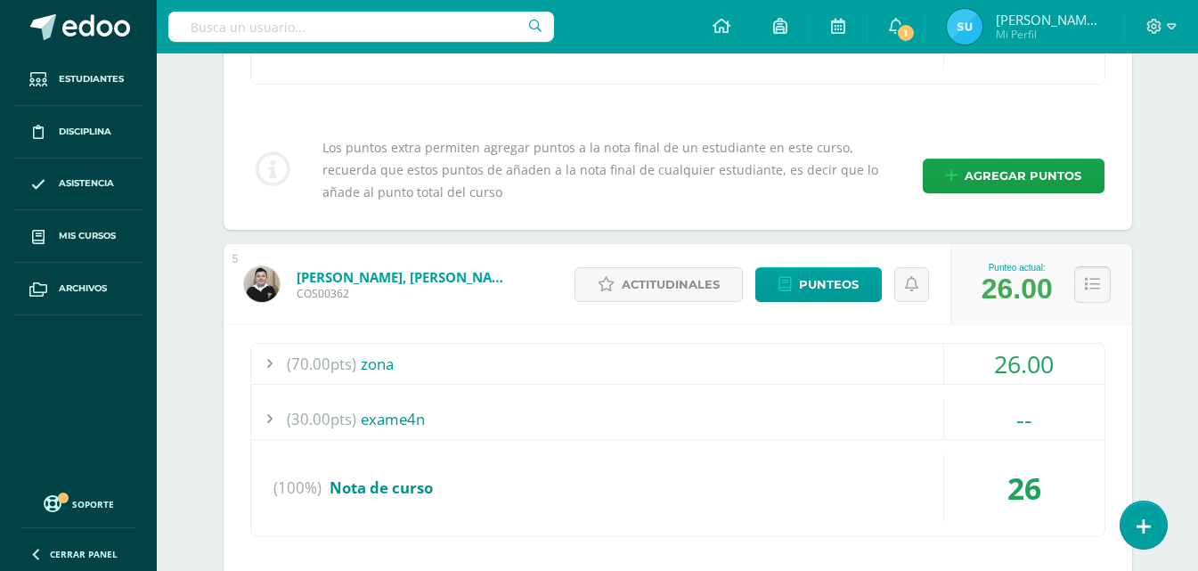
scroll to position [2494, 0]
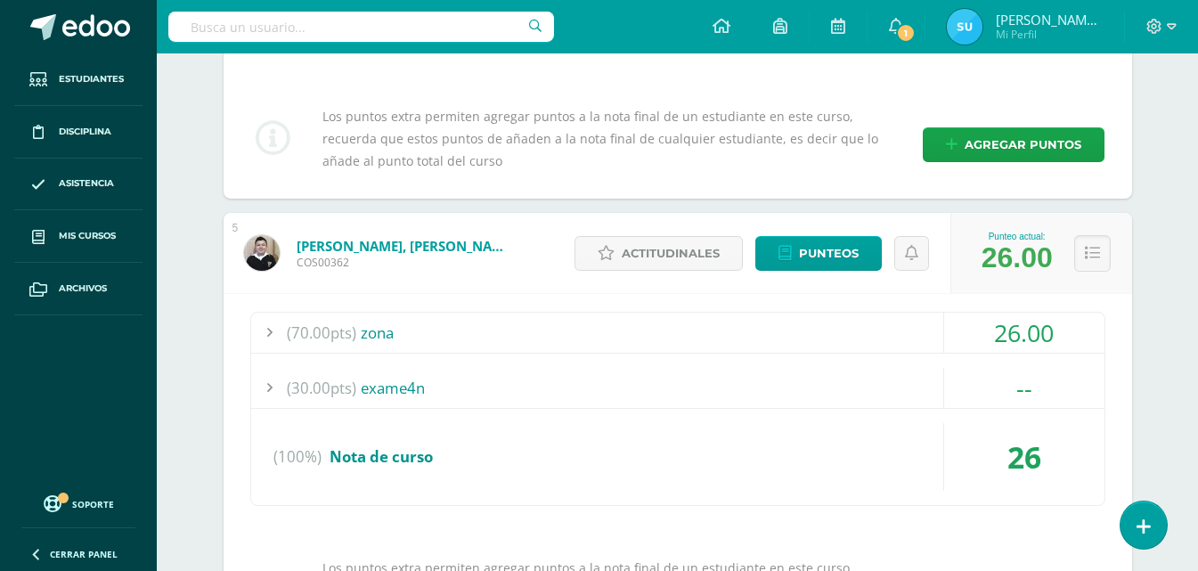
click at [1069, 330] on div "26.00" at bounding box center [1024, 333] width 160 height 40
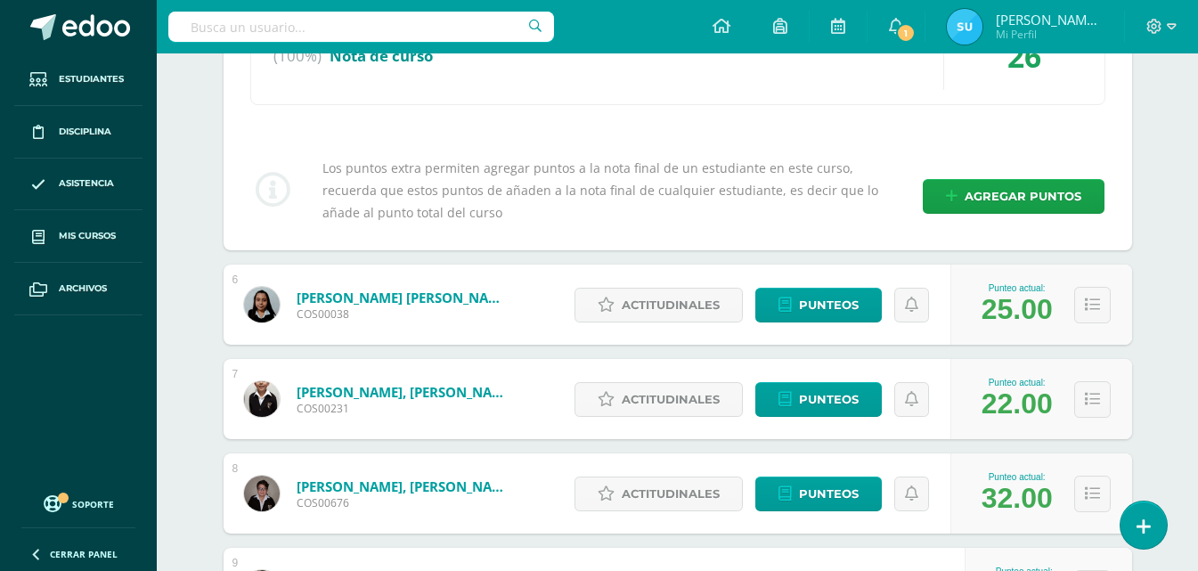
scroll to position [3028, 0]
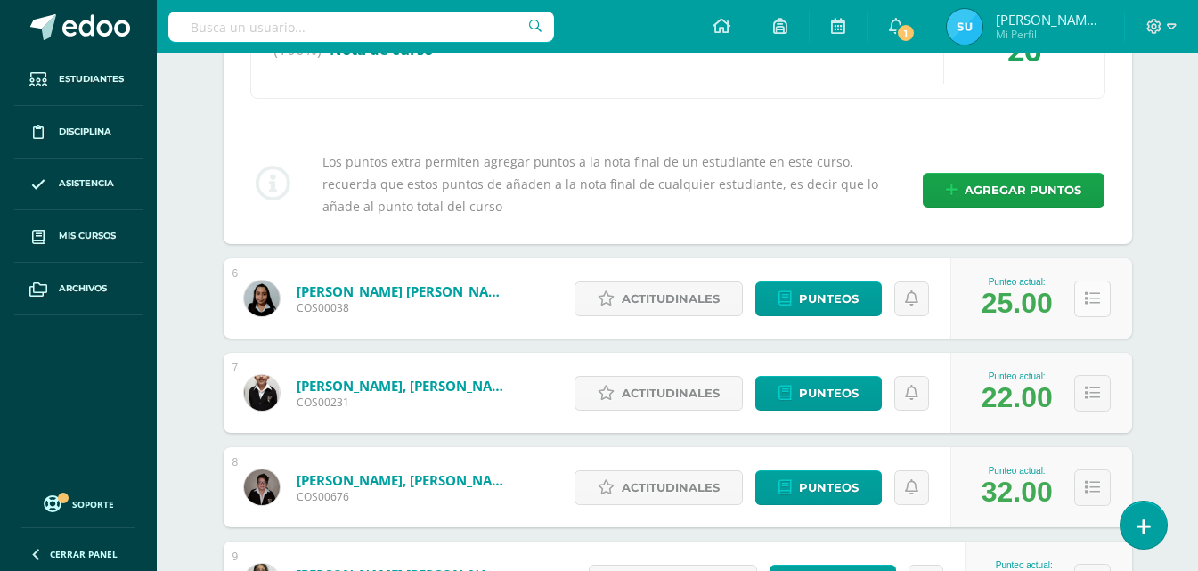
click at [1084, 309] on button at bounding box center [1092, 299] width 37 height 37
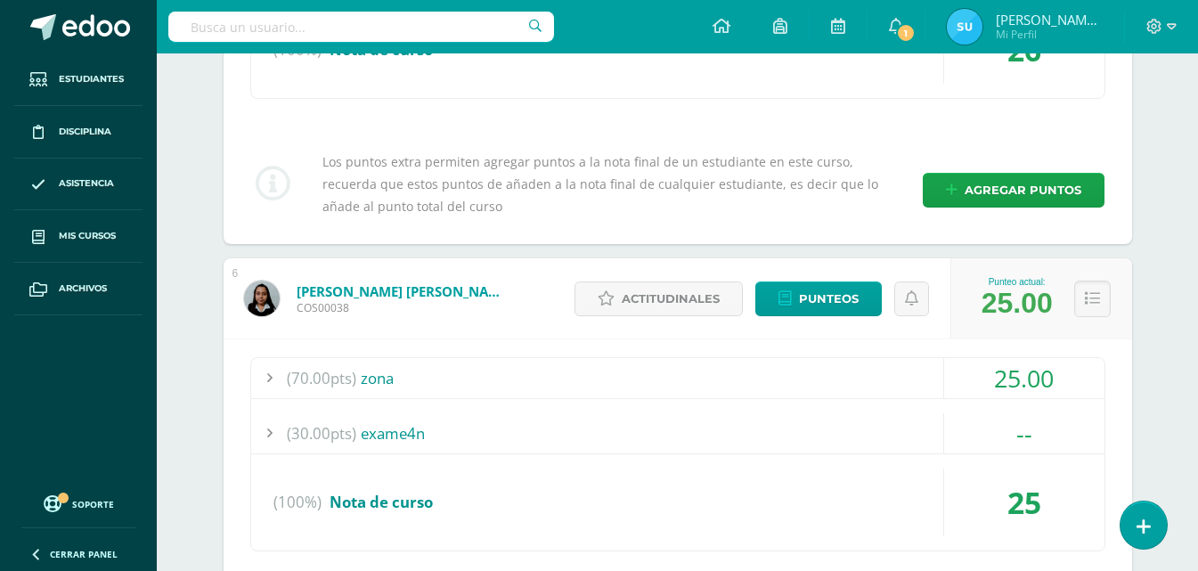
click at [1036, 366] on div "25.00" at bounding box center [1024, 378] width 160 height 40
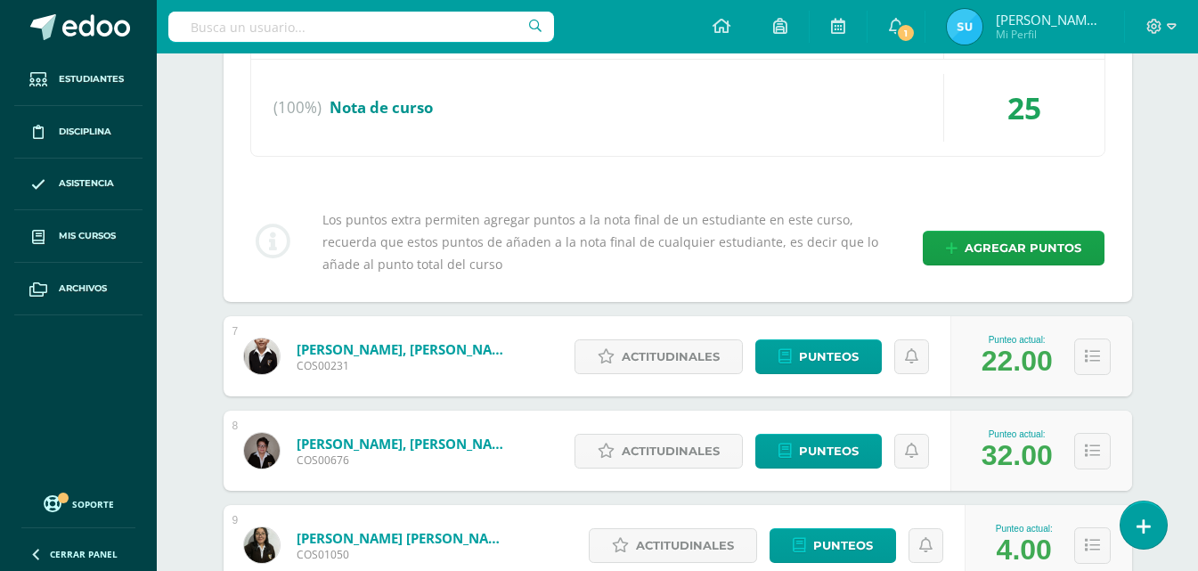
scroll to position [3563, 0]
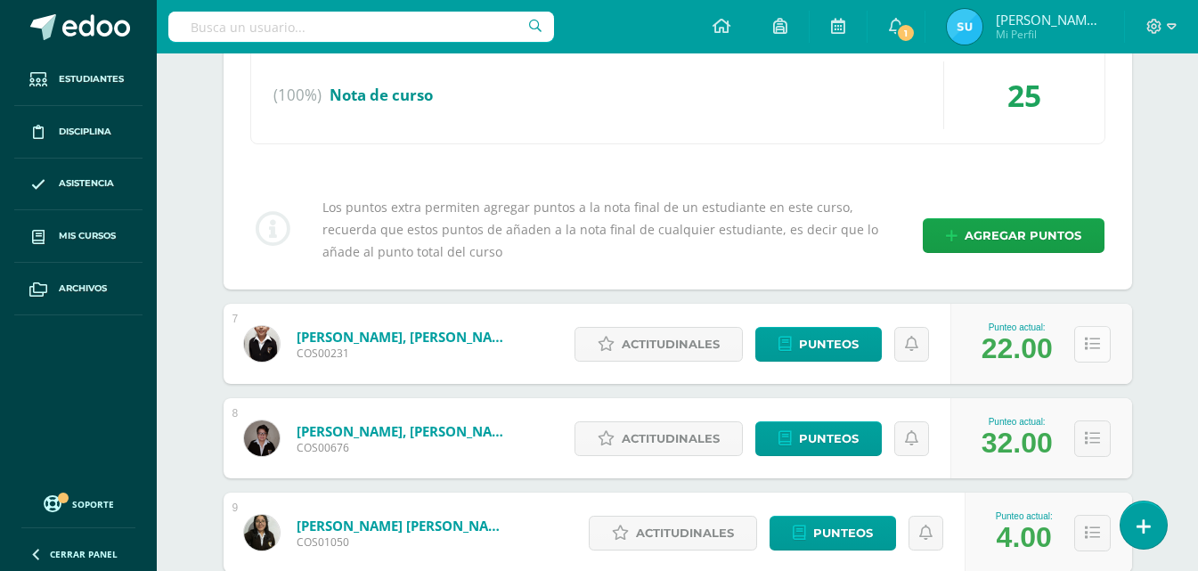
click at [1088, 338] on icon at bounding box center [1092, 344] width 15 height 15
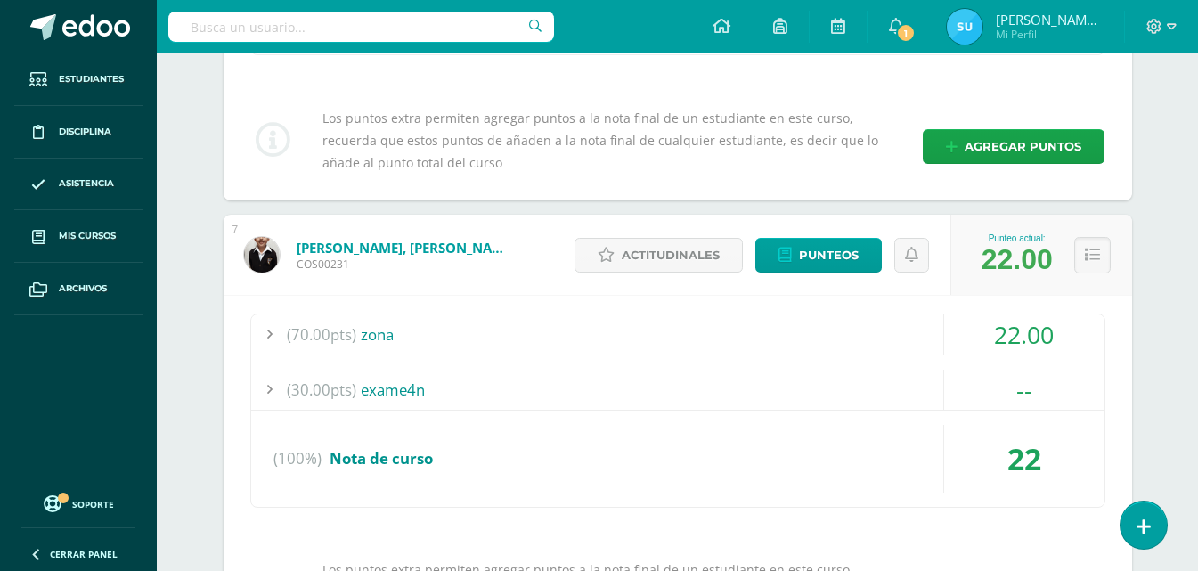
click at [1055, 325] on div "22.00" at bounding box center [1024, 334] width 160 height 40
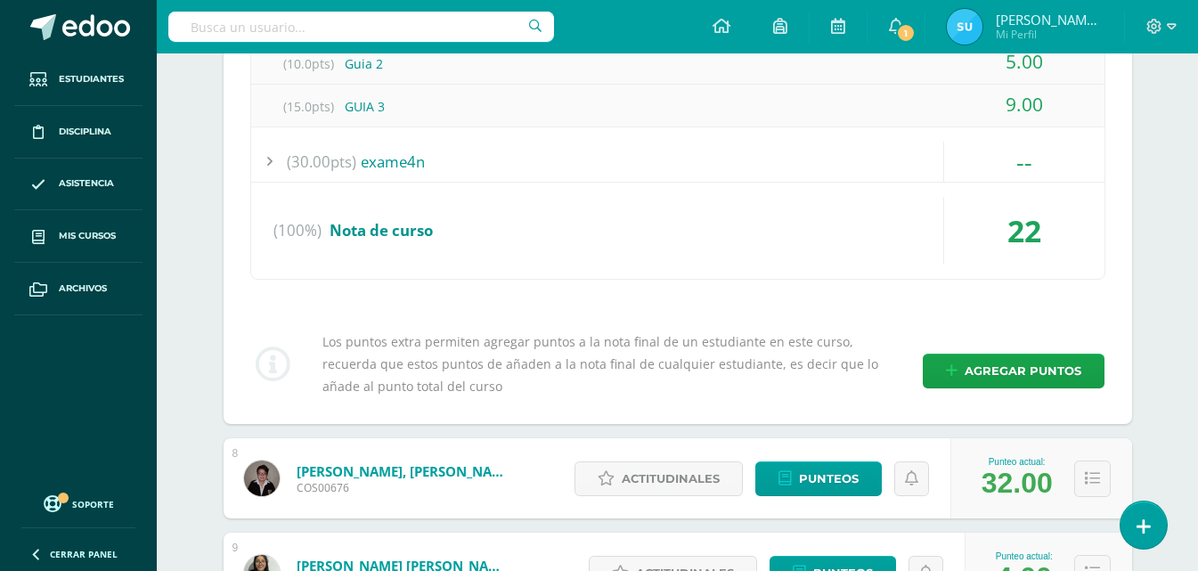
scroll to position [4186, 0]
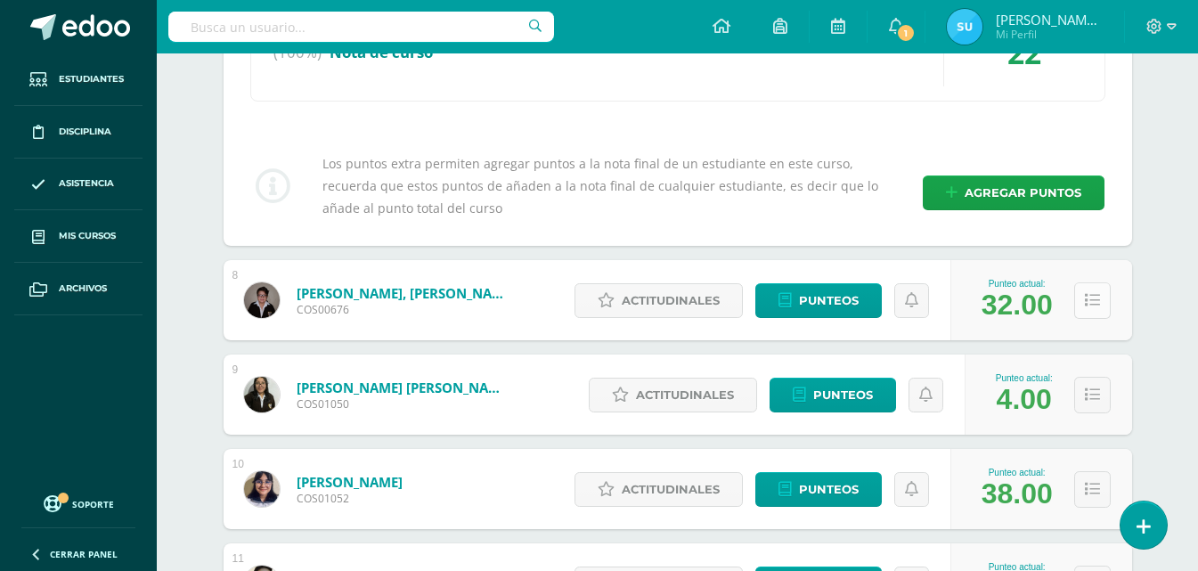
click at [1087, 298] on icon at bounding box center [1092, 300] width 15 height 15
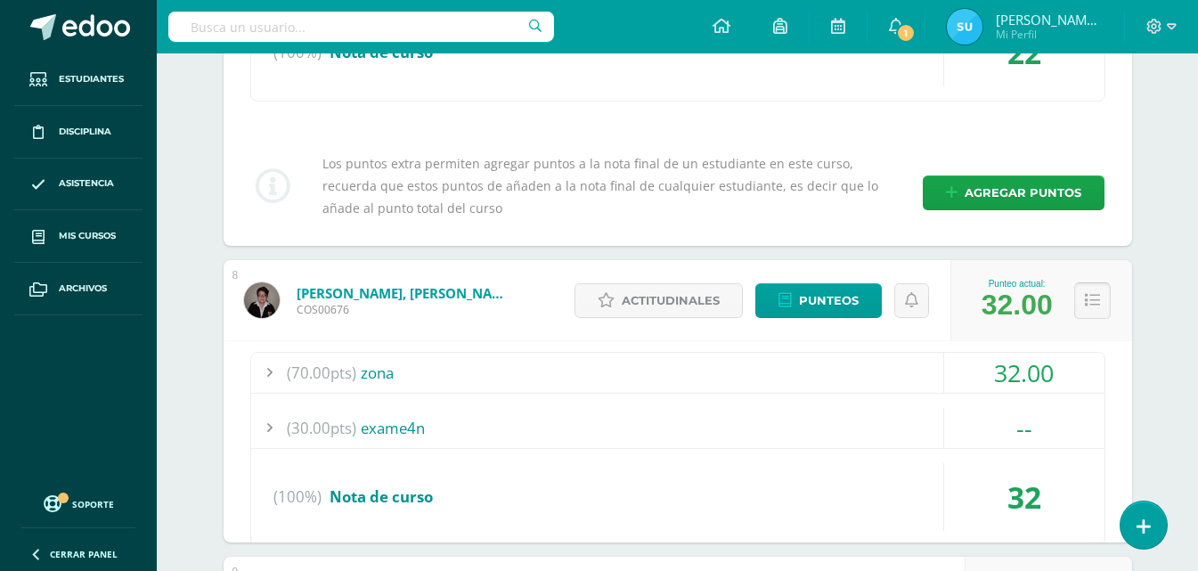
scroll to position [4275, 0]
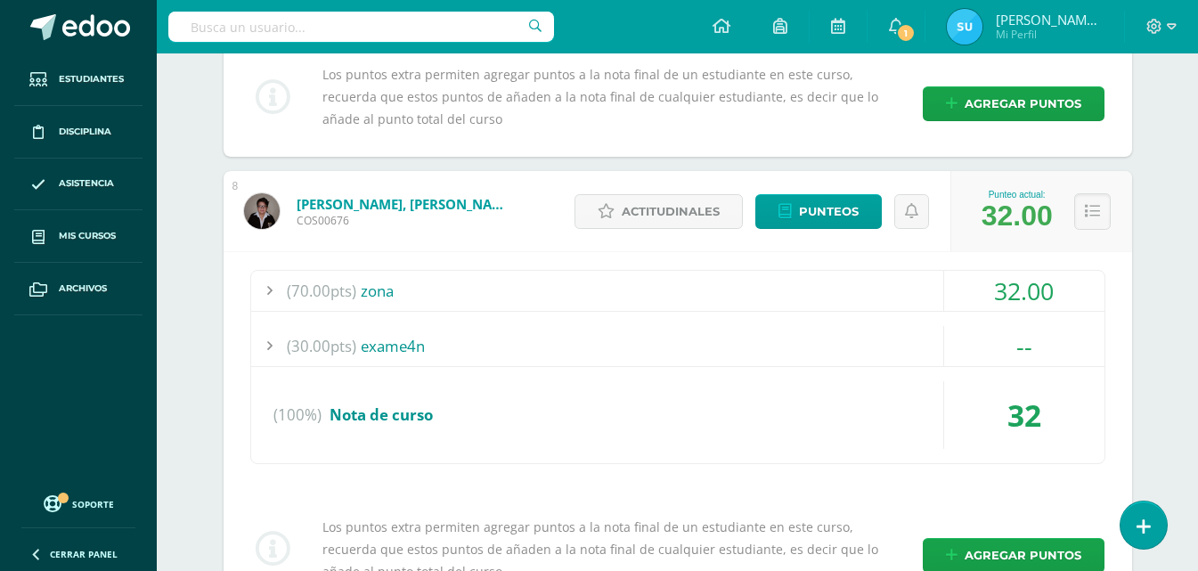
click at [1053, 297] on div "32.00" at bounding box center [1024, 291] width 160 height 40
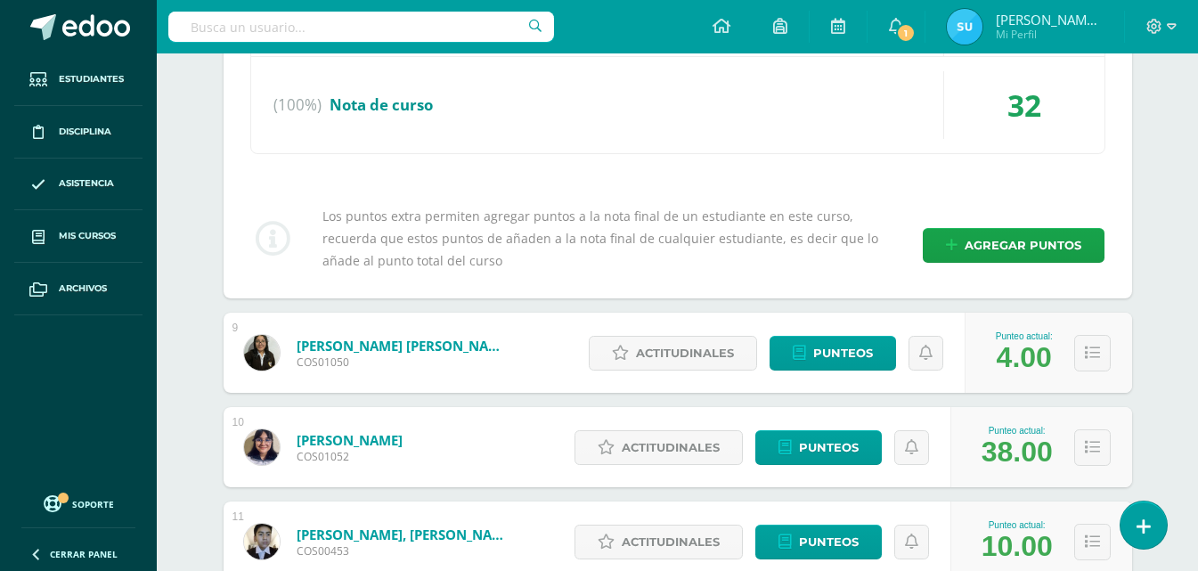
scroll to position [4720, 0]
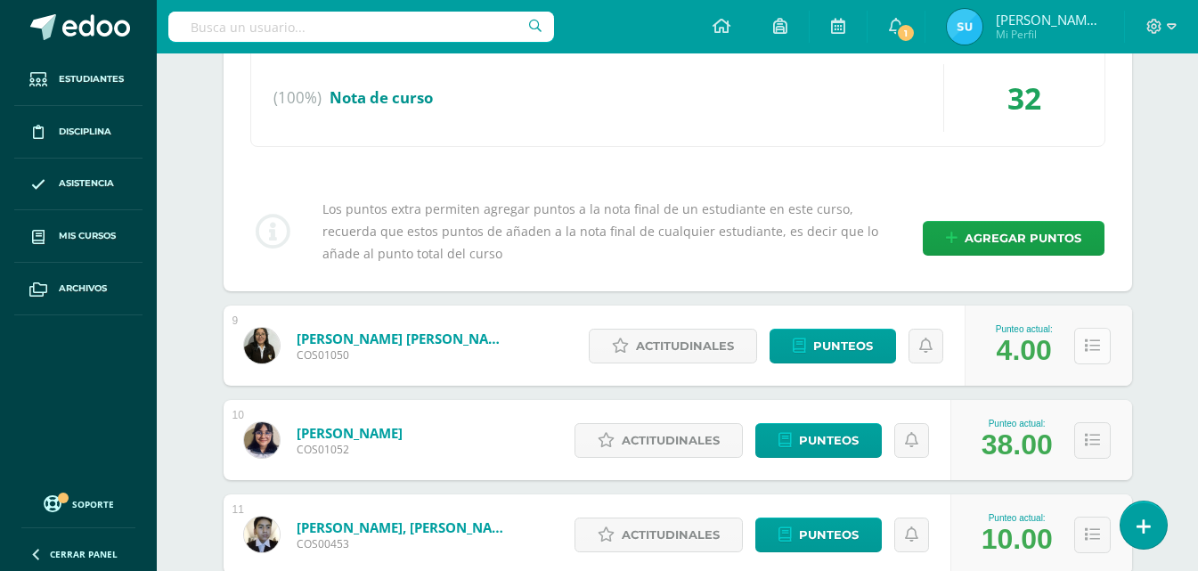
click at [1090, 347] on icon at bounding box center [1092, 345] width 15 height 15
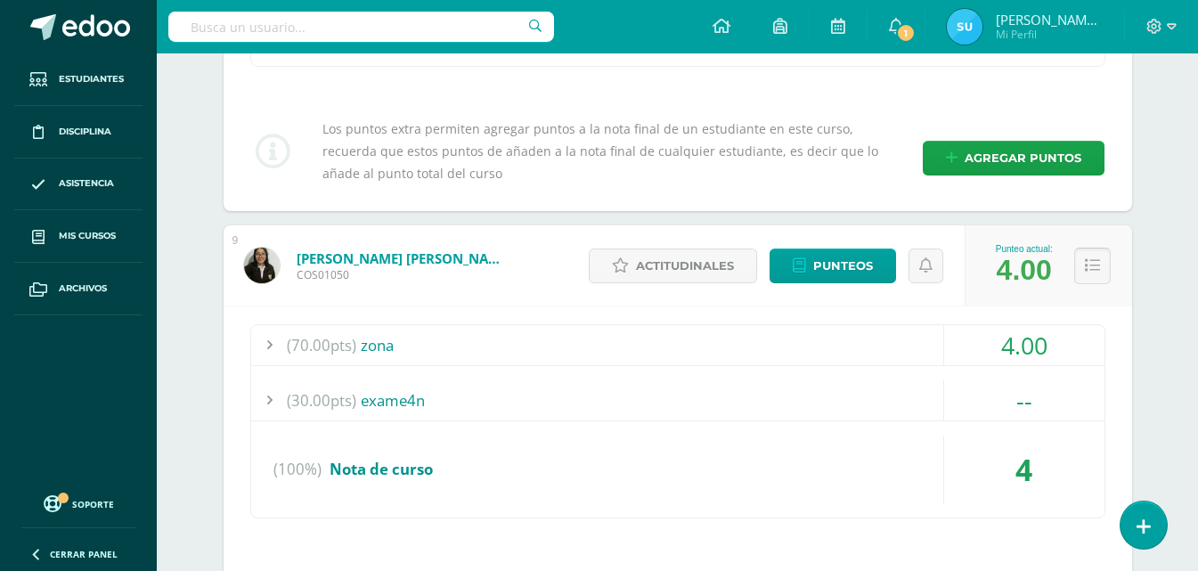
scroll to position [4809, 0]
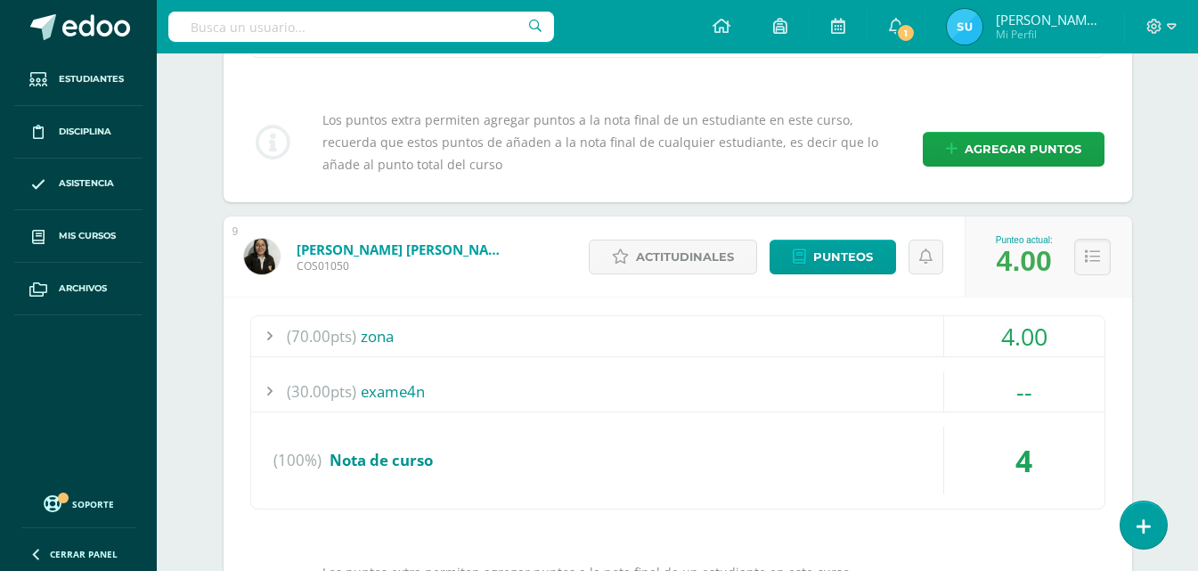
click at [1091, 344] on div "4.00" at bounding box center [1024, 336] width 160 height 40
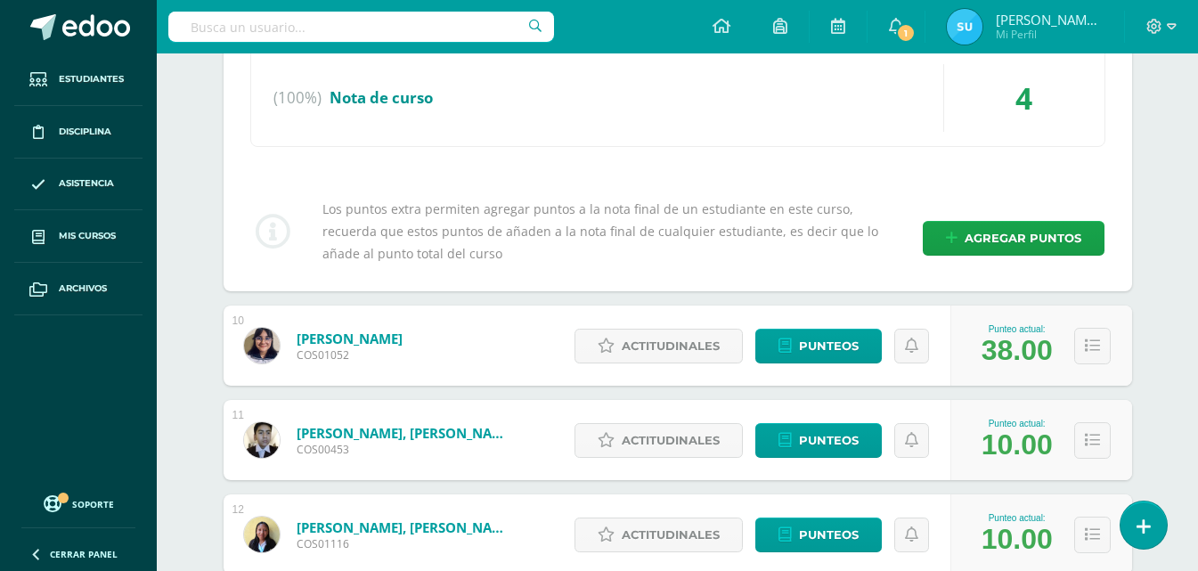
scroll to position [5344, 0]
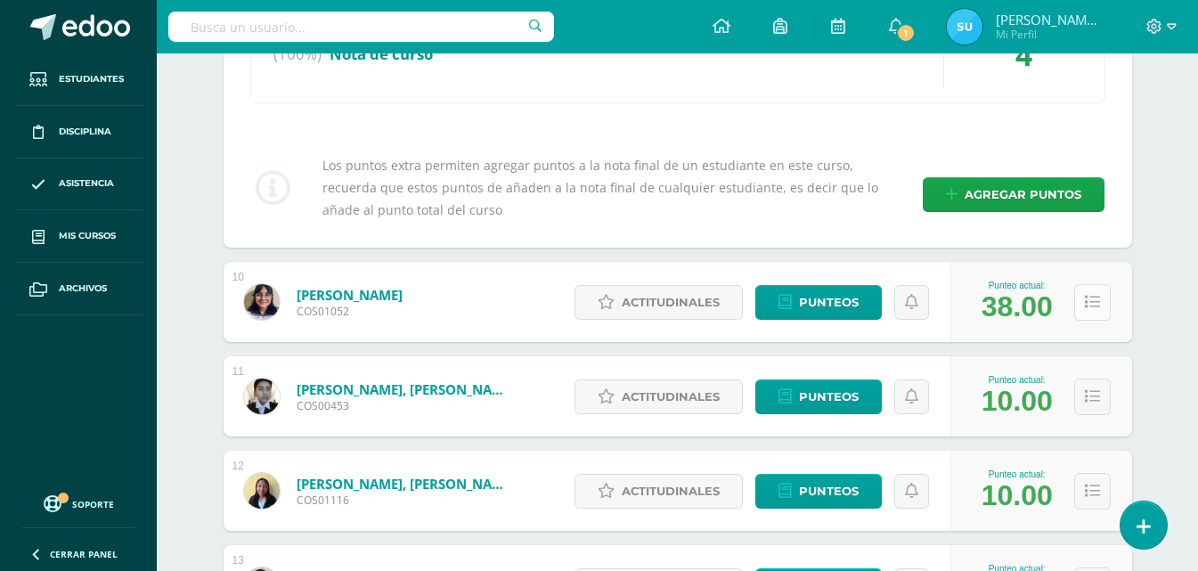
click at [1101, 305] on button at bounding box center [1092, 302] width 37 height 37
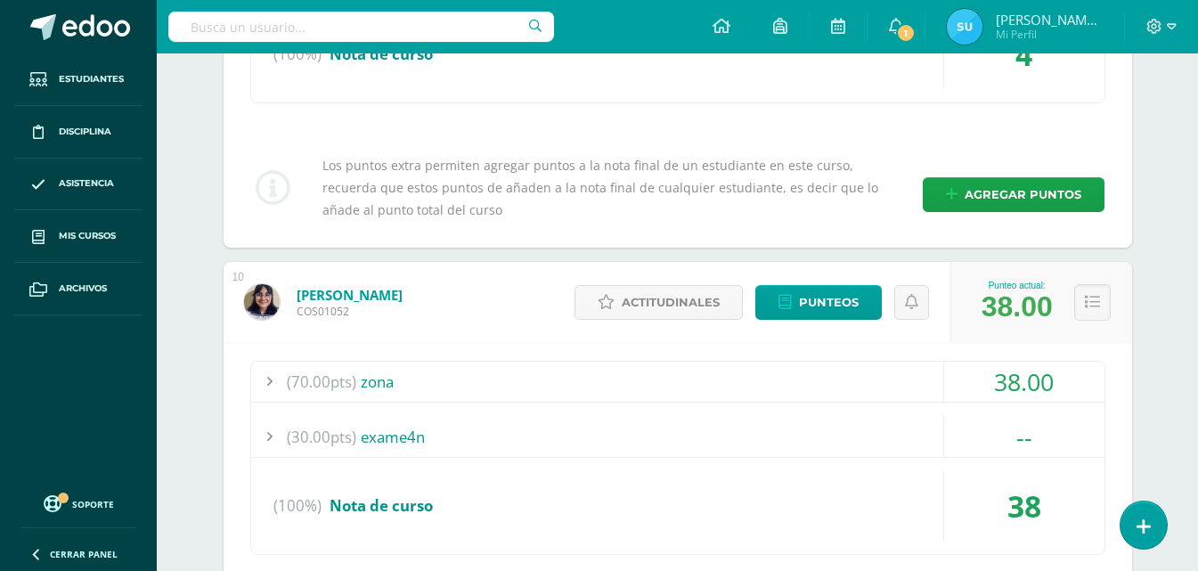
click at [1047, 375] on div "38.00" at bounding box center [1024, 382] width 160 height 40
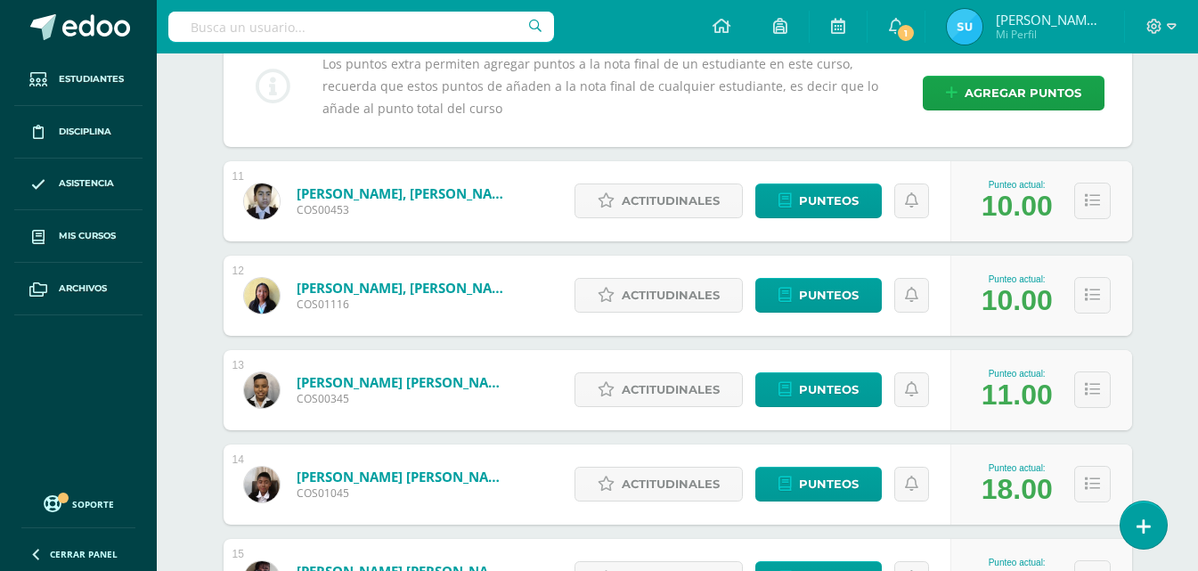
scroll to position [6056, 0]
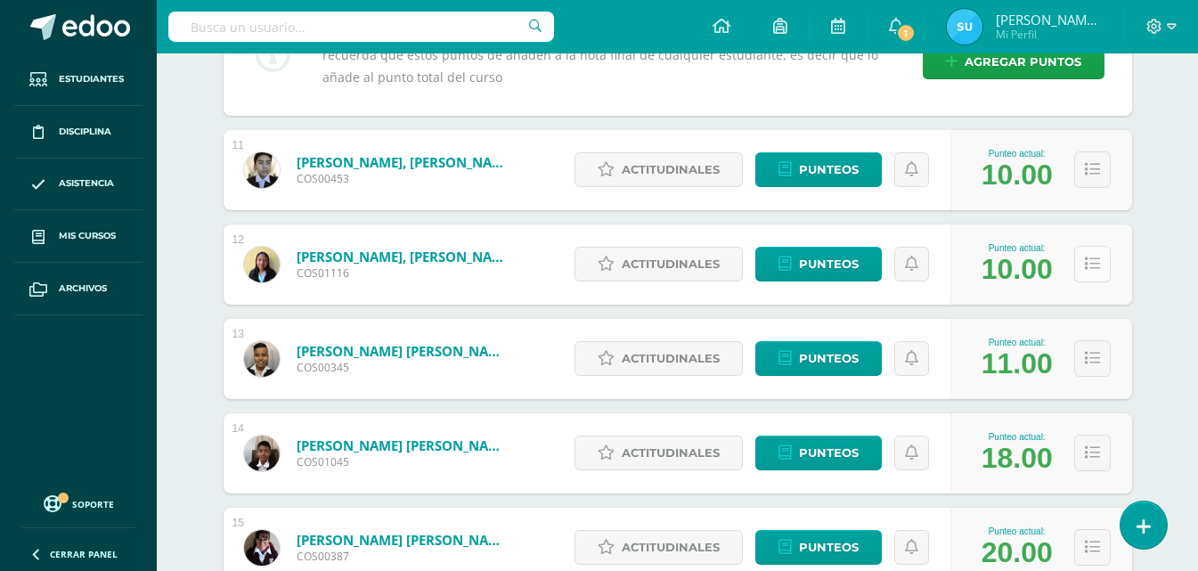
click at [1094, 273] on button at bounding box center [1092, 264] width 37 height 37
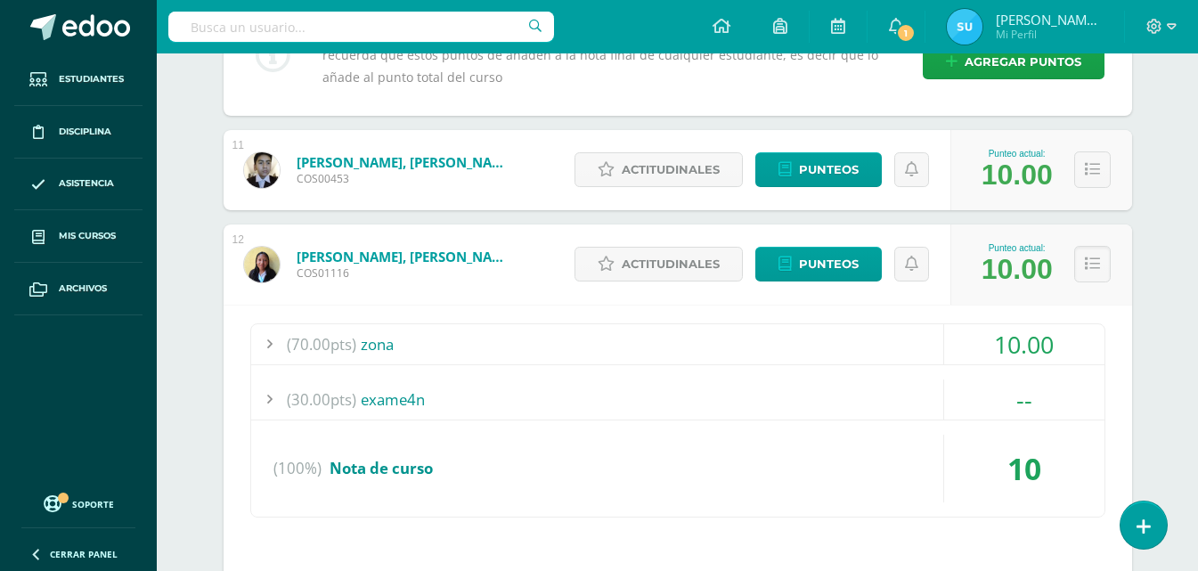
click at [1000, 335] on div "10.00" at bounding box center [1024, 344] width 160 height 40
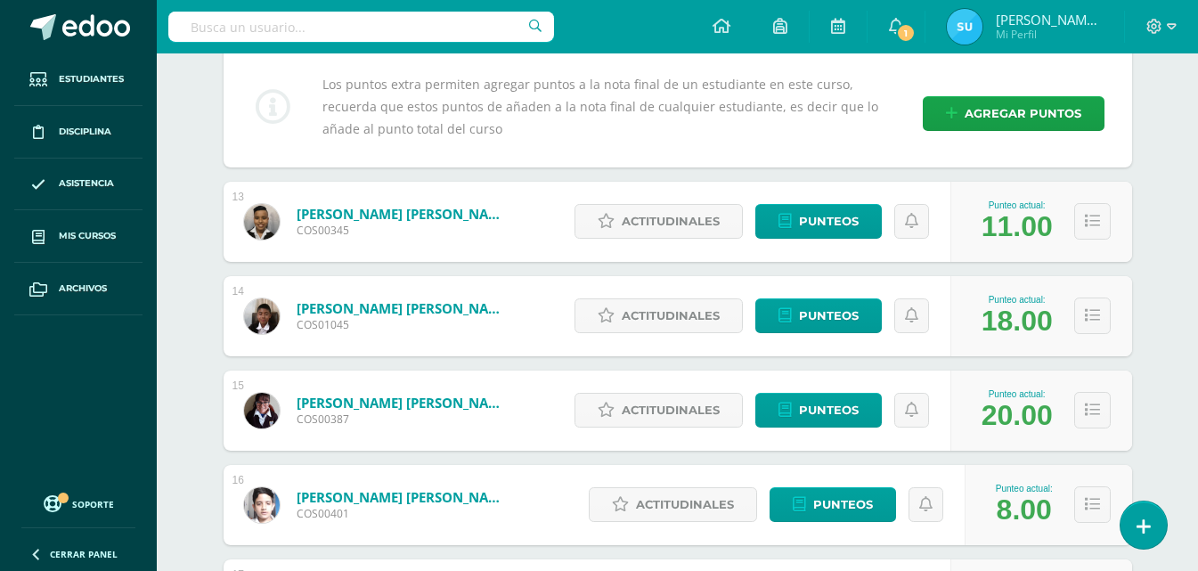
scroll to position [6680, 0]
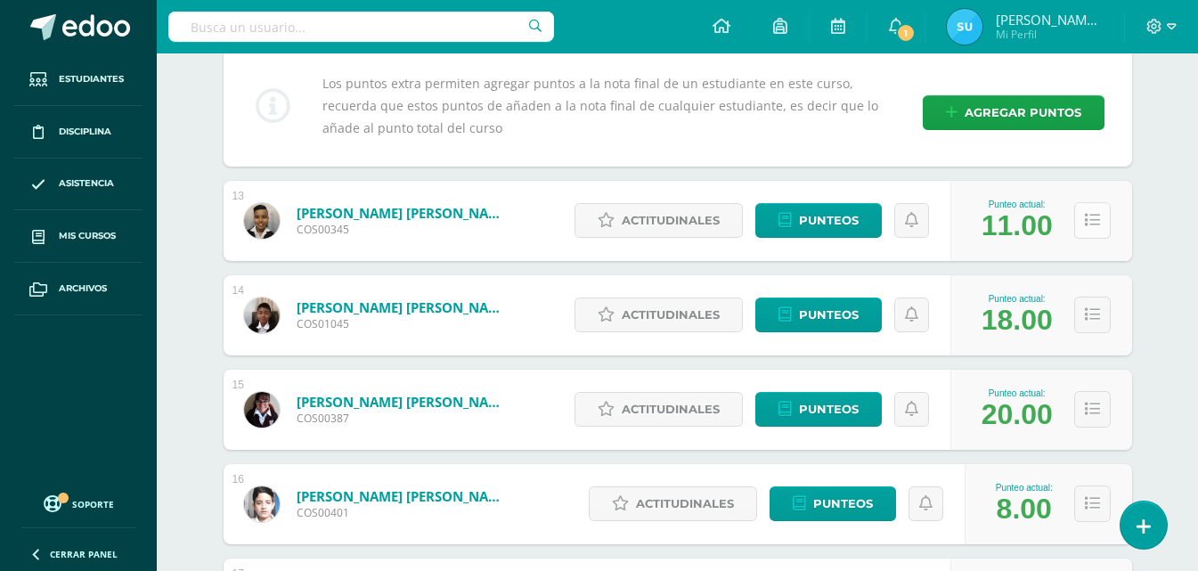
click at [1092, 230] on button at bounding box center [1092, 220] width 37 height 37
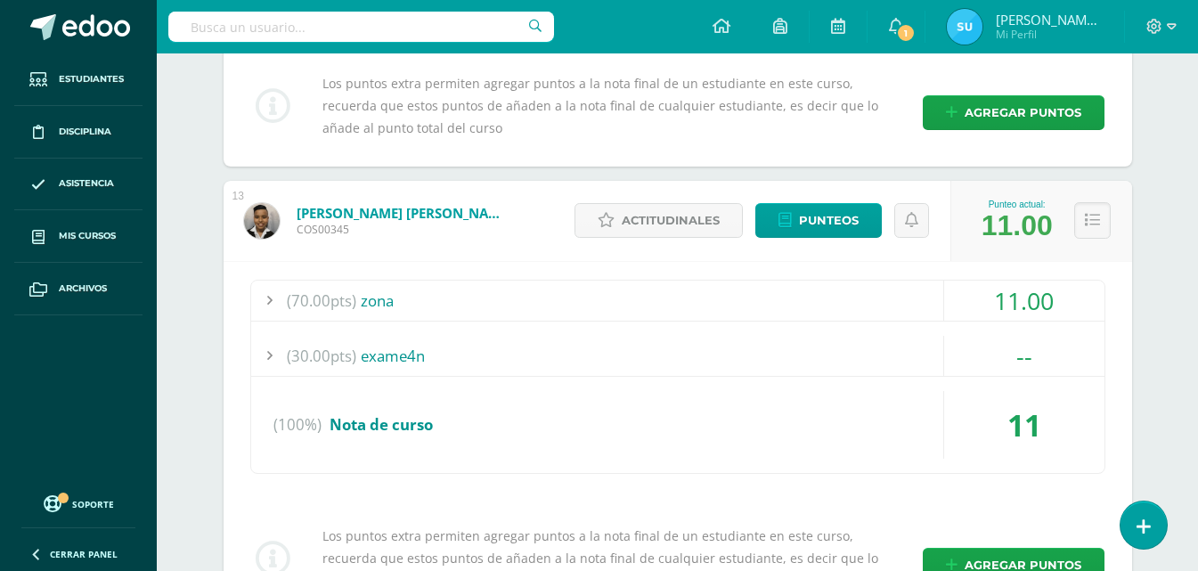
click at [1038, 304] on div "11.00" at bounding box center [1024, 301] width 160 height 40
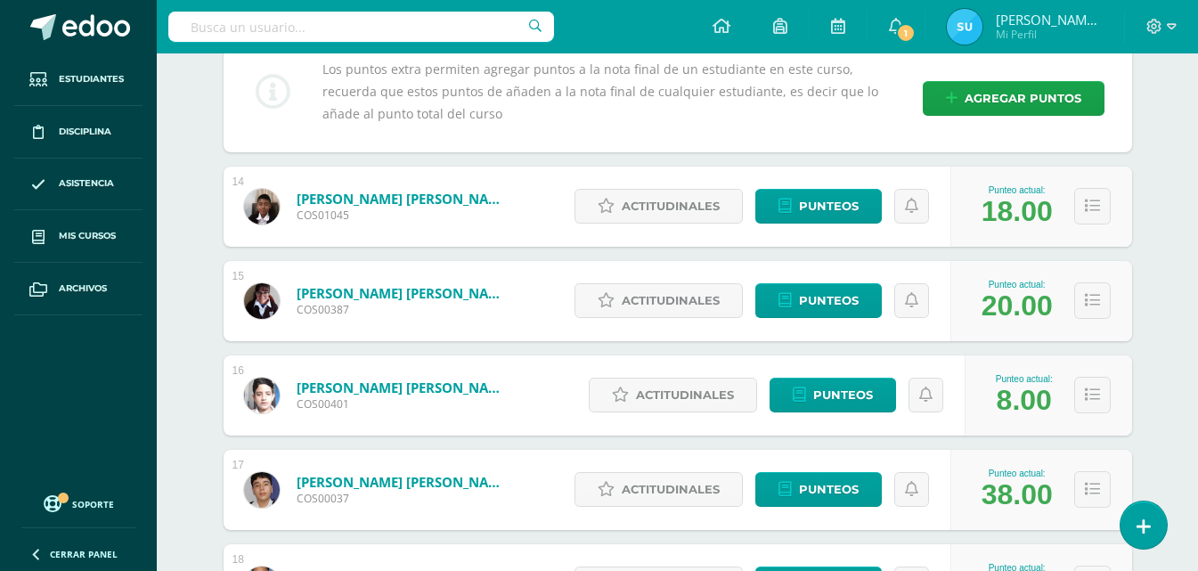
scroll to position [7303, 0]
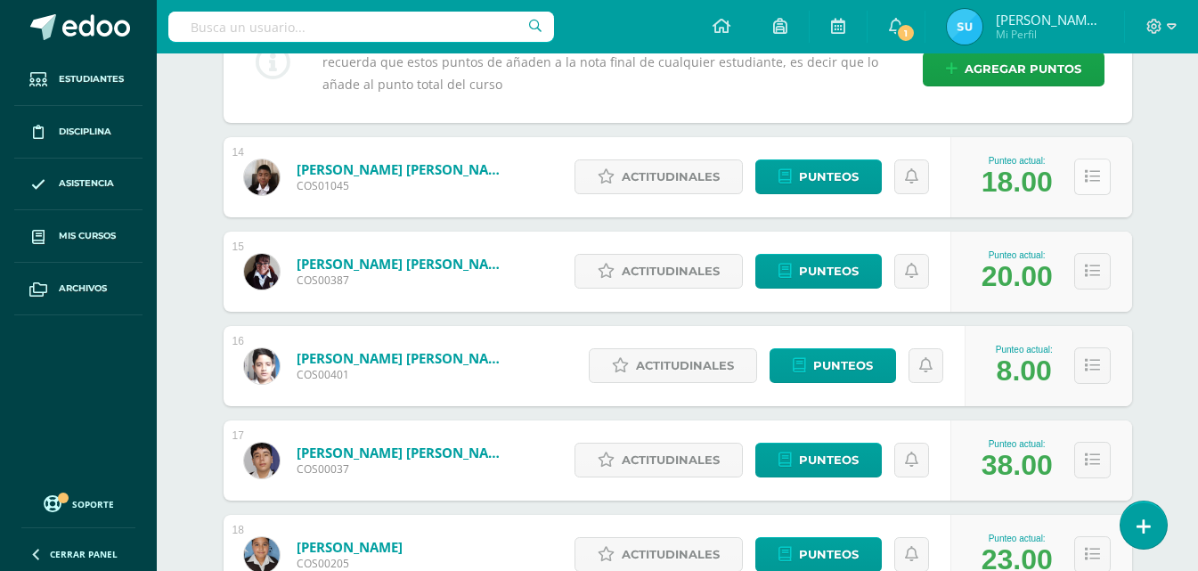
click at [1109, 183] on button at bounding box center [1092, 177] width 37 height 37
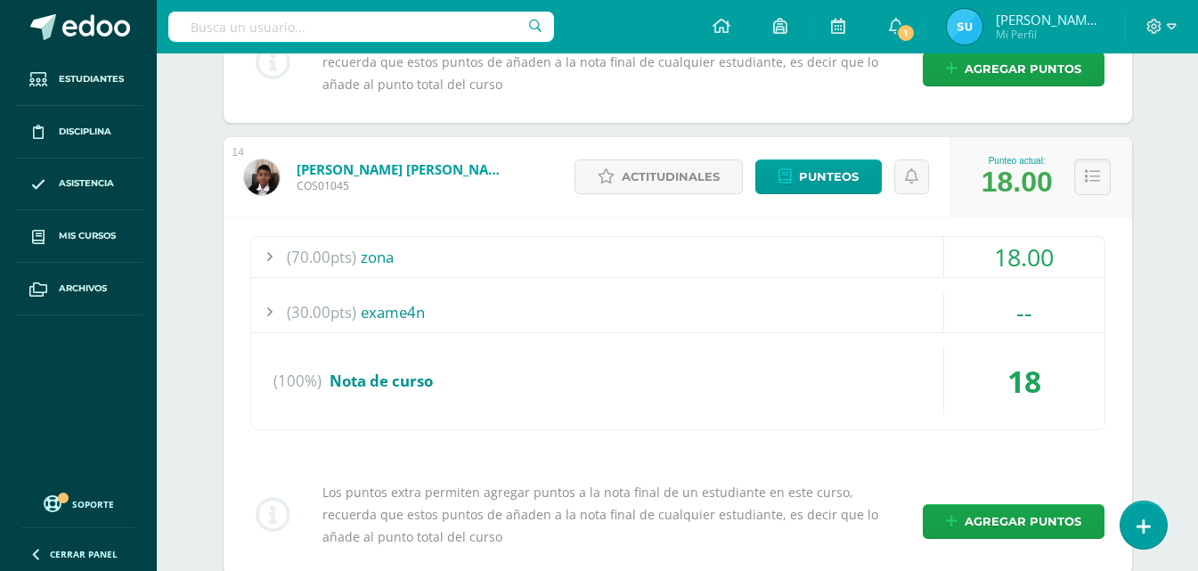
click at [1017, 254] on div "18.00" at bounding box center [1024, 257] width 160 height 40
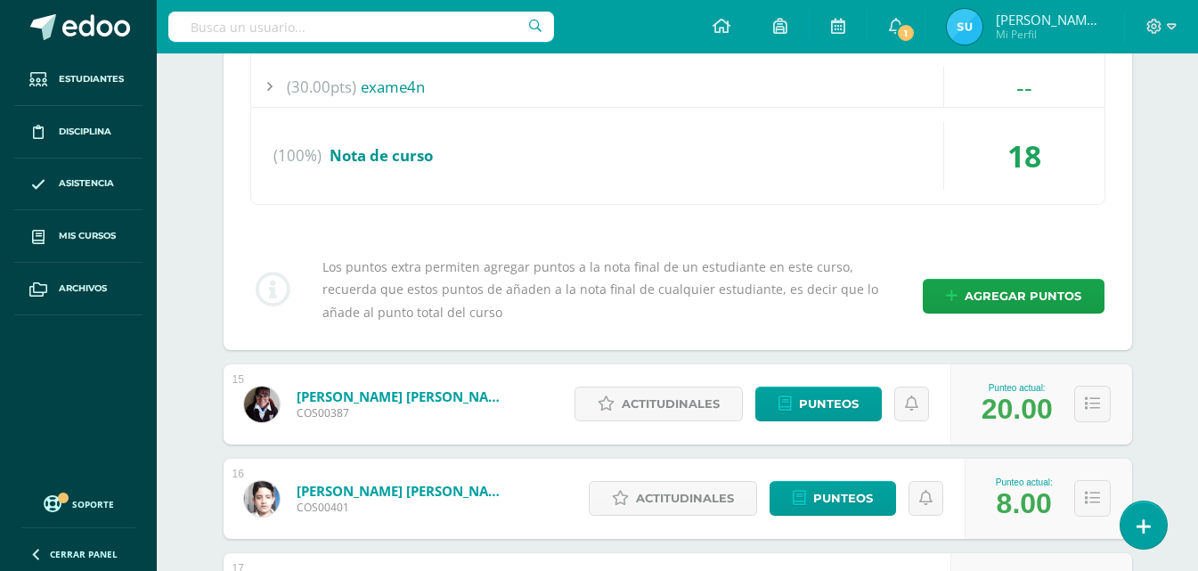
scroll to position [7659, 0]
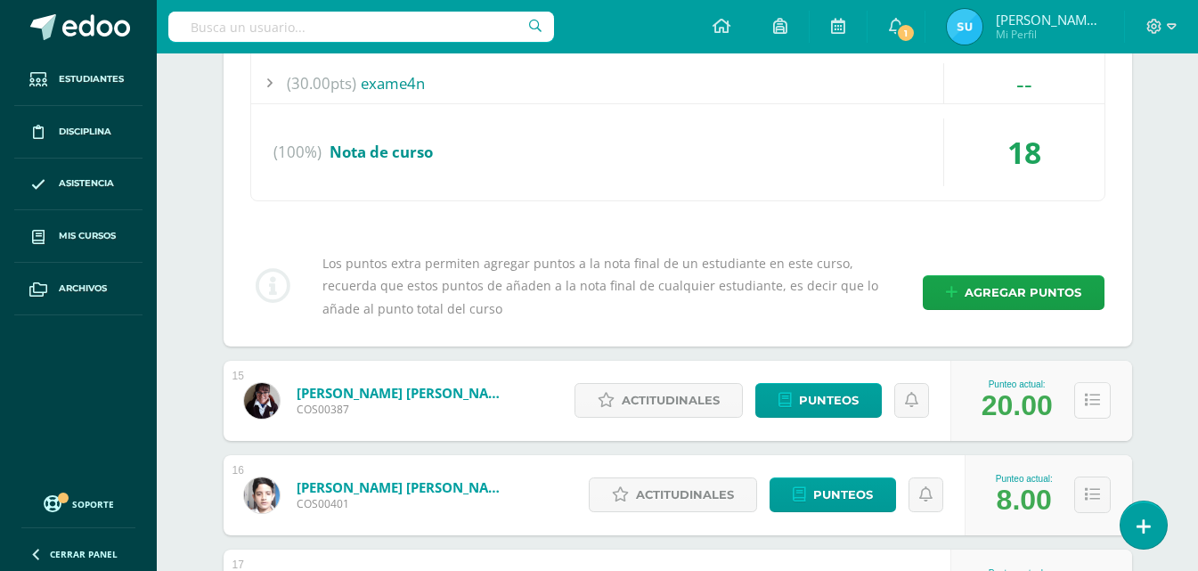
click at [1092, 408] on icon at bounding box center [1092, 400] width 15 height 15
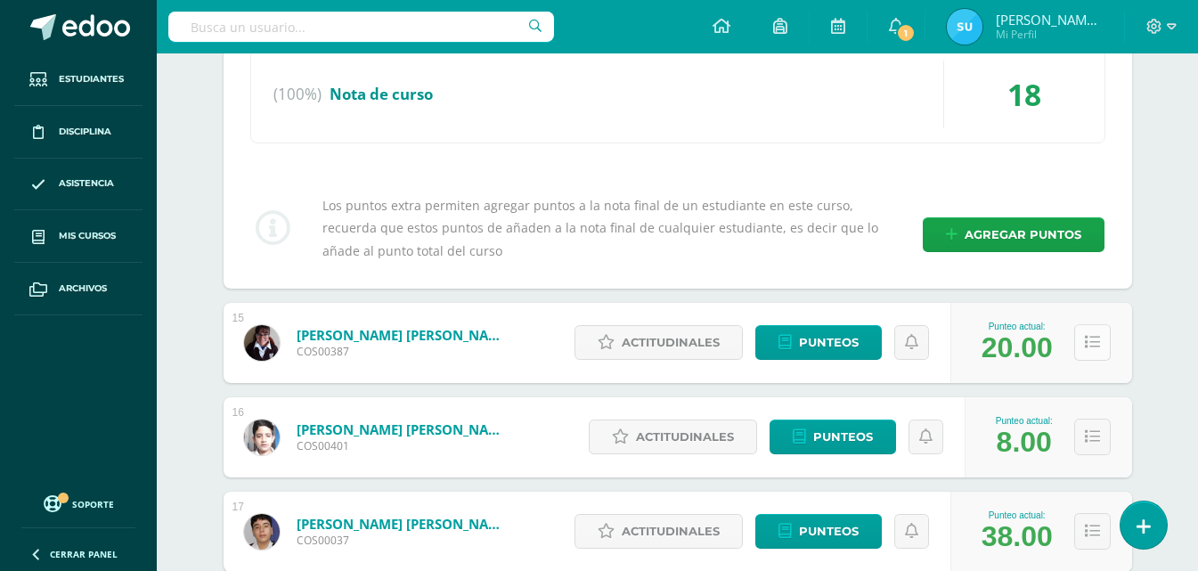
scroll to position [7748, 0]
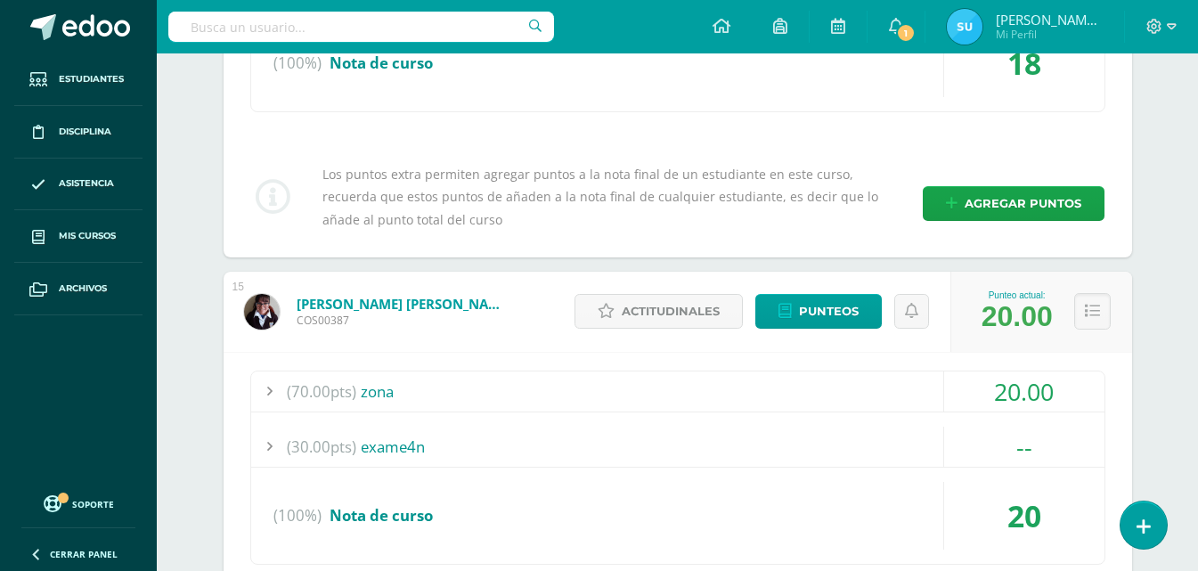
click at [1046, 391] on div "20.00" at bounding box center [1024, 391] width 160 height 40
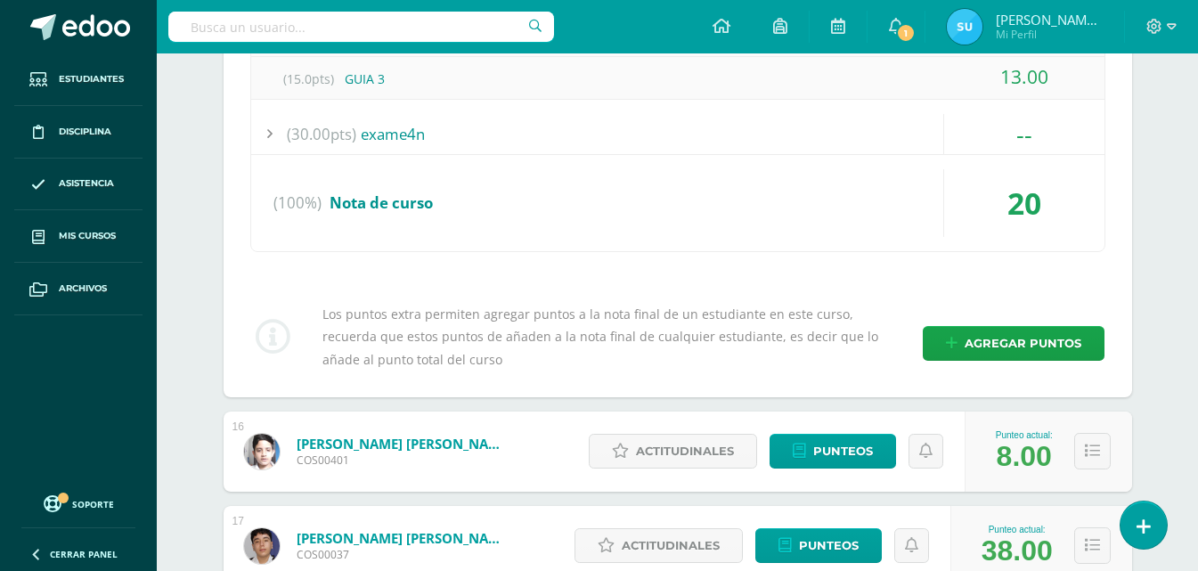
scroll to position [8194, 0]
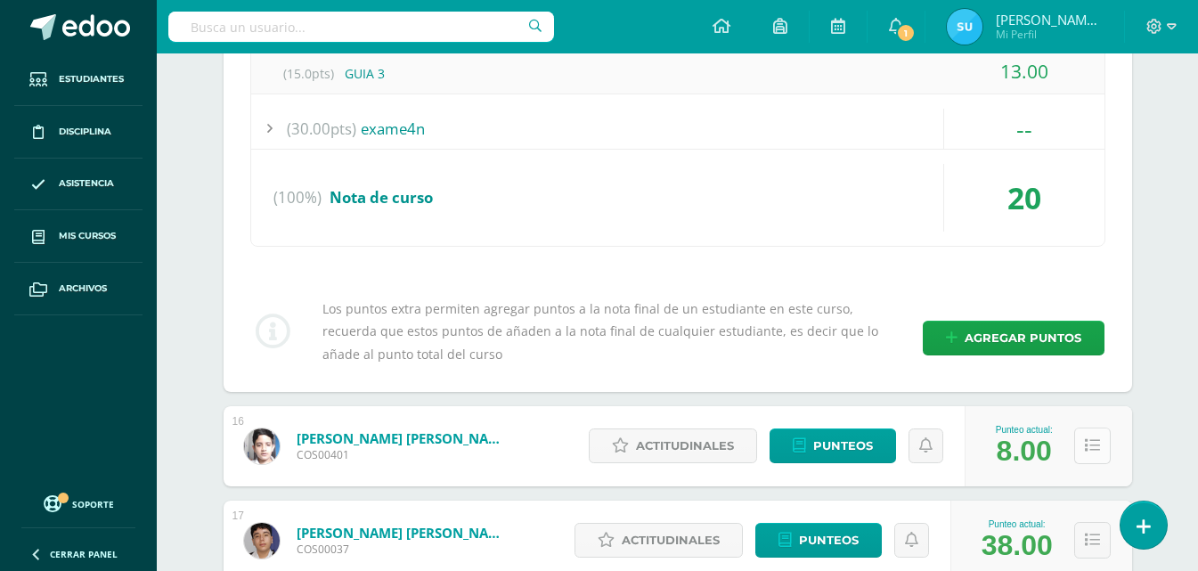
click at [1091, 445] on icon at bounding box center [1092, 445] width 15 height 15
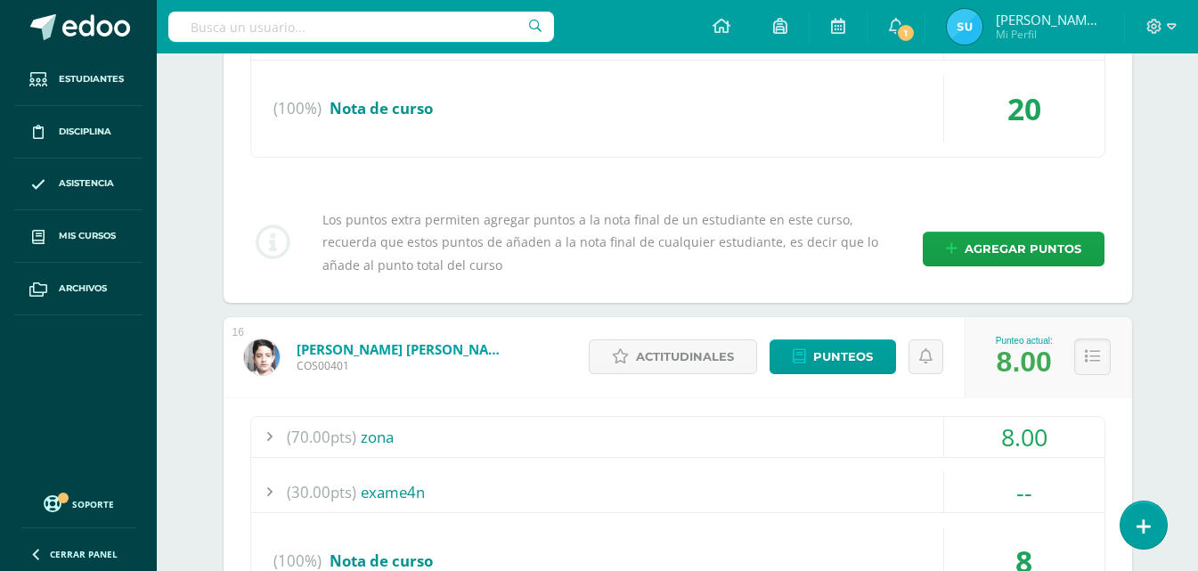
scroll to position [8372, 0]
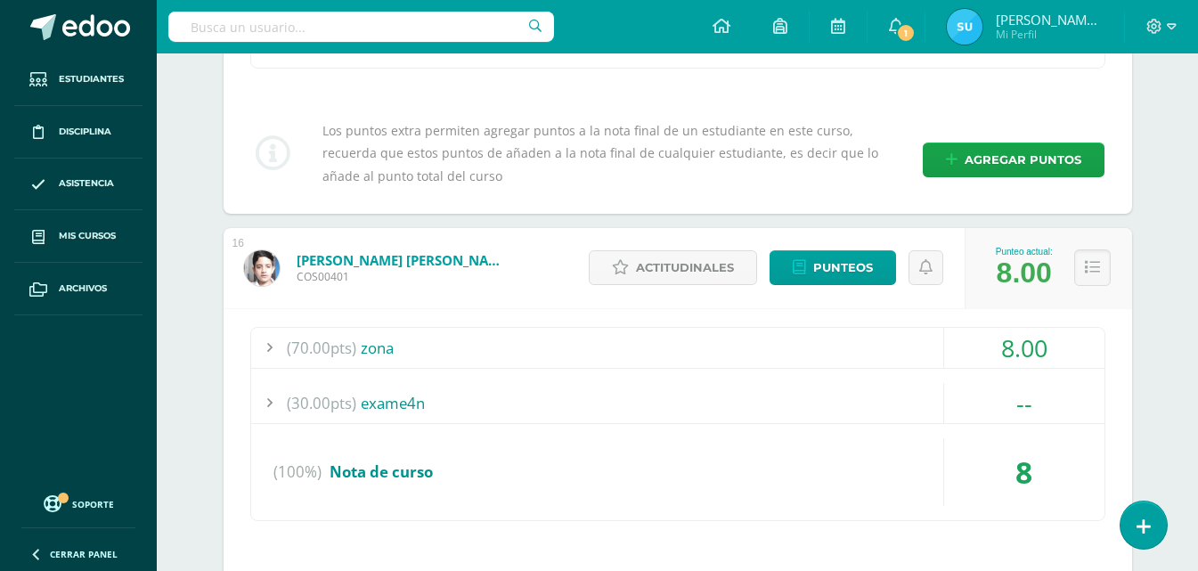
click at [1062, 359] on div "8.00" at bounding box center [1024, 348] width 160 height 40
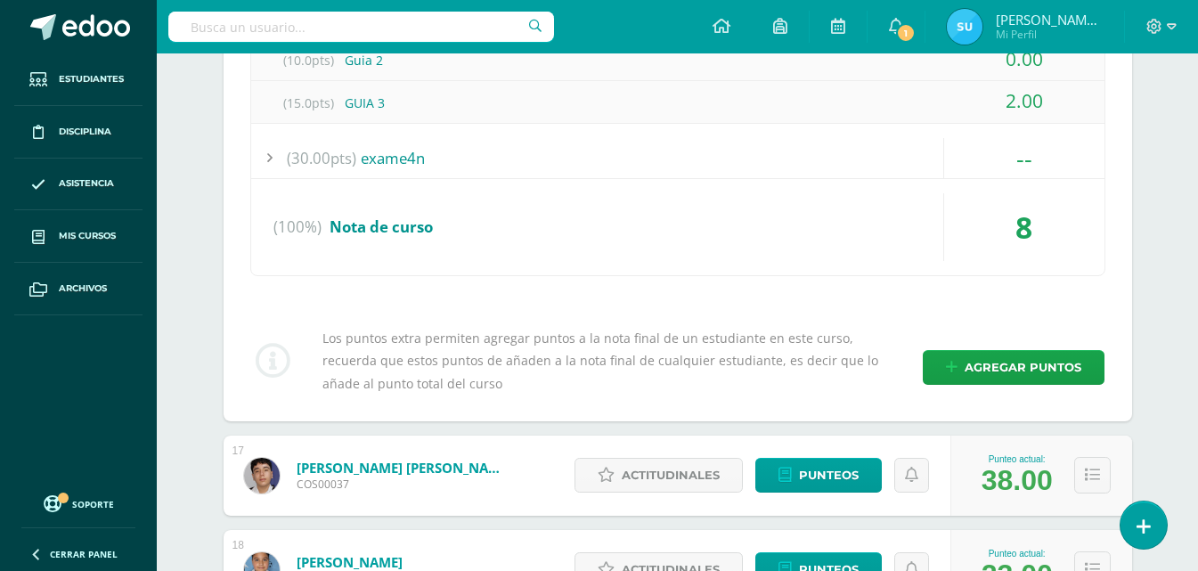
scroll to position [8906, 0]
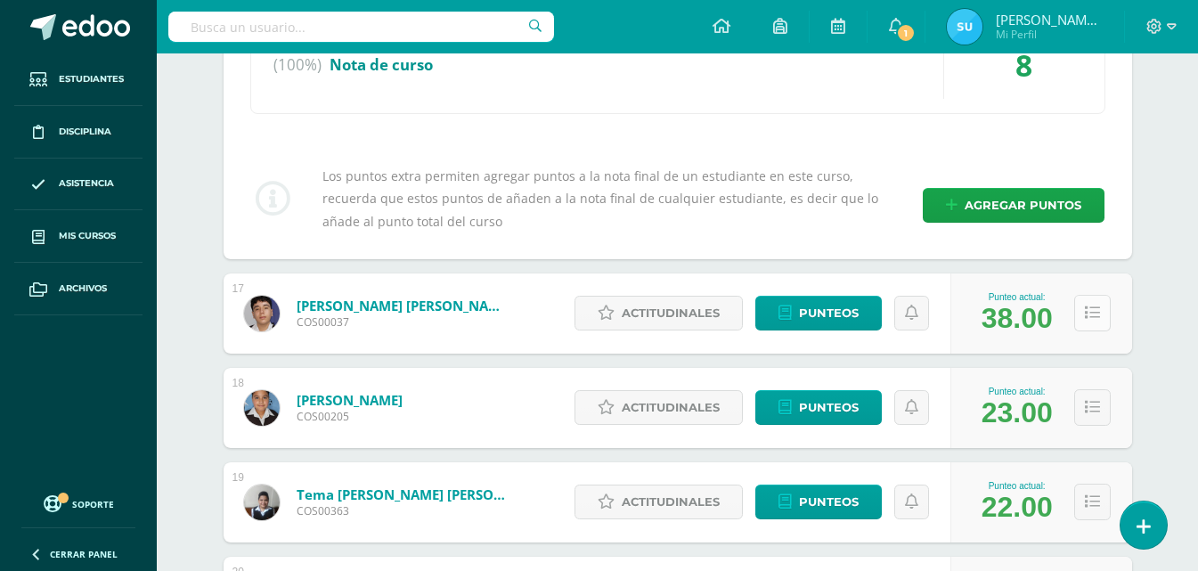
click at [1087, 314] on icon at bounding box center [1092, 312] width 15 height 15
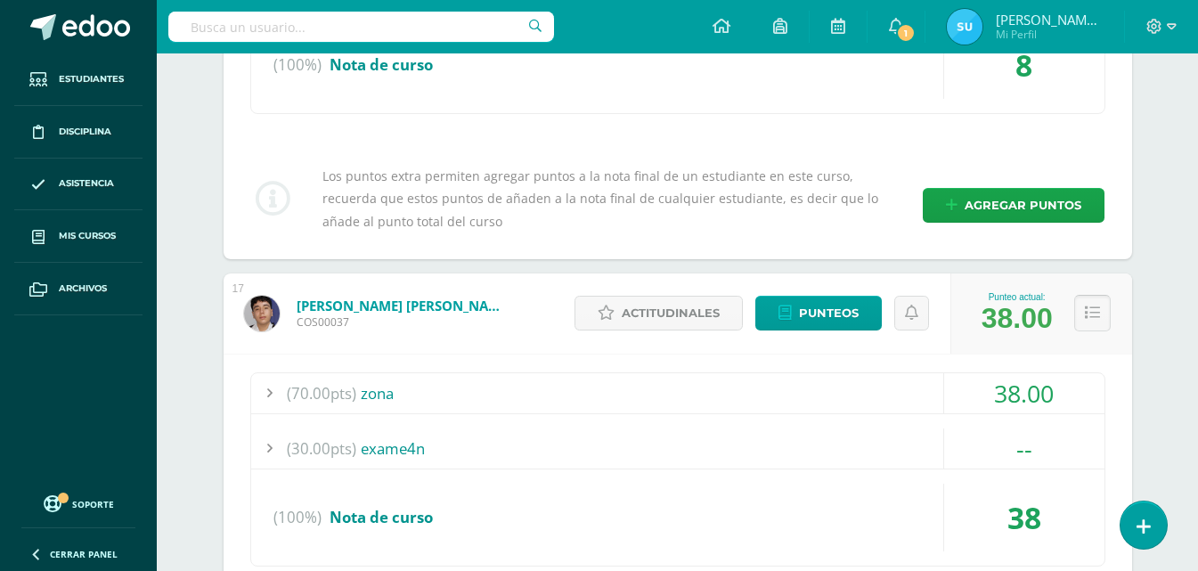
scroll to position [8995, 0]
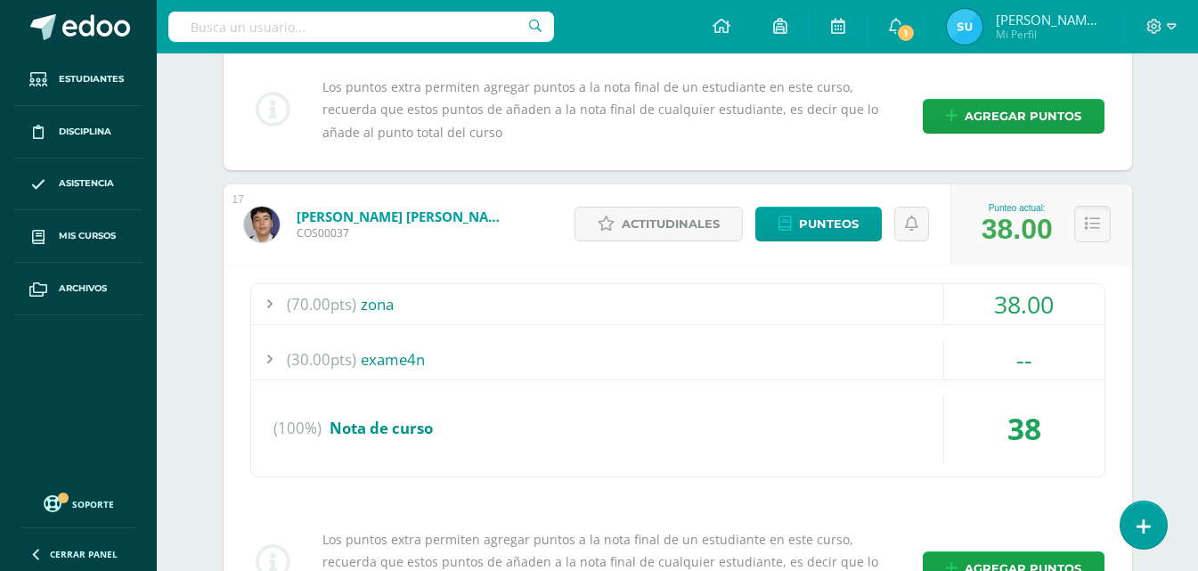
click at [1054, 316] on div "38.00" at bounding box center [1024, 304] width 160 height 40
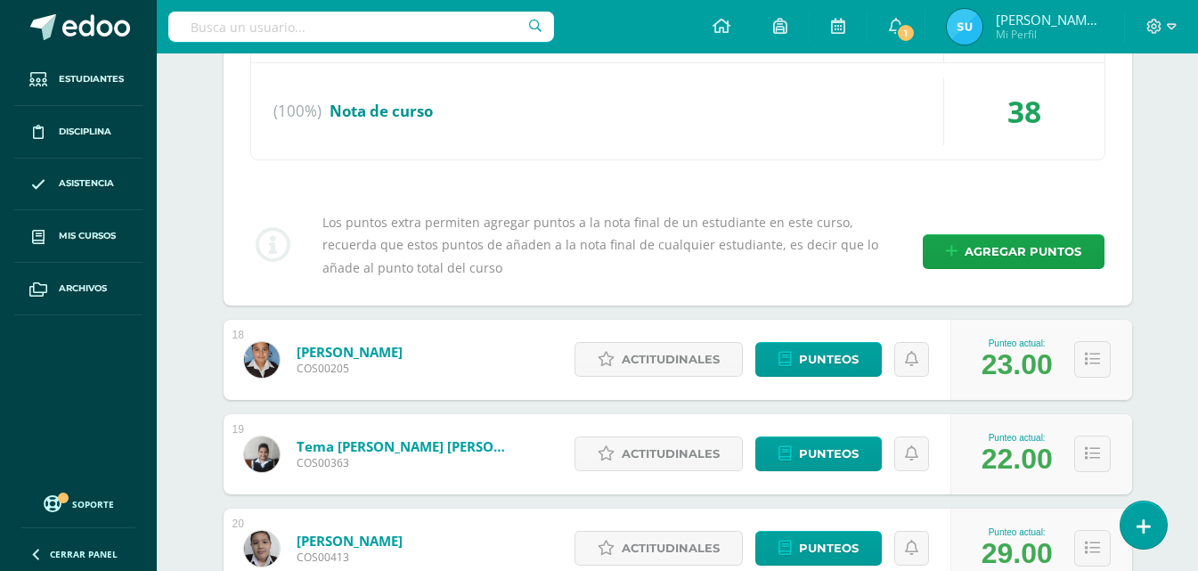
scroll to position [9441, 0]
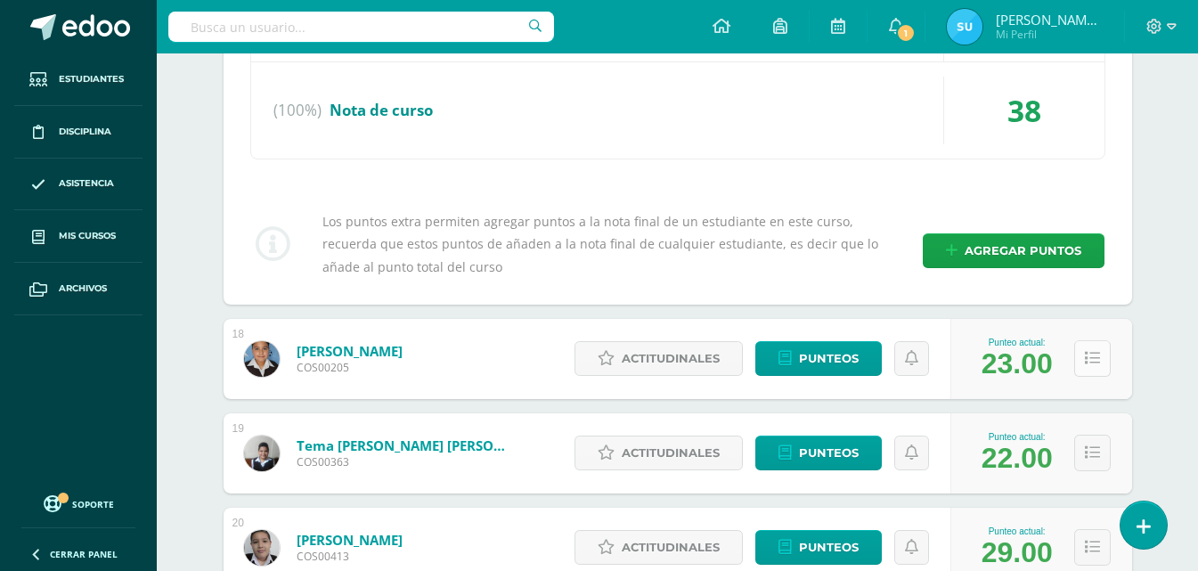
click at [1098, 358] on icon at bounding box center [1092, 358] width 15 height 15
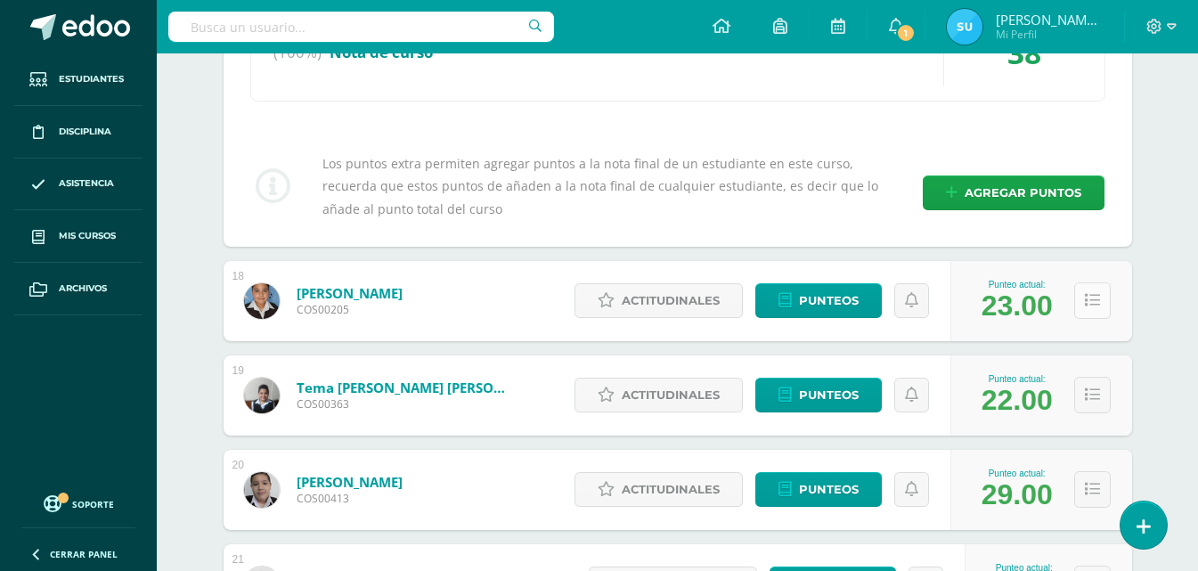
scroll to position [9530, 0]
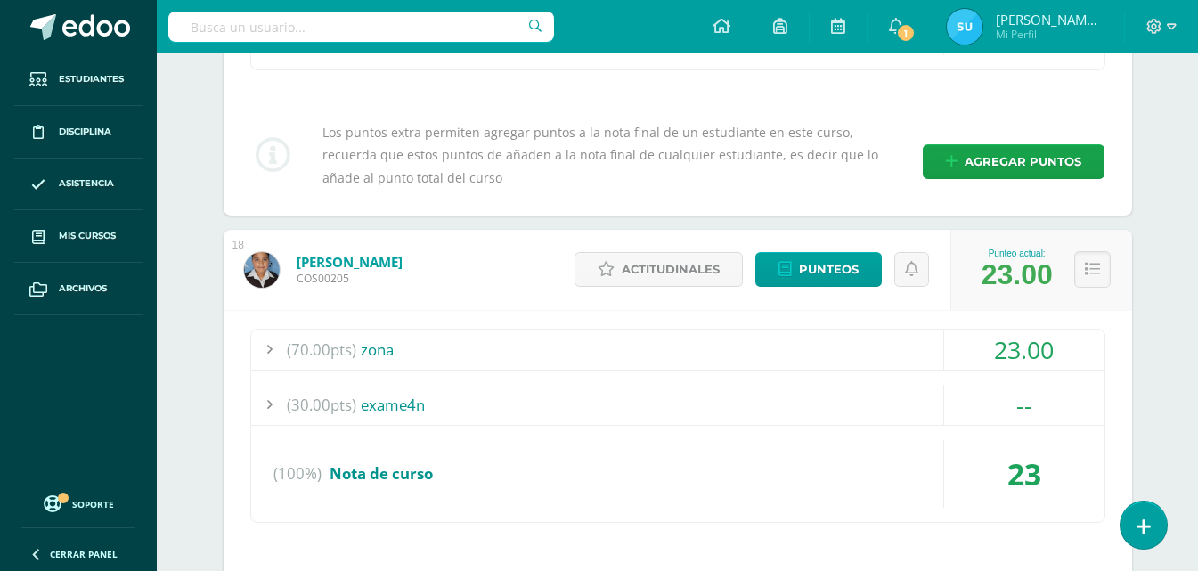
click at [1092, 354] on div "23.00" at bounding box center [1024, 350] width 160 height 40
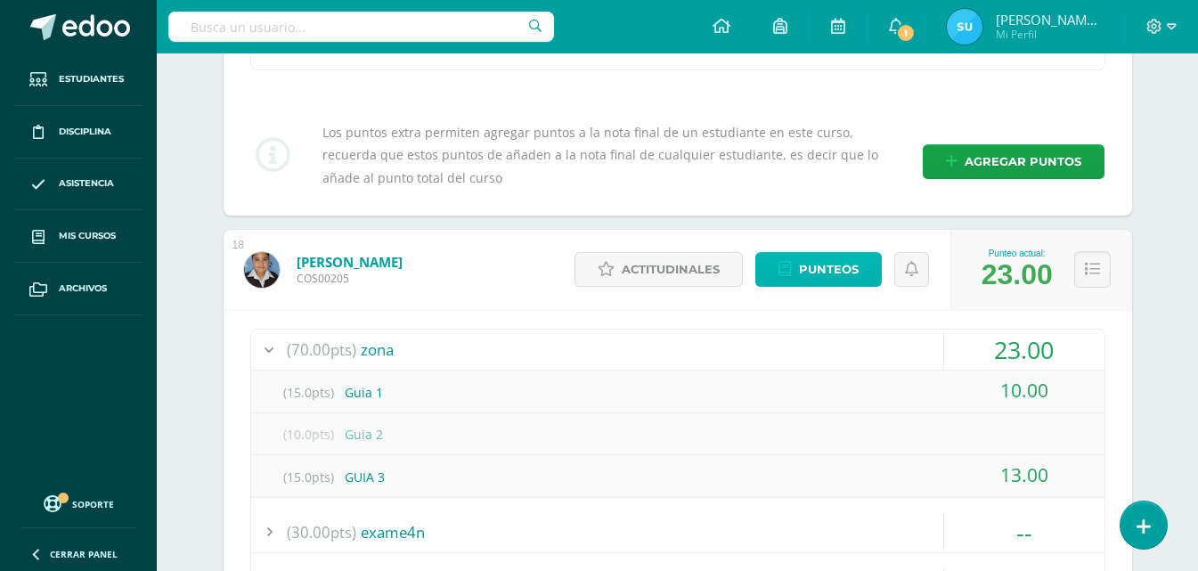
click at [810, 277] on span "Punteos" at bounding box center [829, 269] width 60 height 33
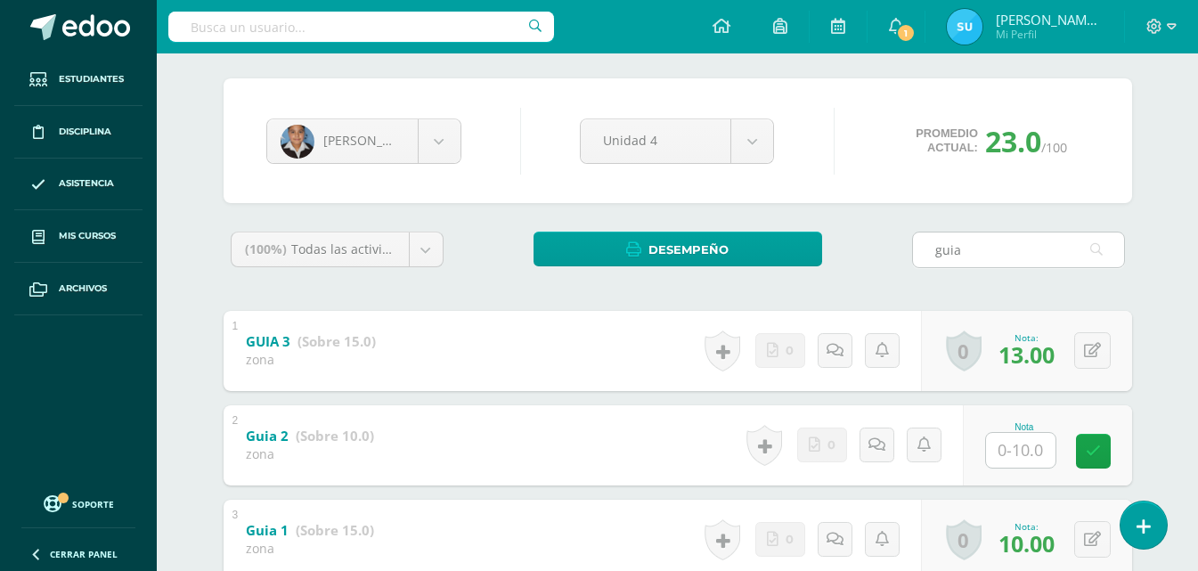
scroll to position [178, 0]
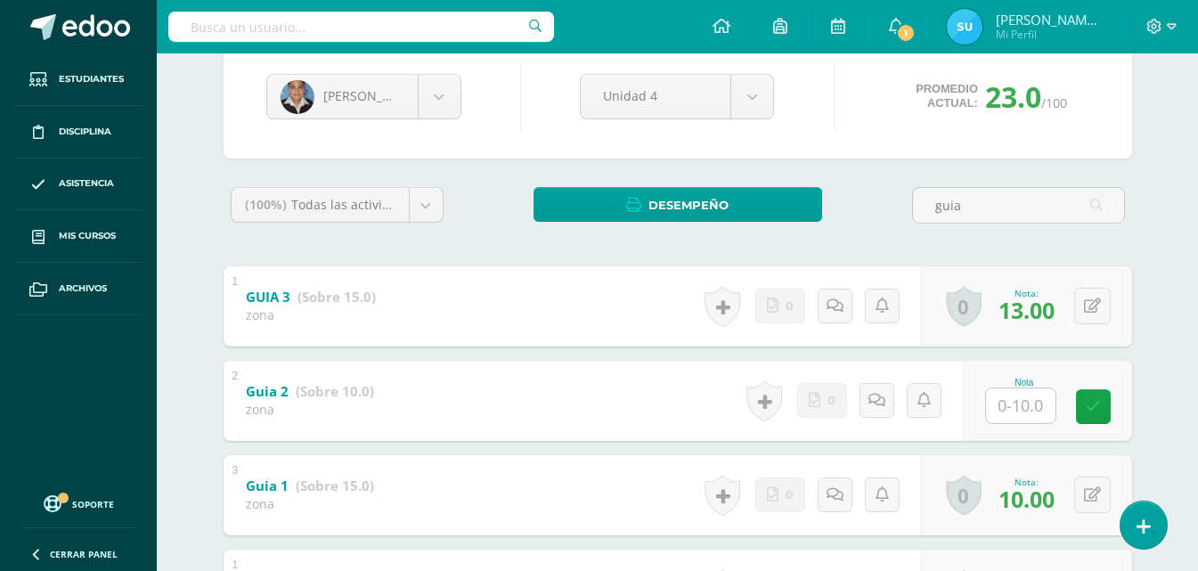
type input "guia"
click at [998, 389] on input "text" at bounding box center [1030, 405] width 71 height 36
type input "2"
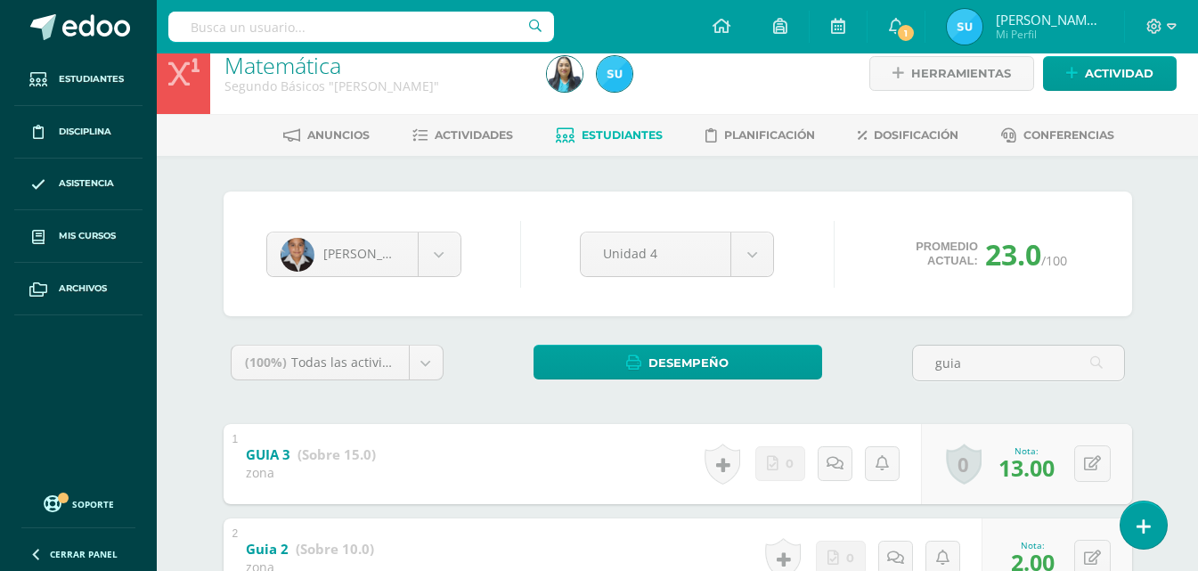
scroll to position [0, 0]
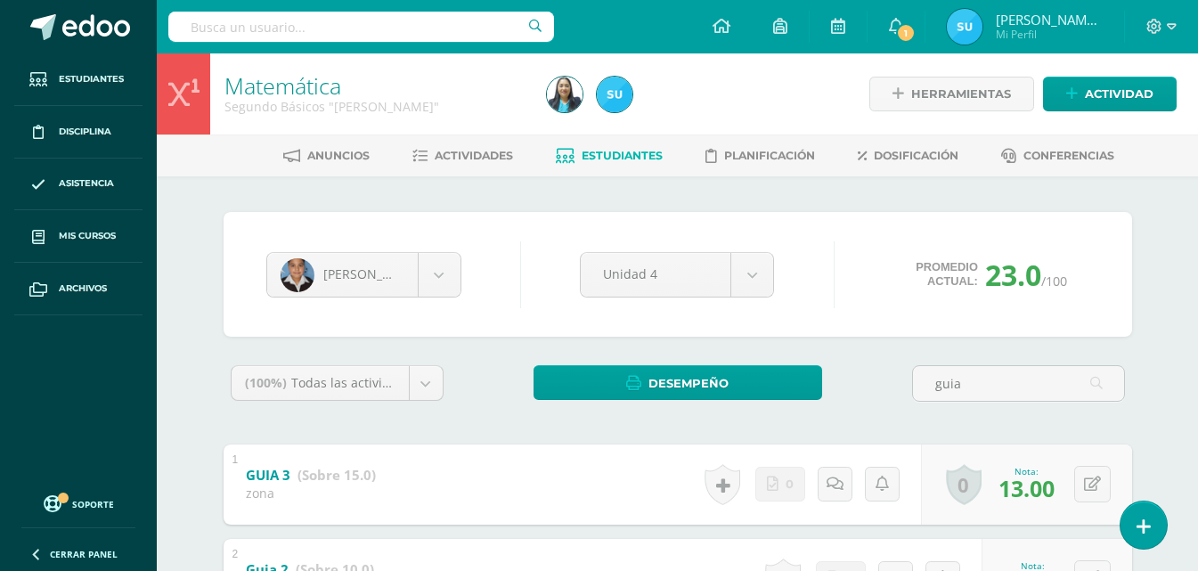
click at [583, 160] on span "Estudiantes" at bounding box center [622, 155] width 81 height 13
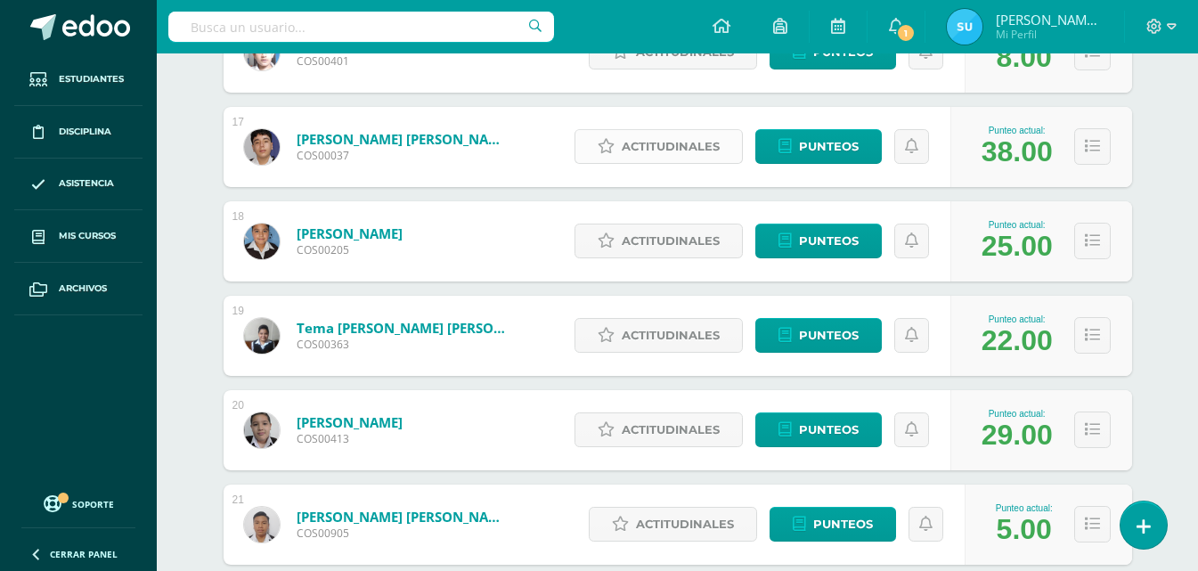
scroll to position [1903, 0]
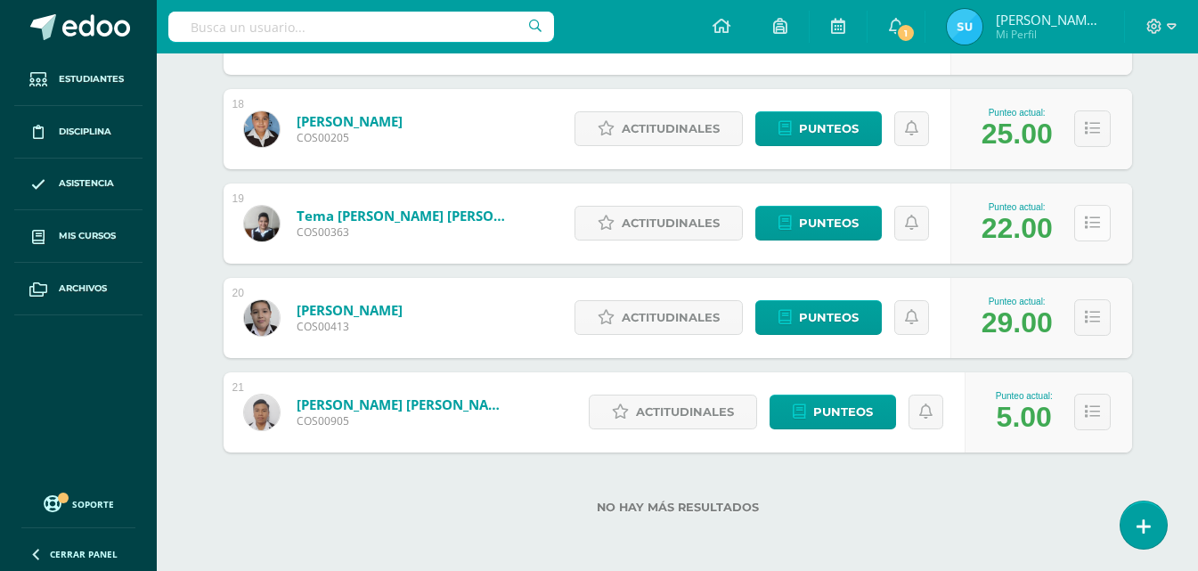
click at [1102, 232] on button at bounding box center [1092, 223] width 37 height 37
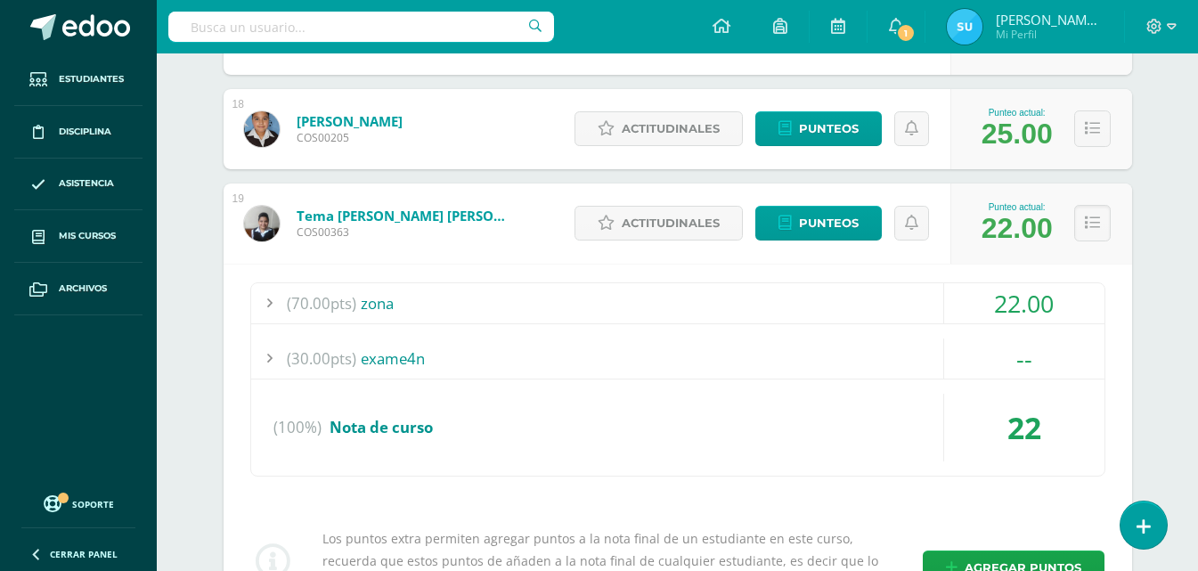
click at [1022, 297] on div "22.00" at bounding box center [1024, 303] width 160 height 40
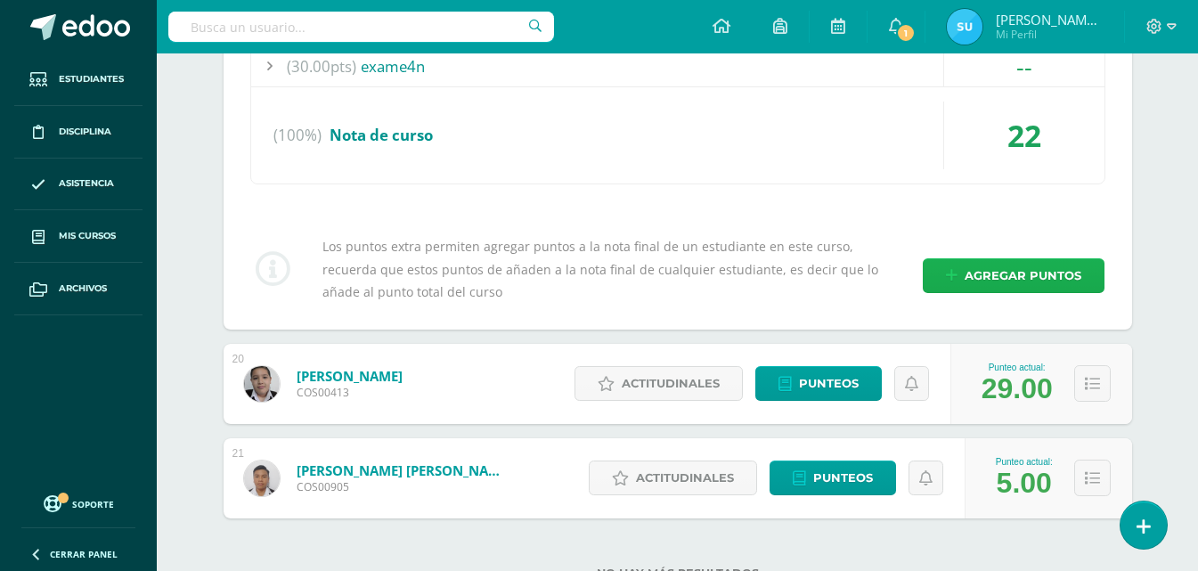
scroll to position [2389, 0]
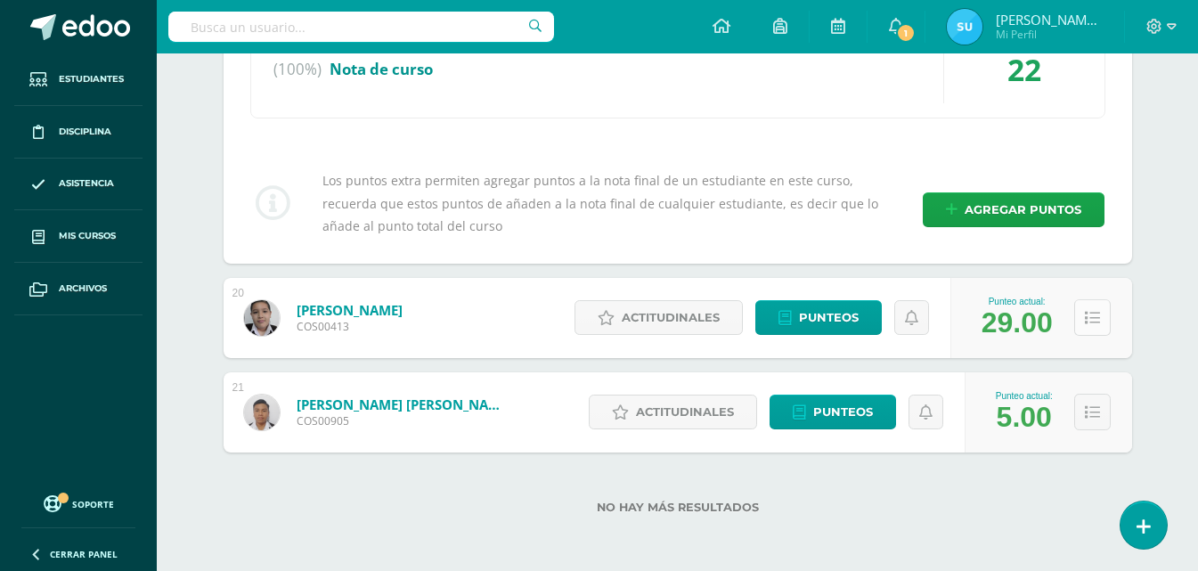
click at [1092, 327] on button at bounding box center [1092, 317] width 37 height 37
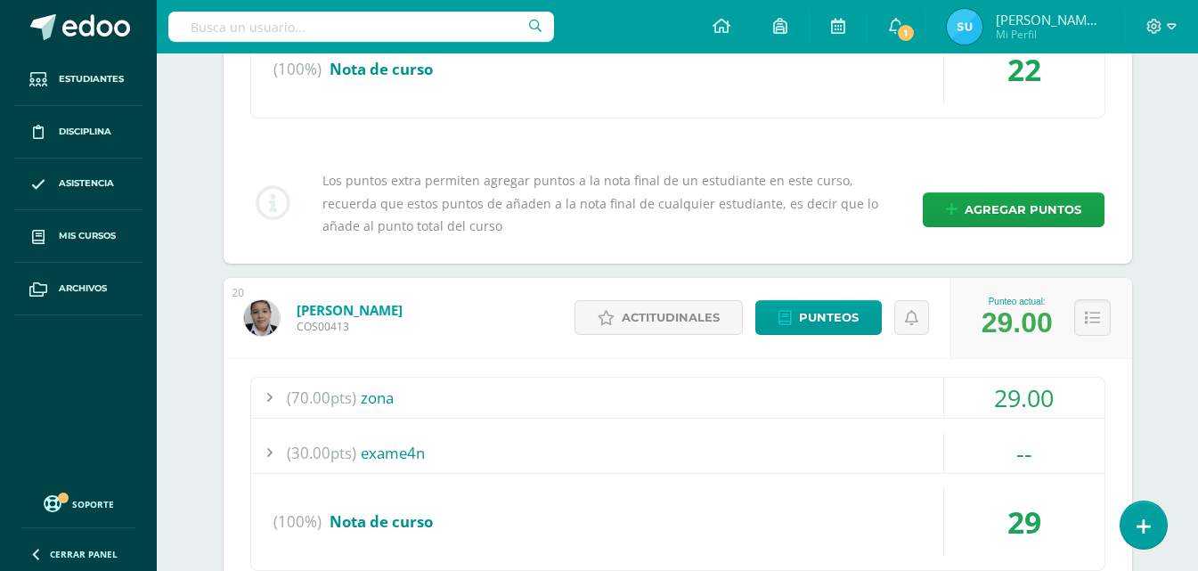
click at [1028, 402] on div "29.00" at bounding box center [1024, 398] width 160 height 40
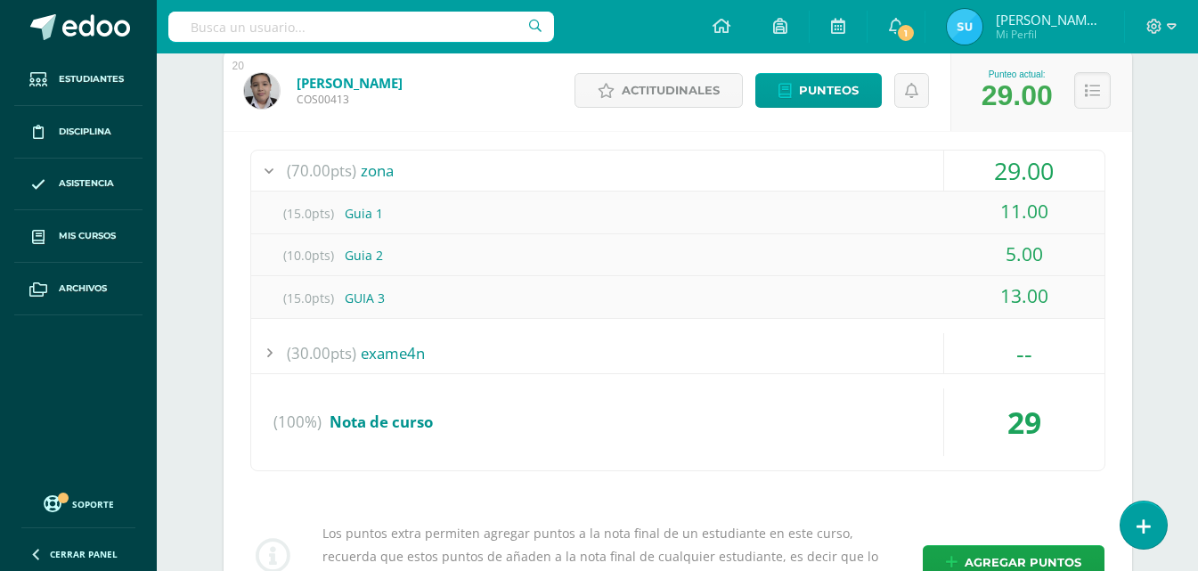
scroll to position [2834, 0]
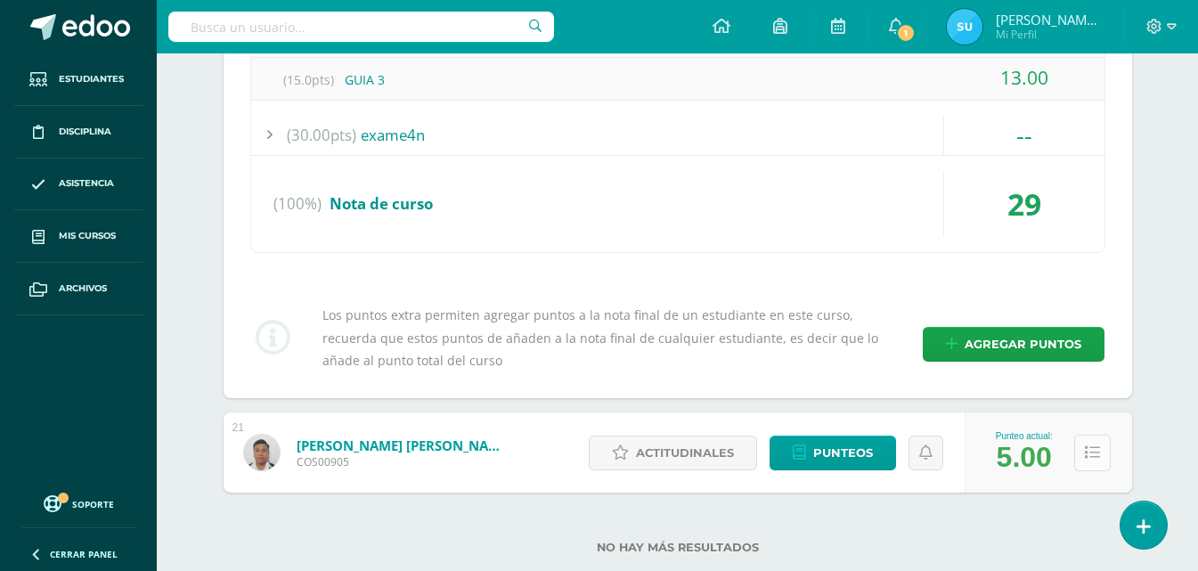
click at [1085, 450] on icon at bounding box center [1092, 452] width 15 height 15
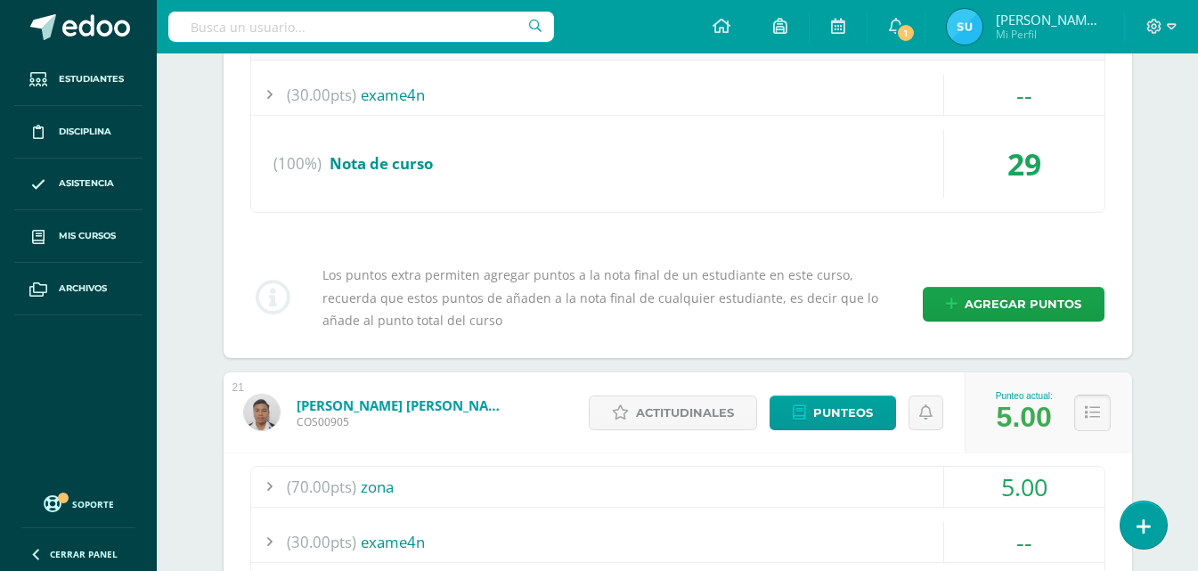
scroll to position [2891, 0]
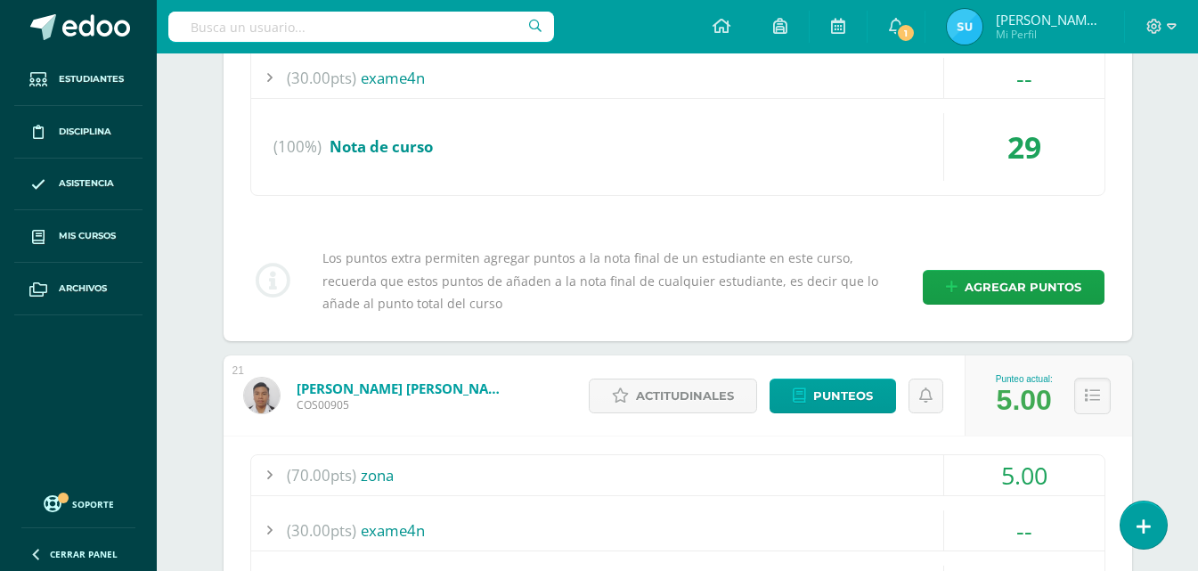
click at [1052, 458] on div "5.00" at bounding box center [1024, 475] width 160 height 40
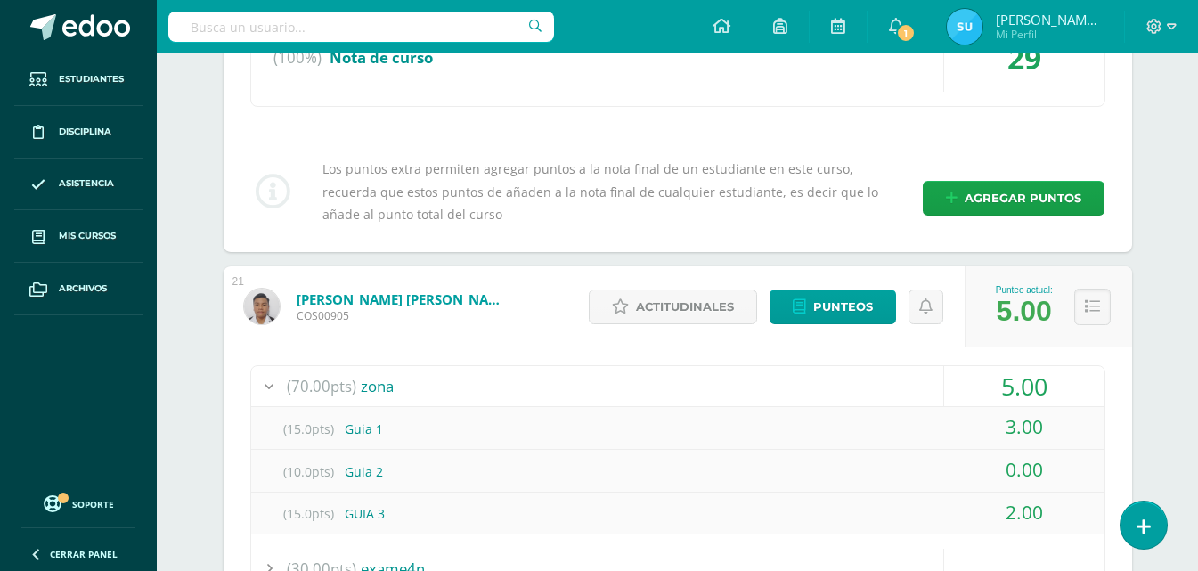
scroll to position [3069, 0]
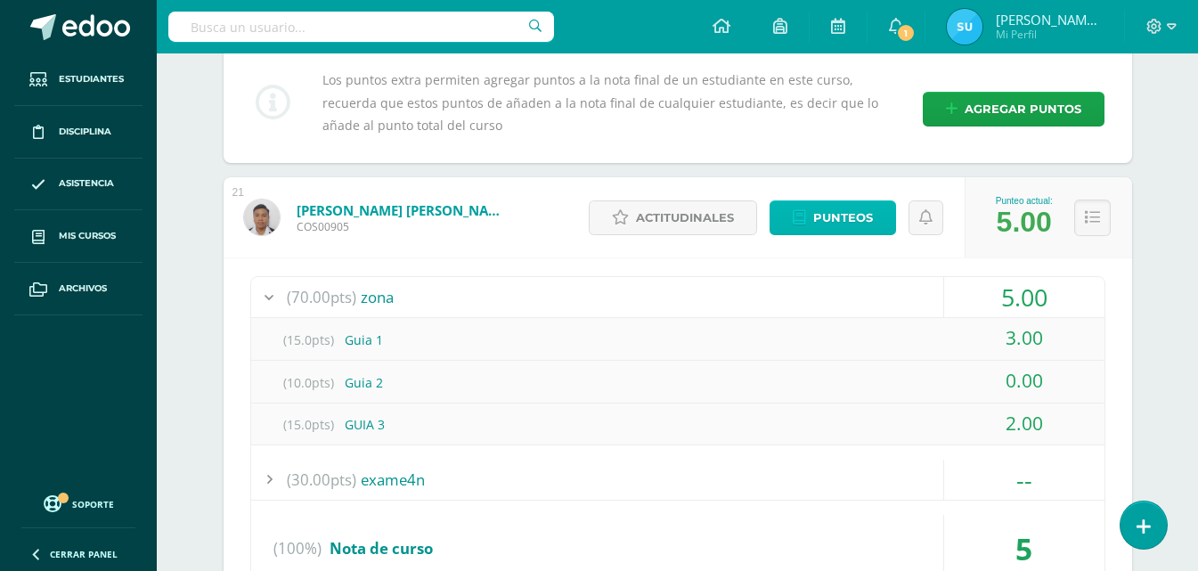
click at [831, 220] on span "Punteos" at bounding box center [843, 217] width 60 height 33
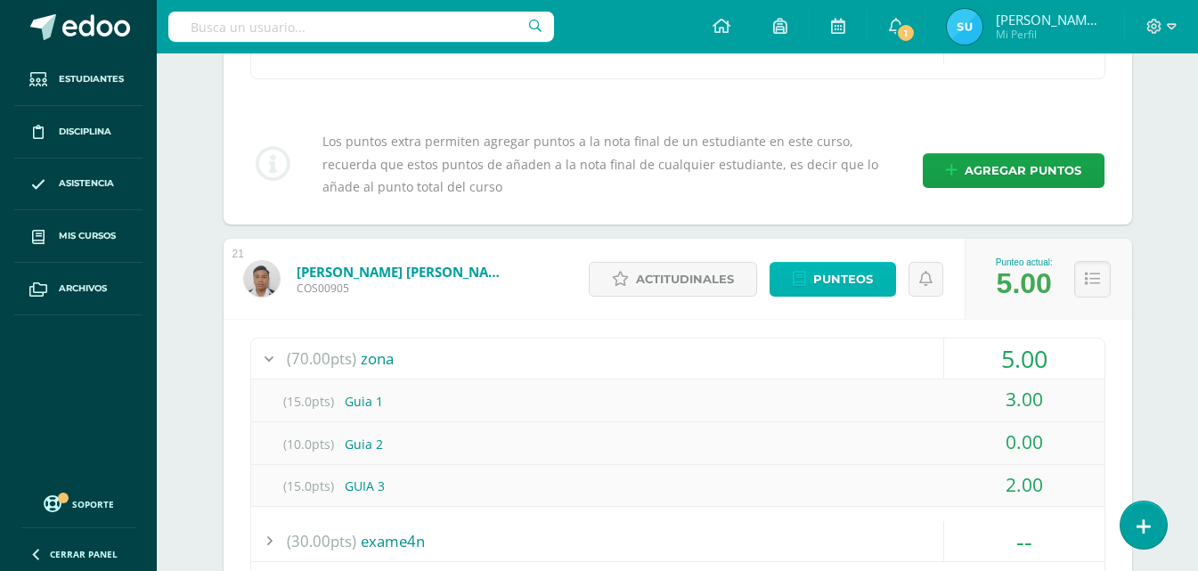
scroll to position [2918, 0]
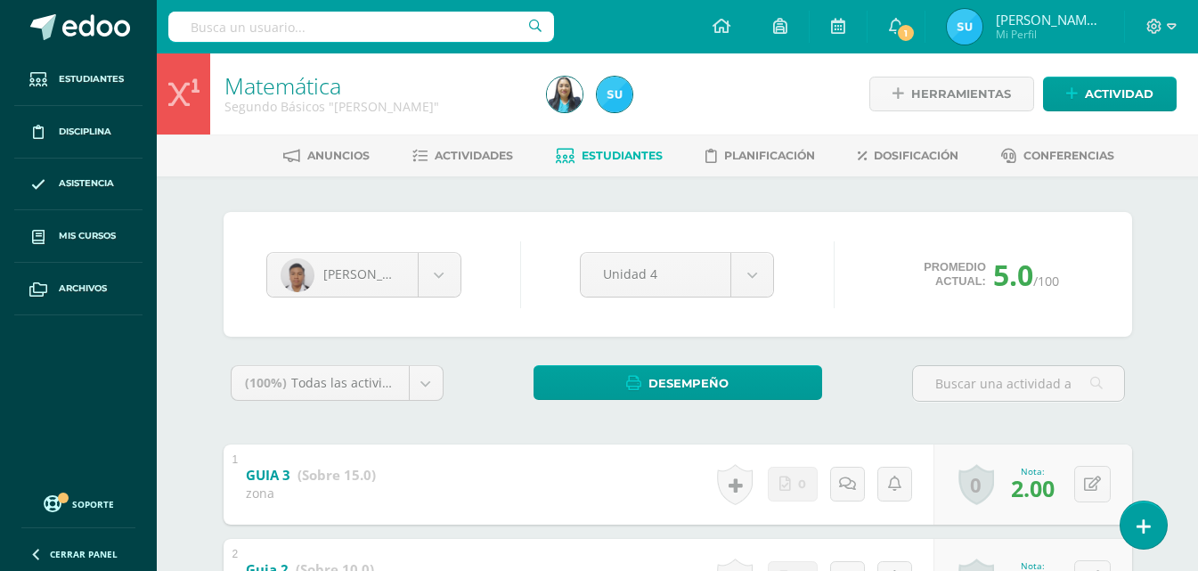
click at [583, 157] on span "Estudiantes" at bounding box center [622, 155] width 81 height 13
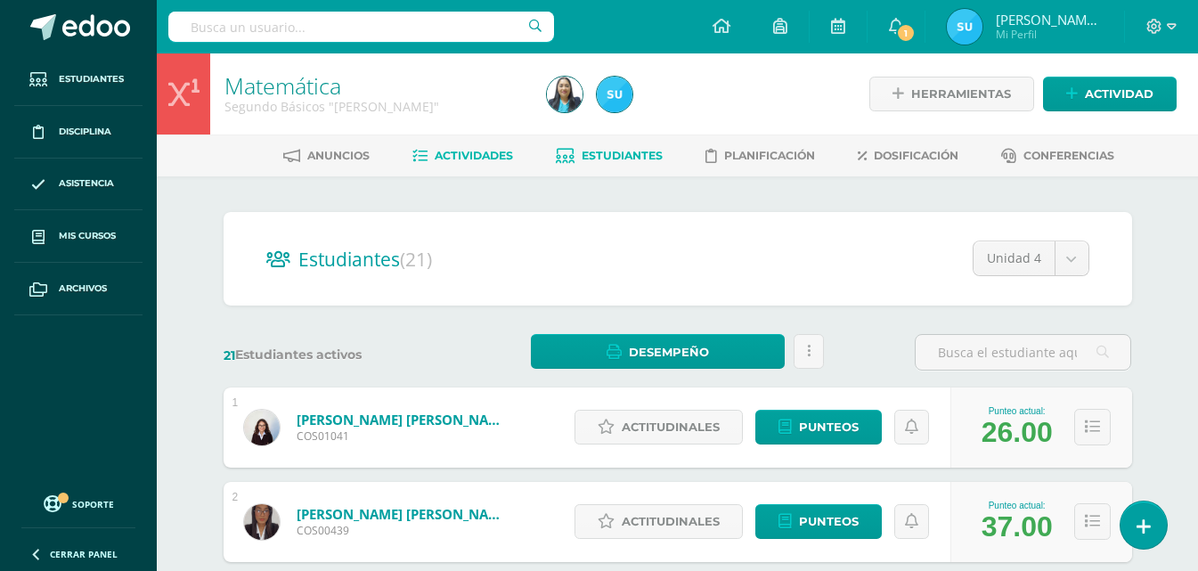
click at [494, 159] on span "Actividades" at bounding box center [474, 155] width 78 height 13
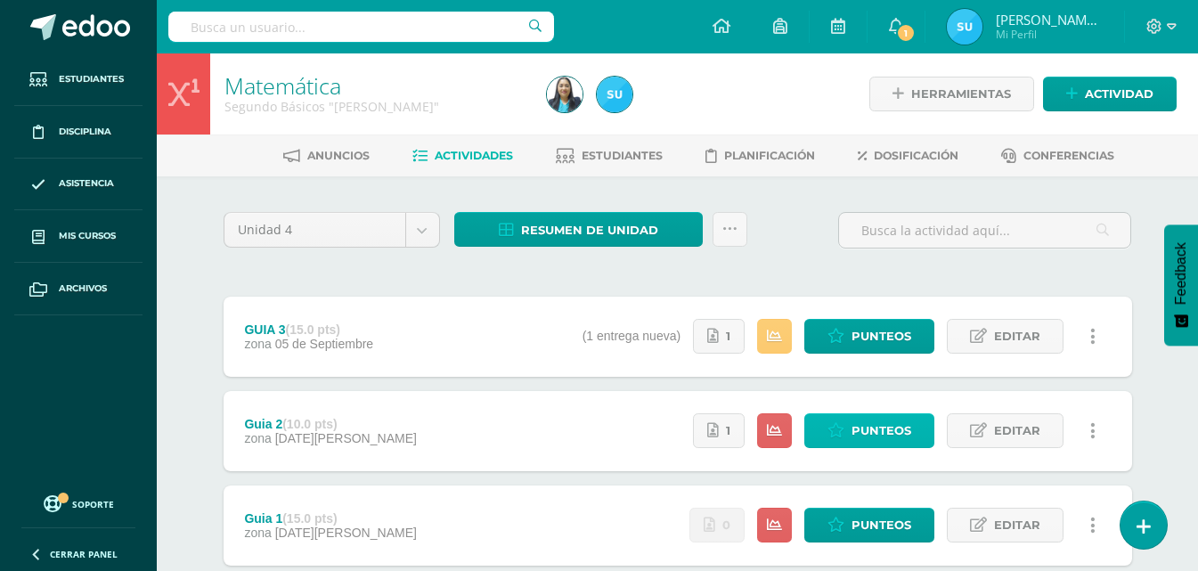
click at [875, 425] on span "Punteos" at bounding box center [881, 430] width 60 height 33
